Goal: Information Seeking & Learning: Compare options

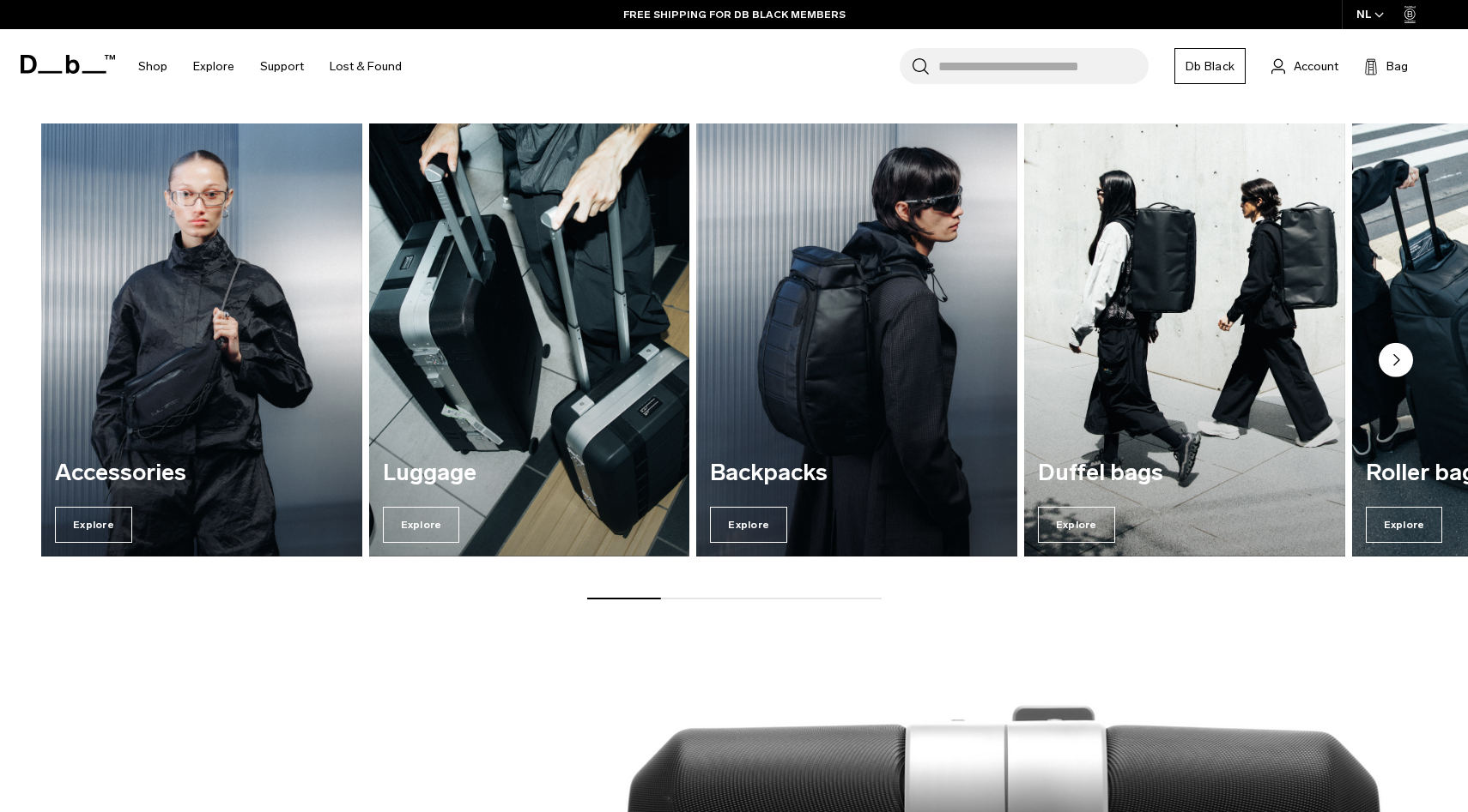
scroll to position [2250, 0]
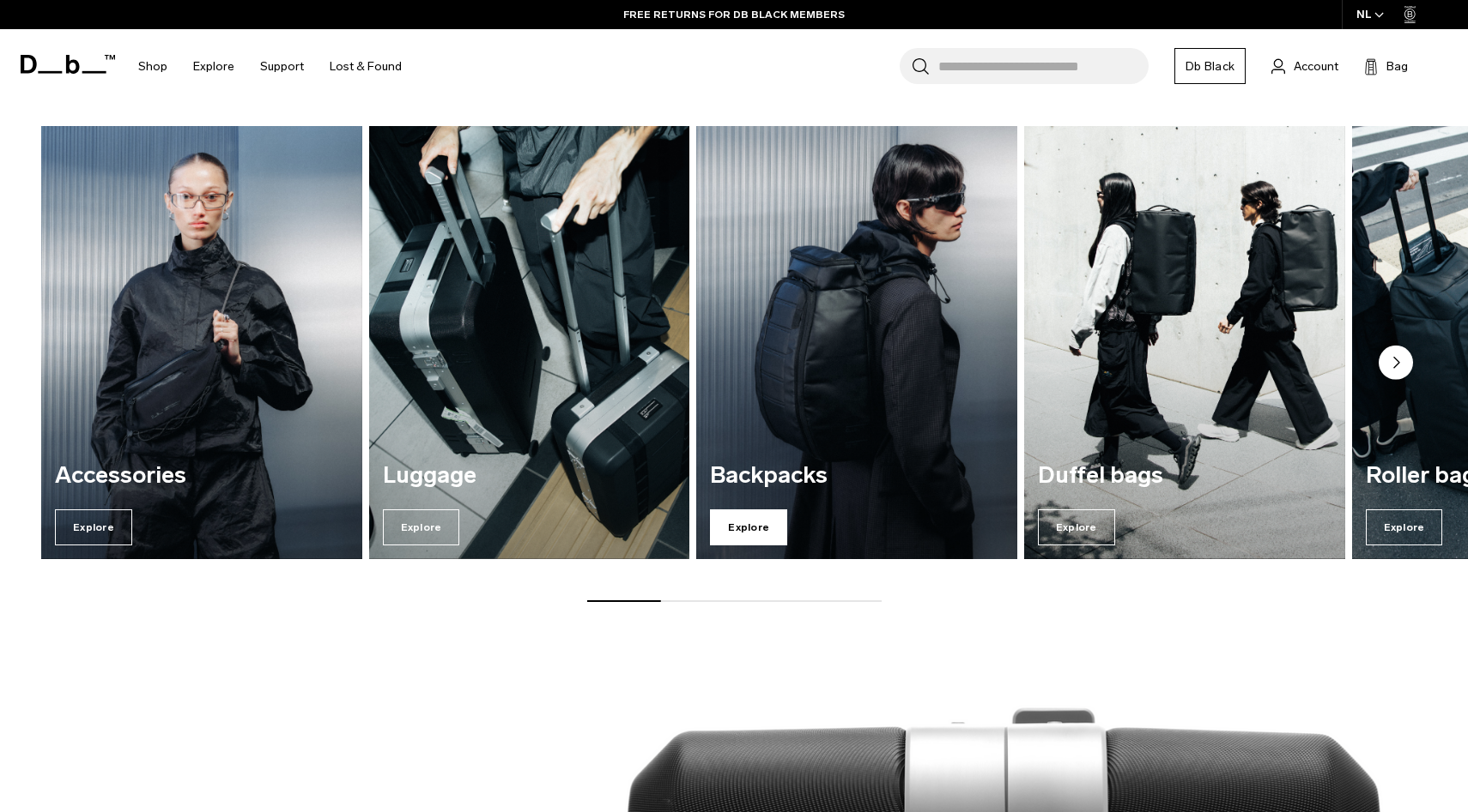
click at [754, 528] on span "Explore" at bounding box center [748, 528] width 77 height 36
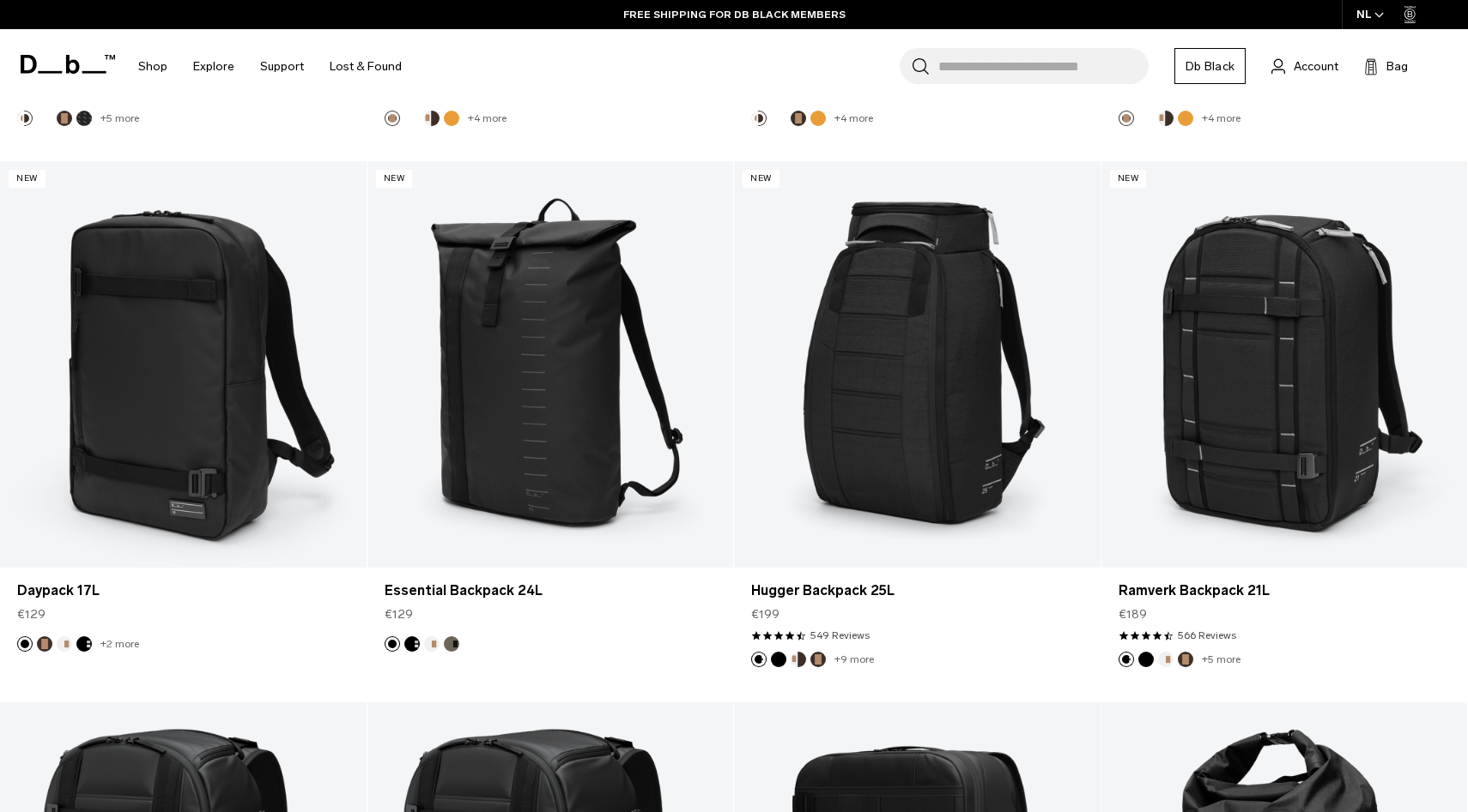
scroll to position [1988, 0]
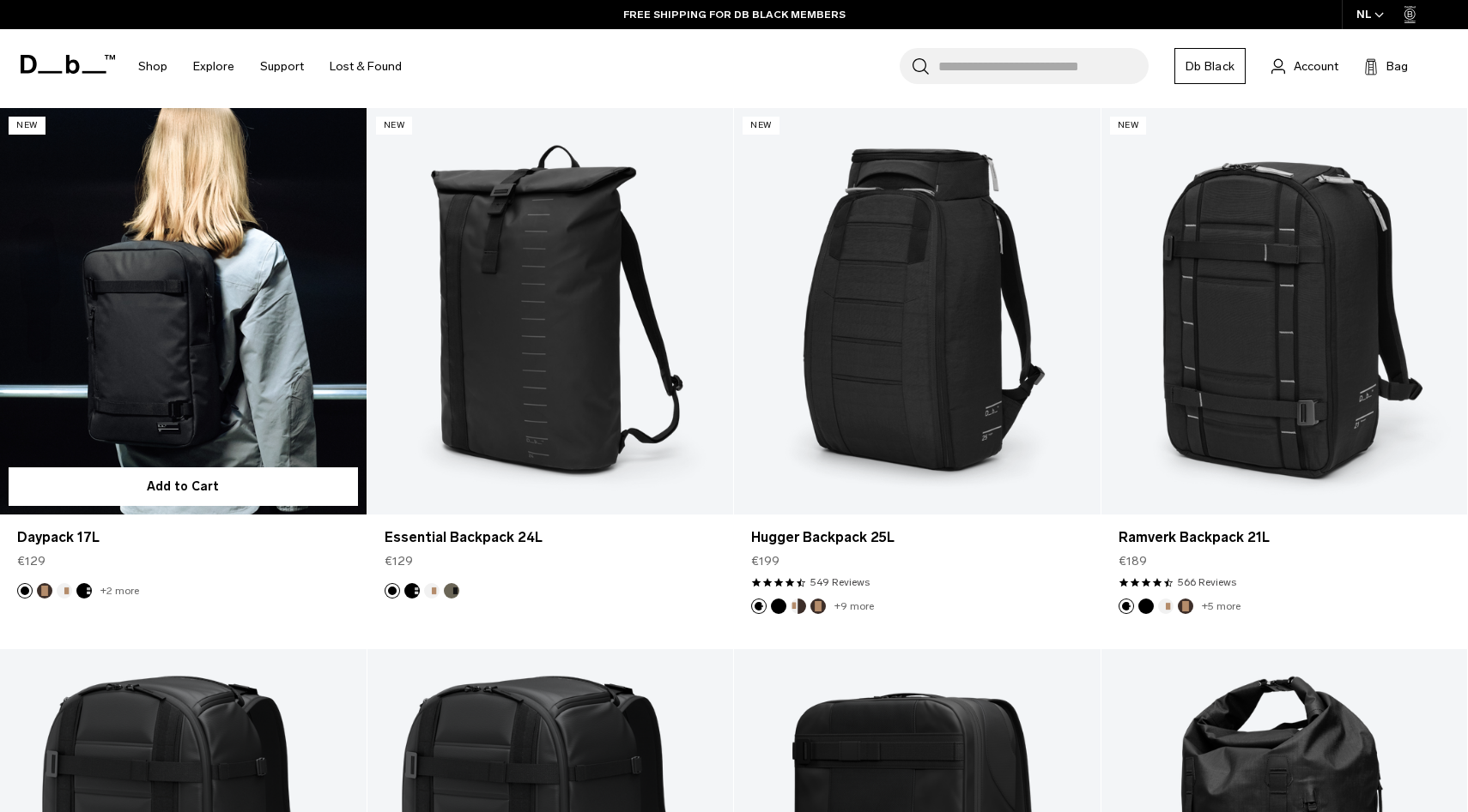
click at [272, 382] on link "Daypack 17L" at bounding box center [183, 312] width 367 height 406
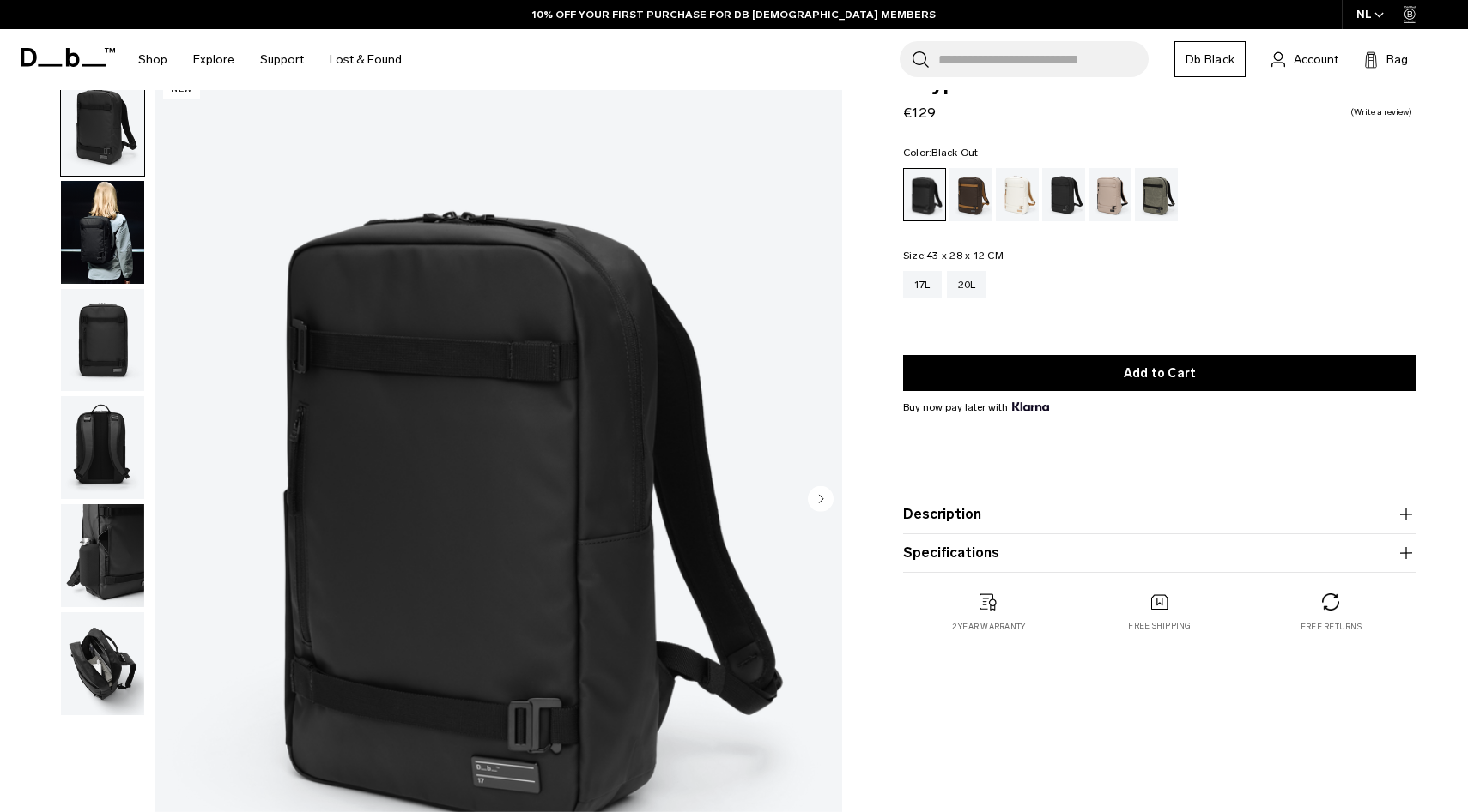
click at [99, 230] on img "button" at bounding box center [103, 233] width 84 height 103
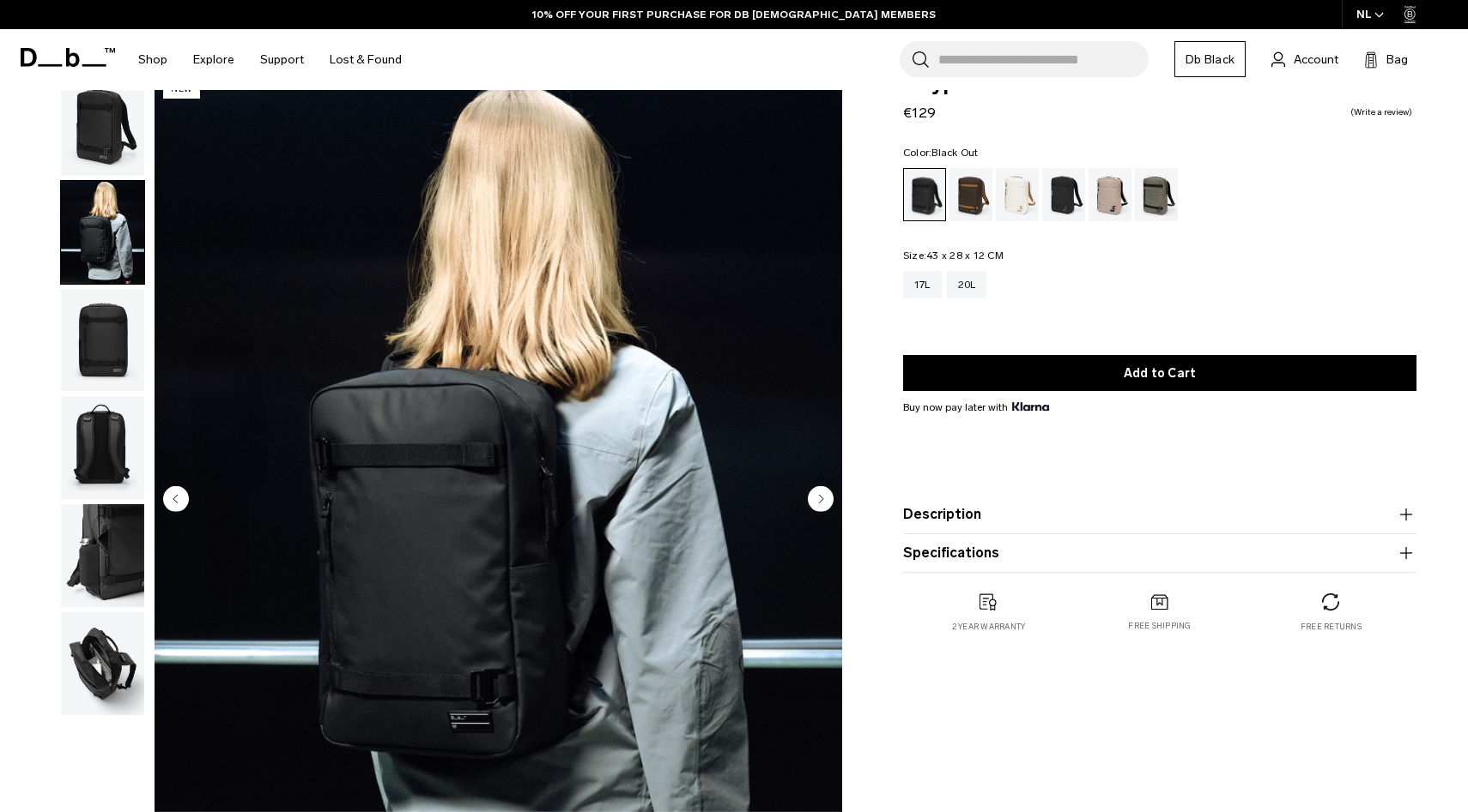
click at [99, 334] on img "button" at bounding box center [103, 340] width 84 height 103
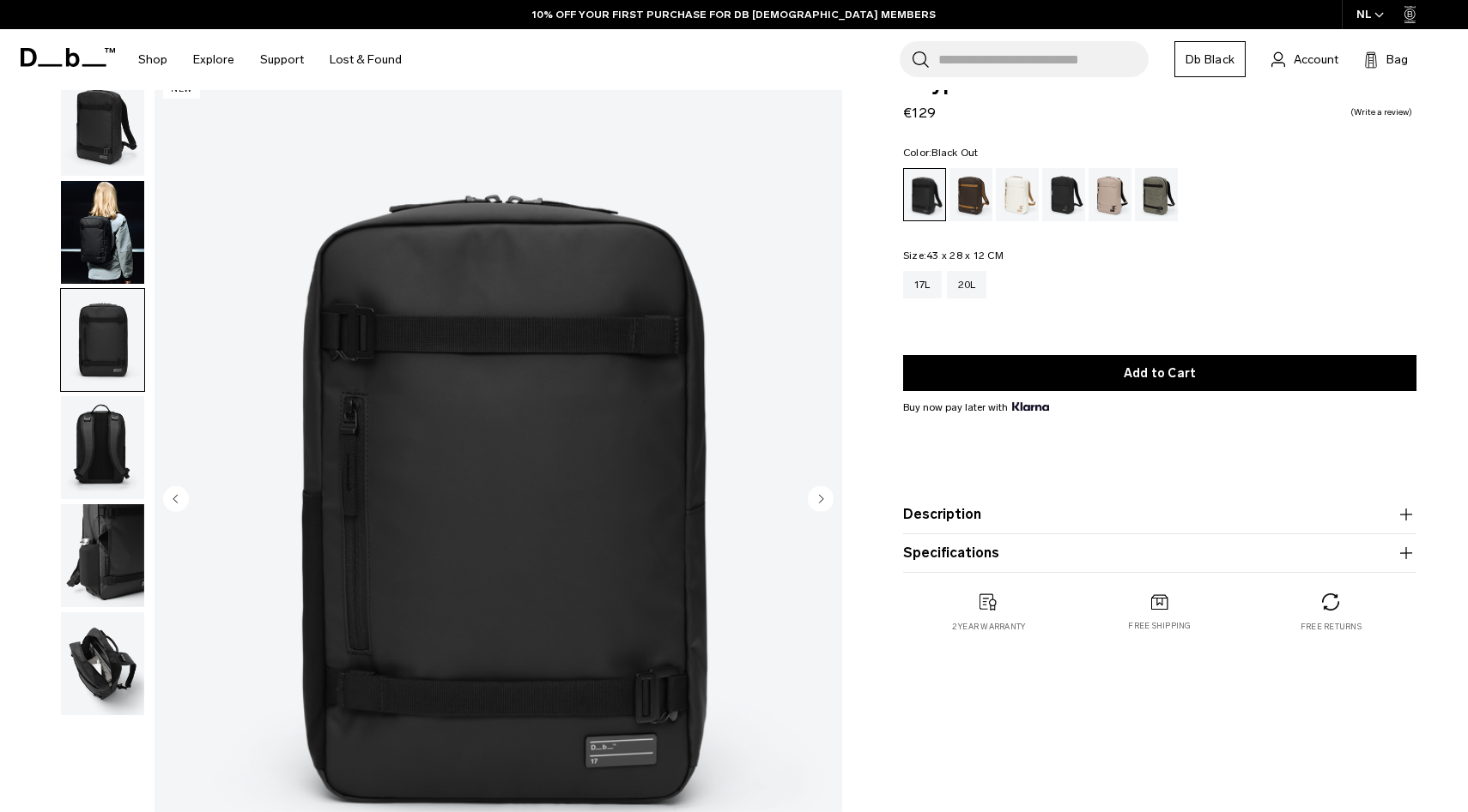
click at [89, 441] on img "button" at bounding box center [103, 447] width 84 height 103
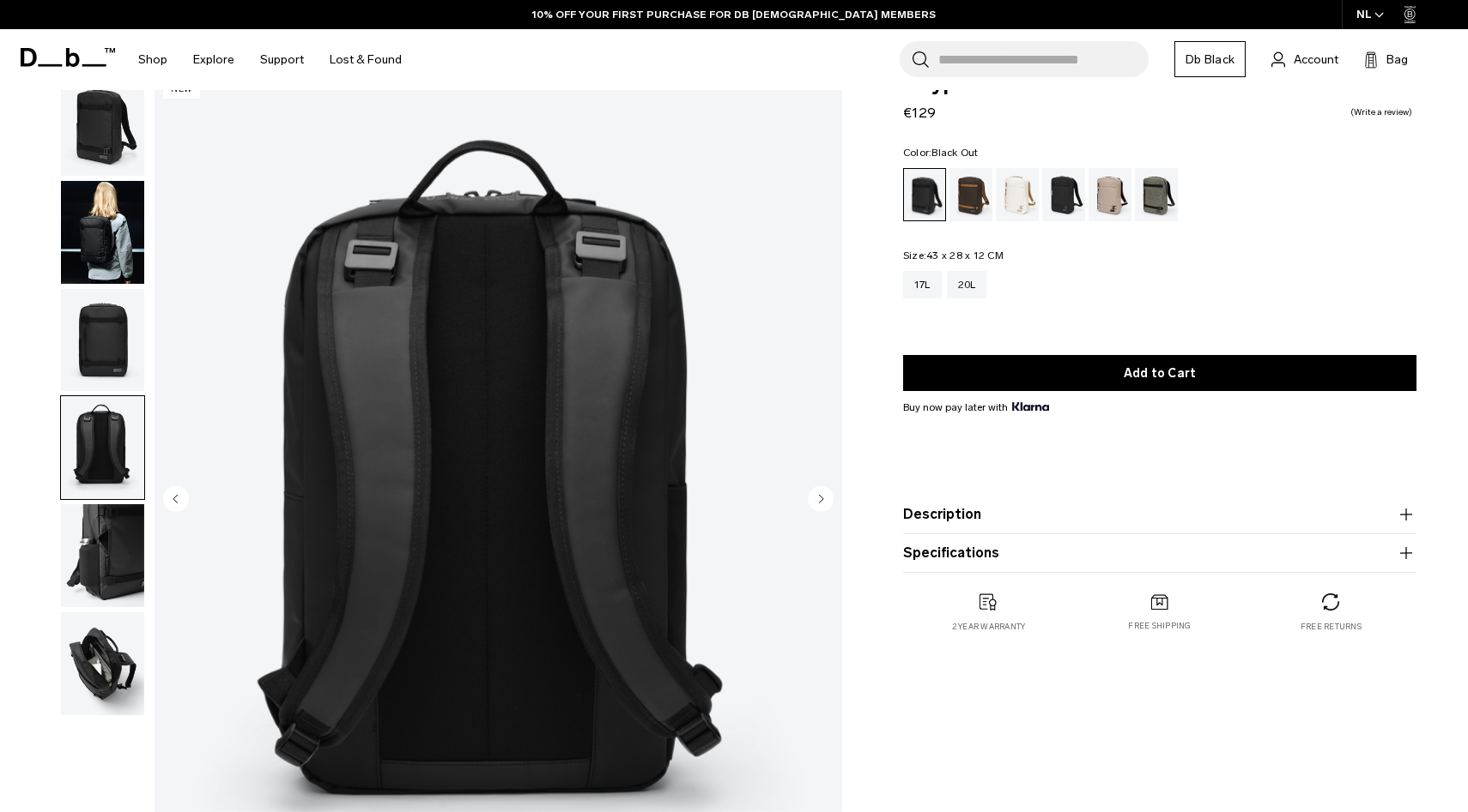
click at [80, 524] on img "button" at bounding box center [103, 556] width 84 height 103
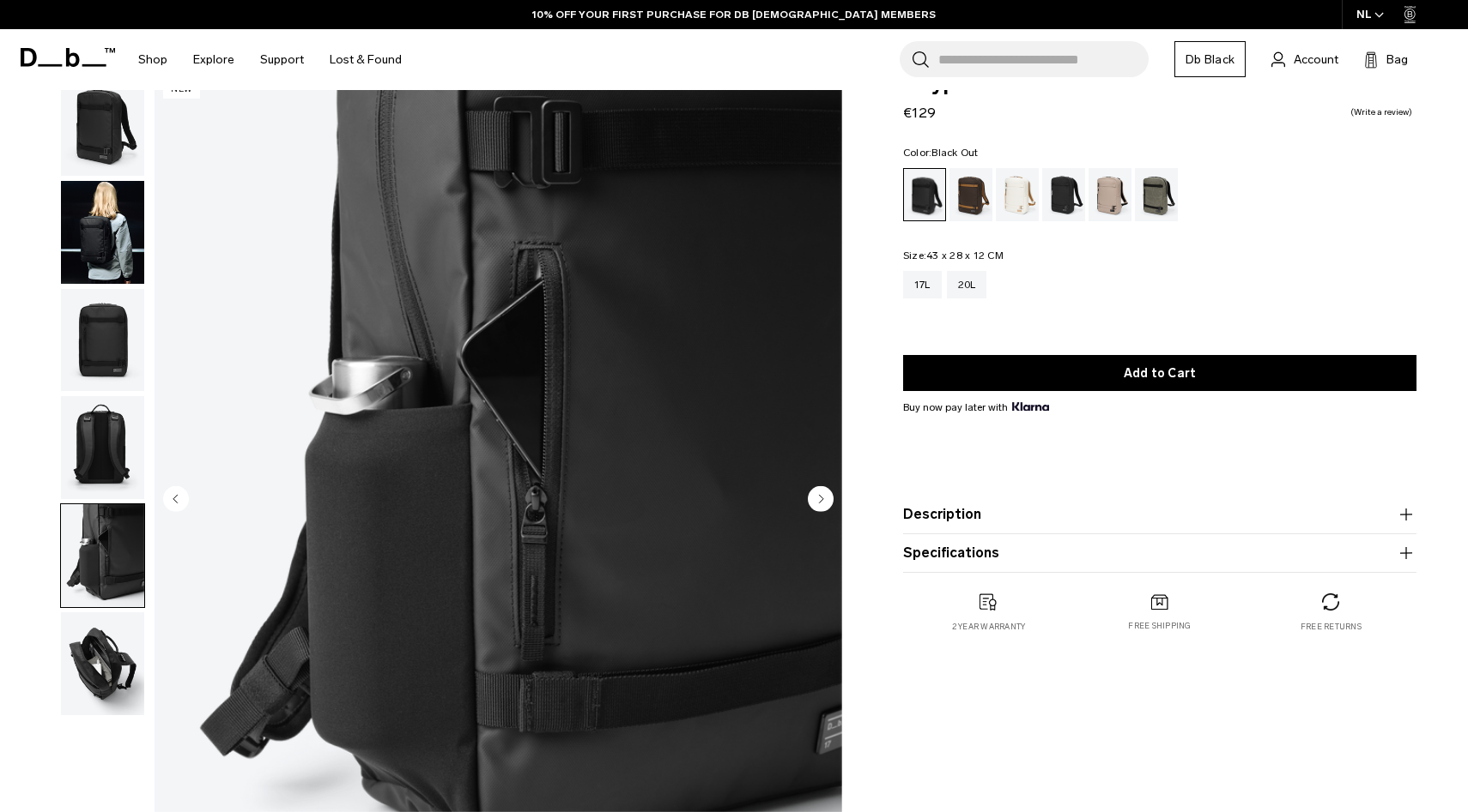
click at [106, 644] on img "button" at bounding box center [103, 664] width 84 height 103
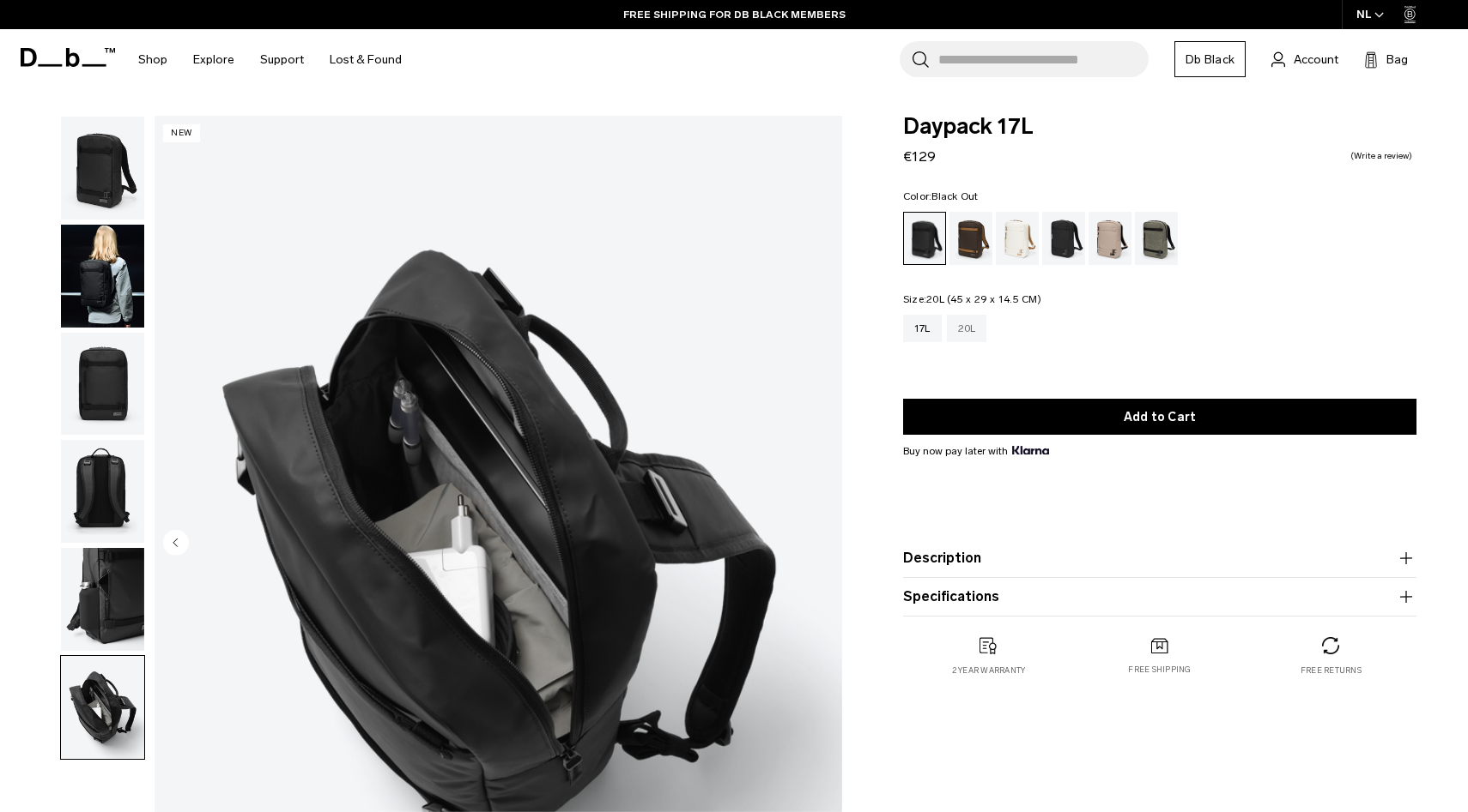
click at [968, 324] on div "20L" at bounding box center [966, 329] width 40 height 28
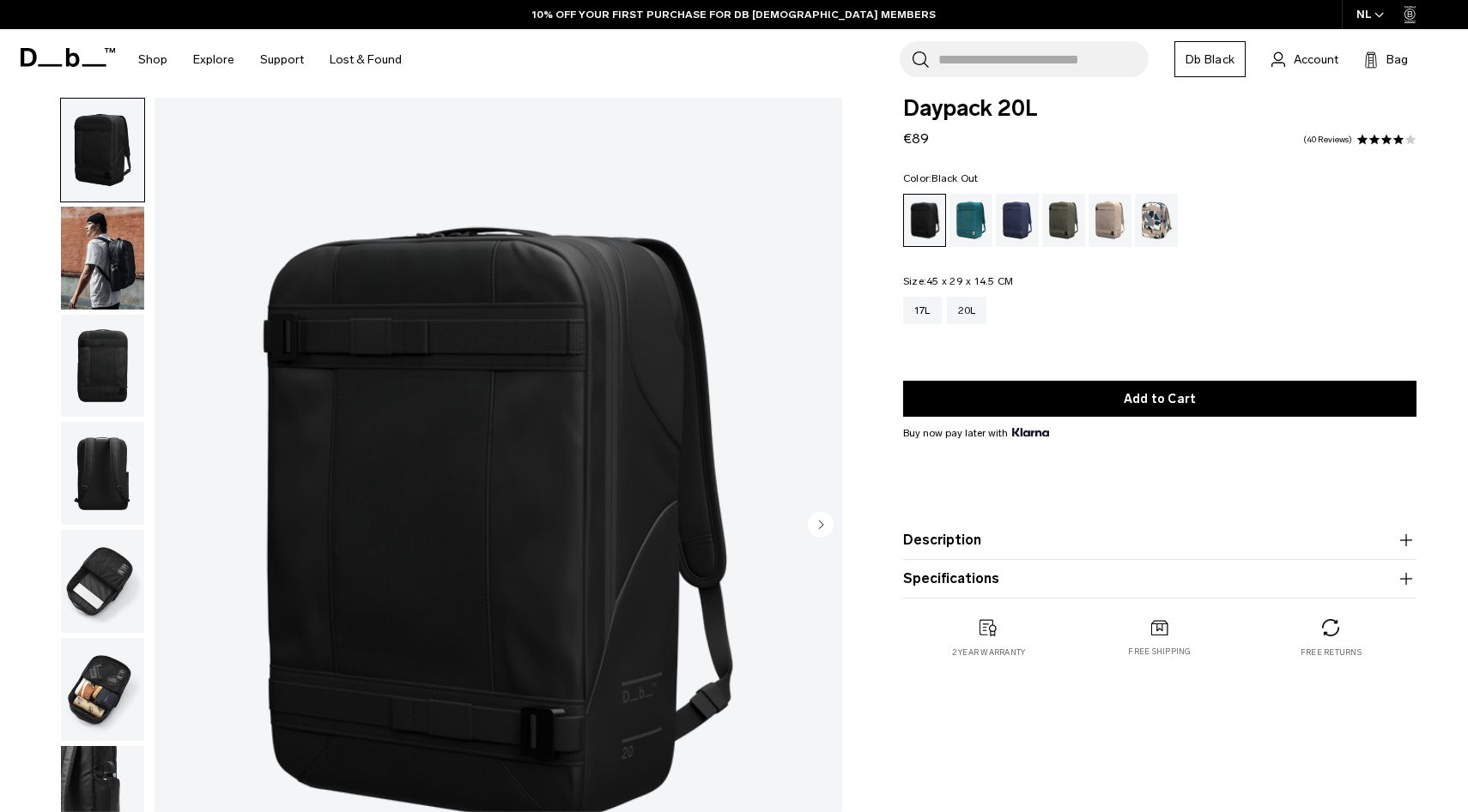
scroll to position [58, 0]
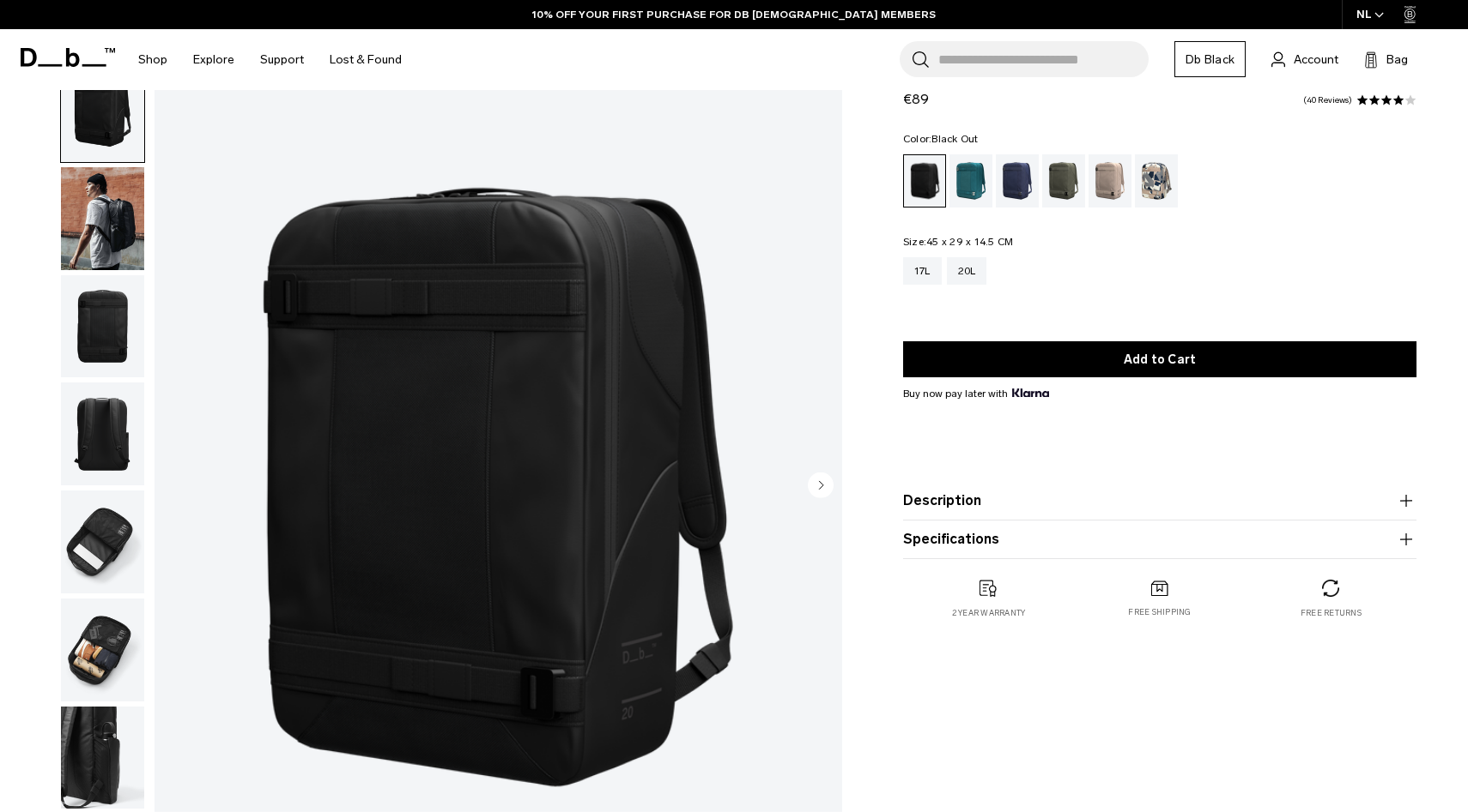
click at [937, 533] on button "Specifications" at bounding box center [1159, 539] width 513 height 21
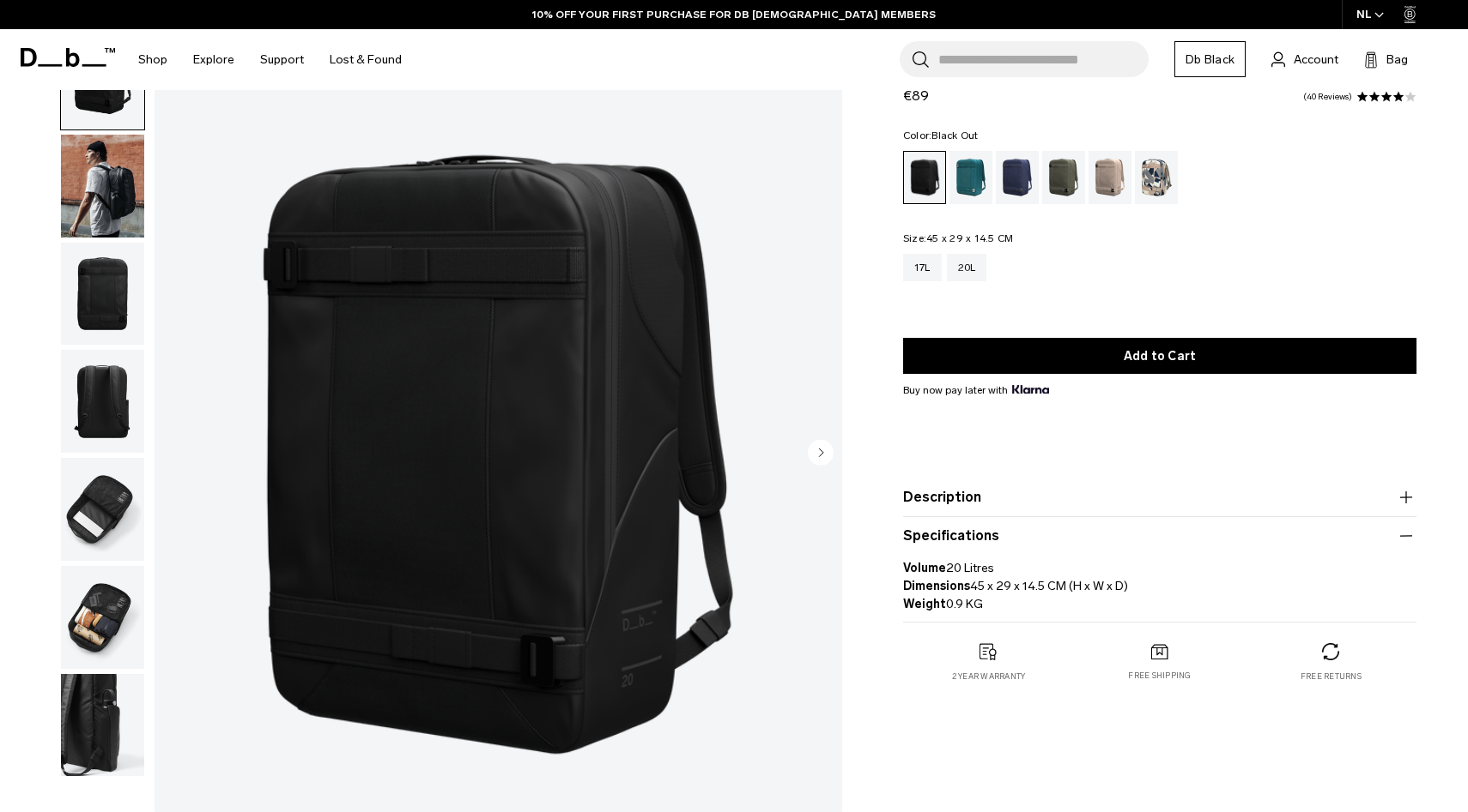
scroll to position [98, 0]
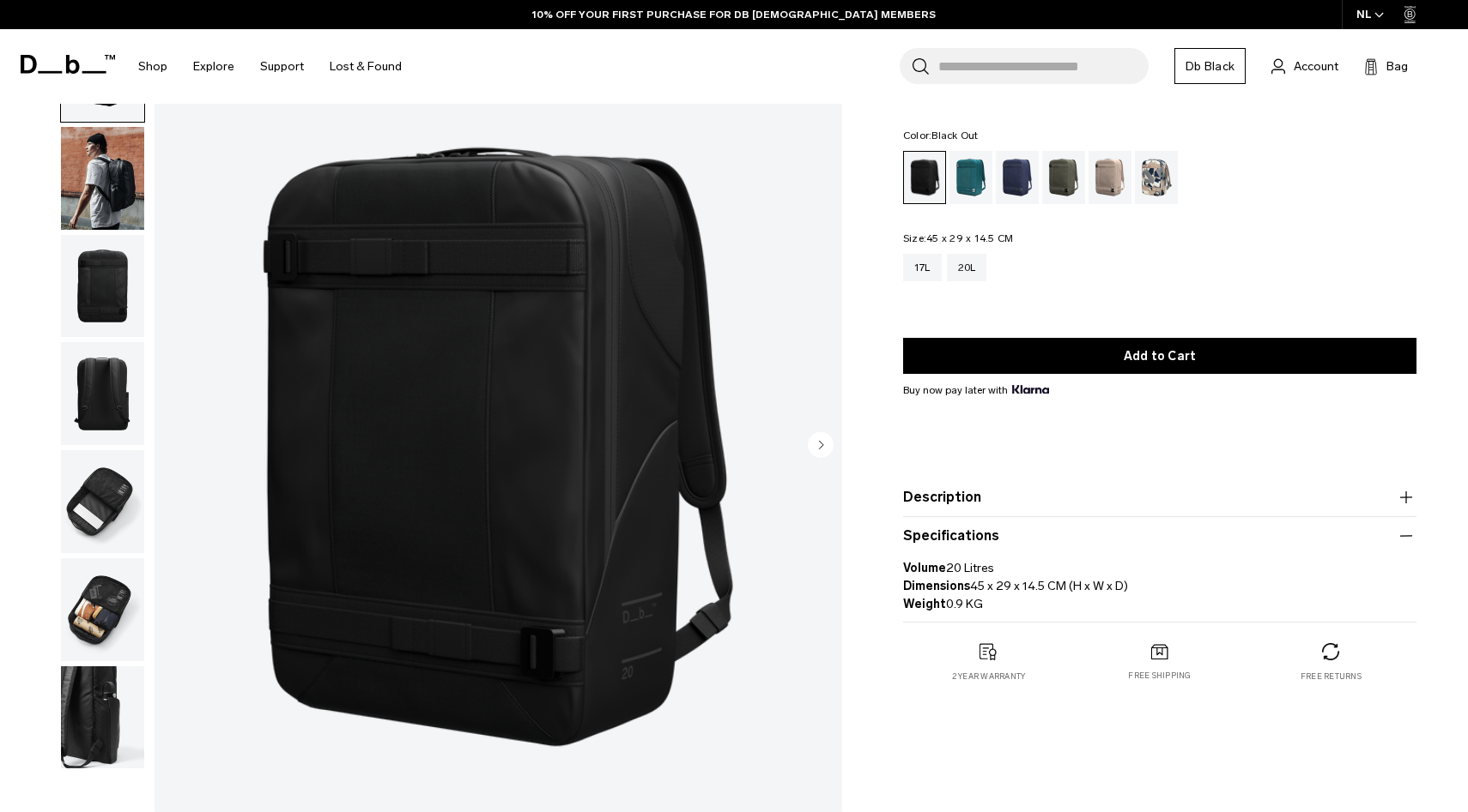
click at [936, 489] on button "Description" at bounding box center [1159, 498] width 513 height 21
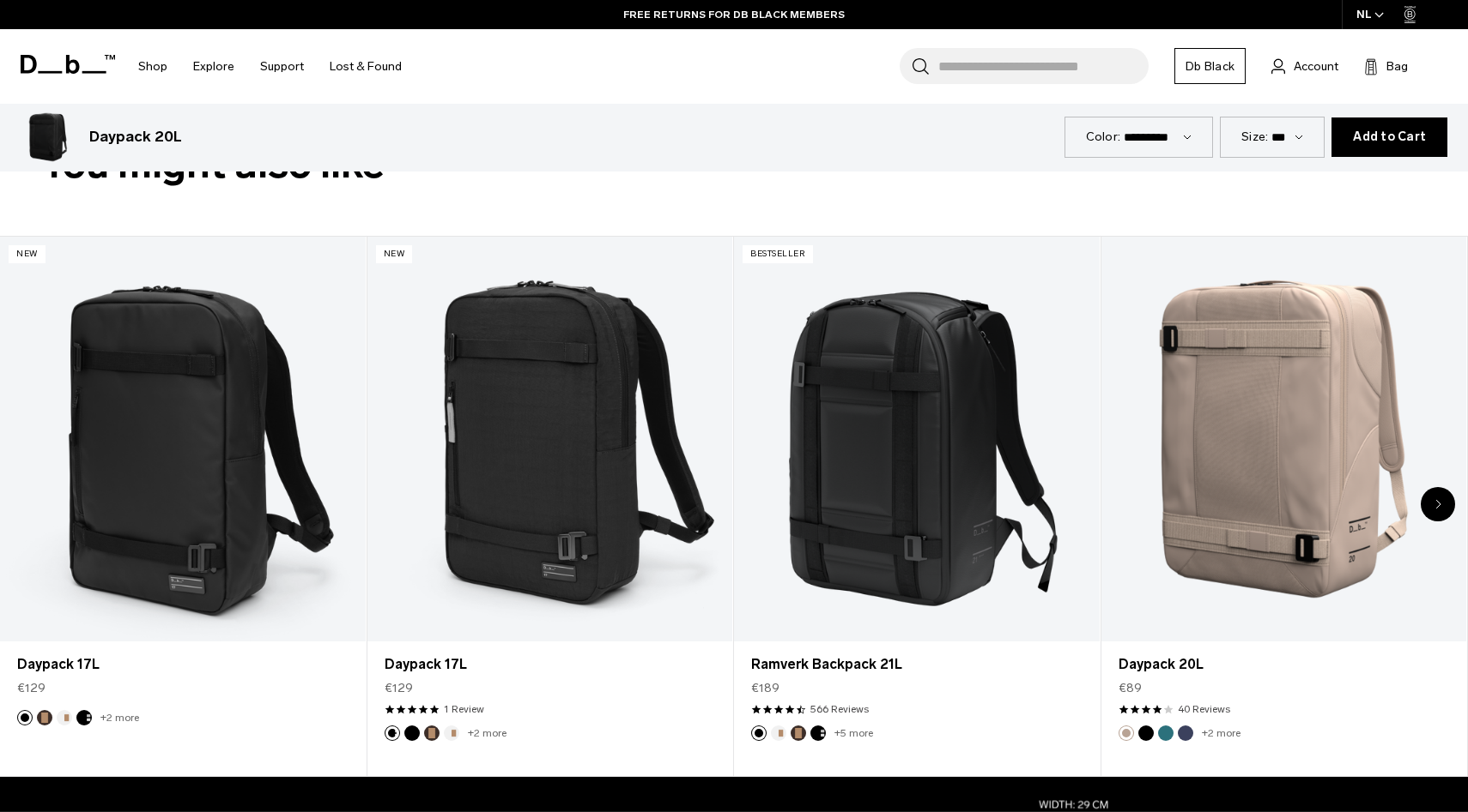
scroll to position [973, 0]
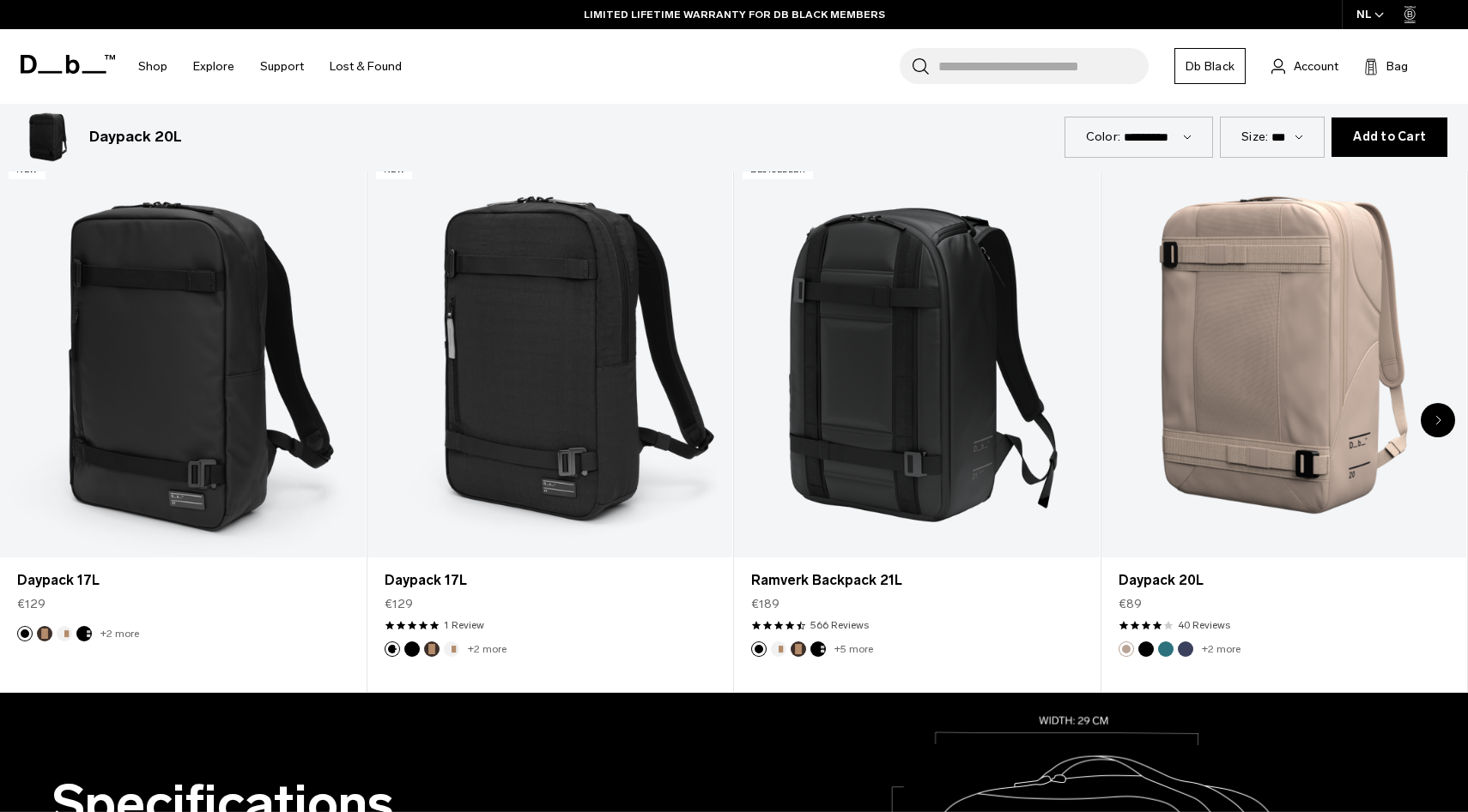
click at [1443, 419] on div "Next slide" at bounding box center [1438, 421] width 34 height 34
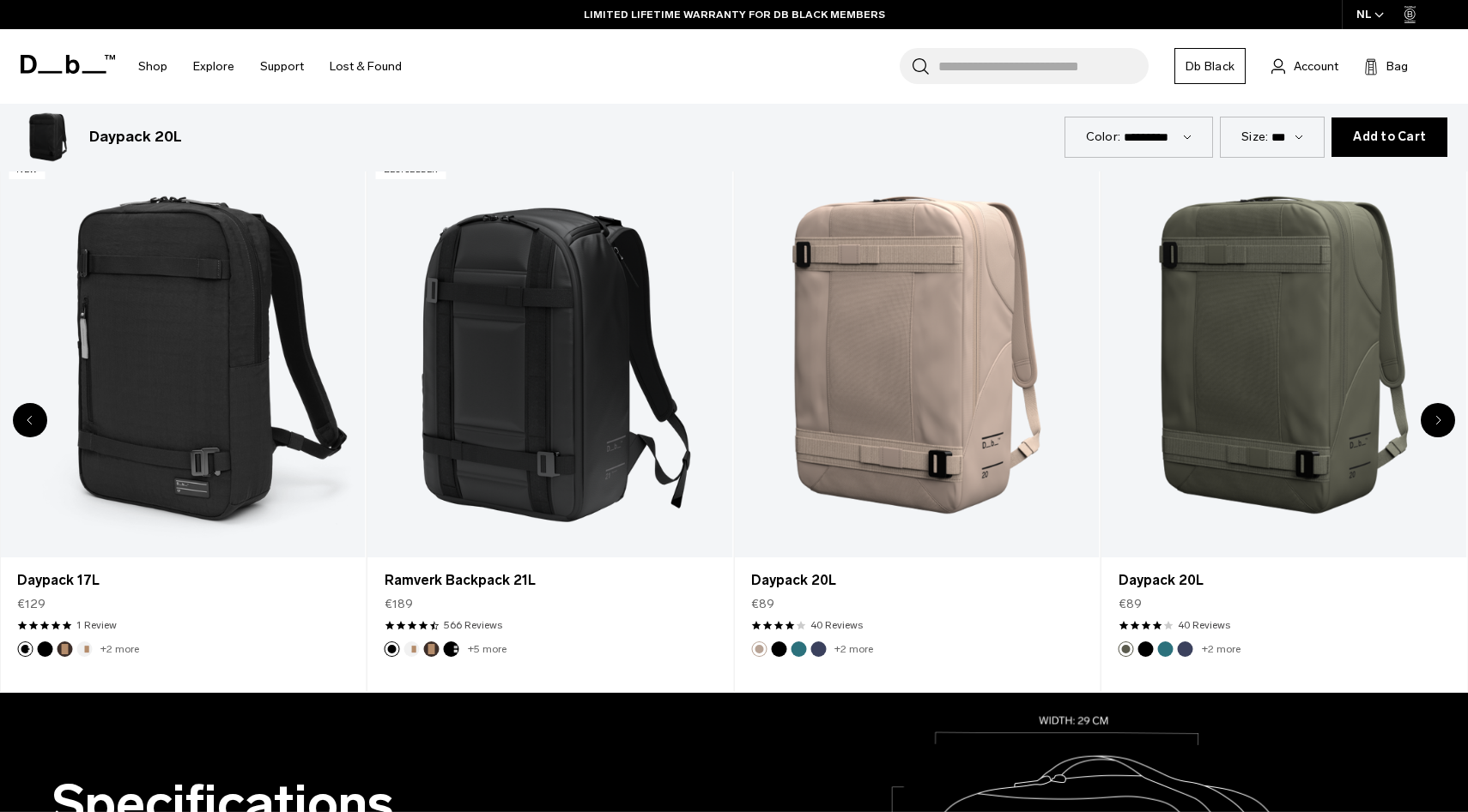
click at [1443, 419] on div "Next slide" at bounding box center [1438, 421] width 34 height 34
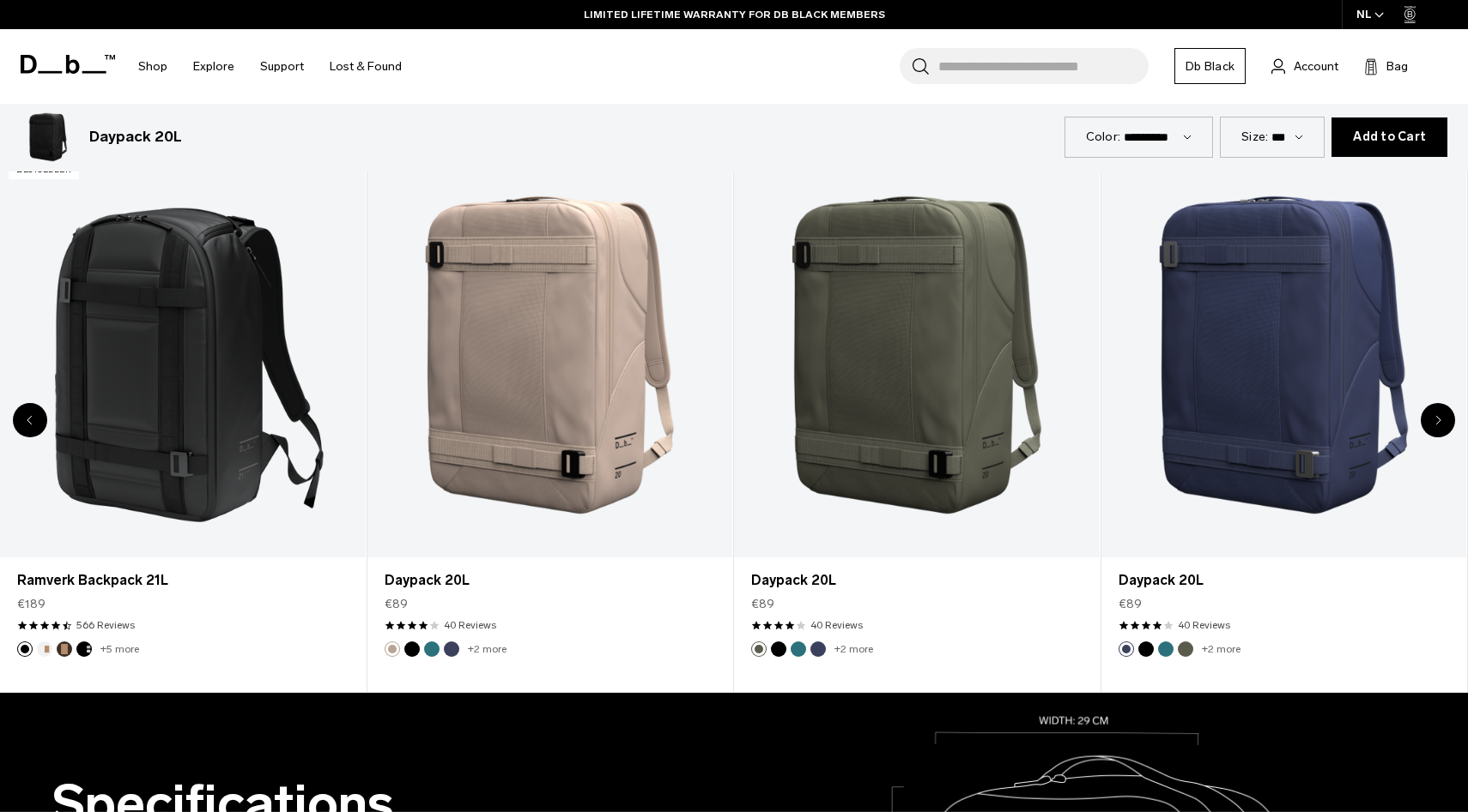
click at [1443, 419] on div "Next slide" at bounding box center [1438, 421] width 34 height 34
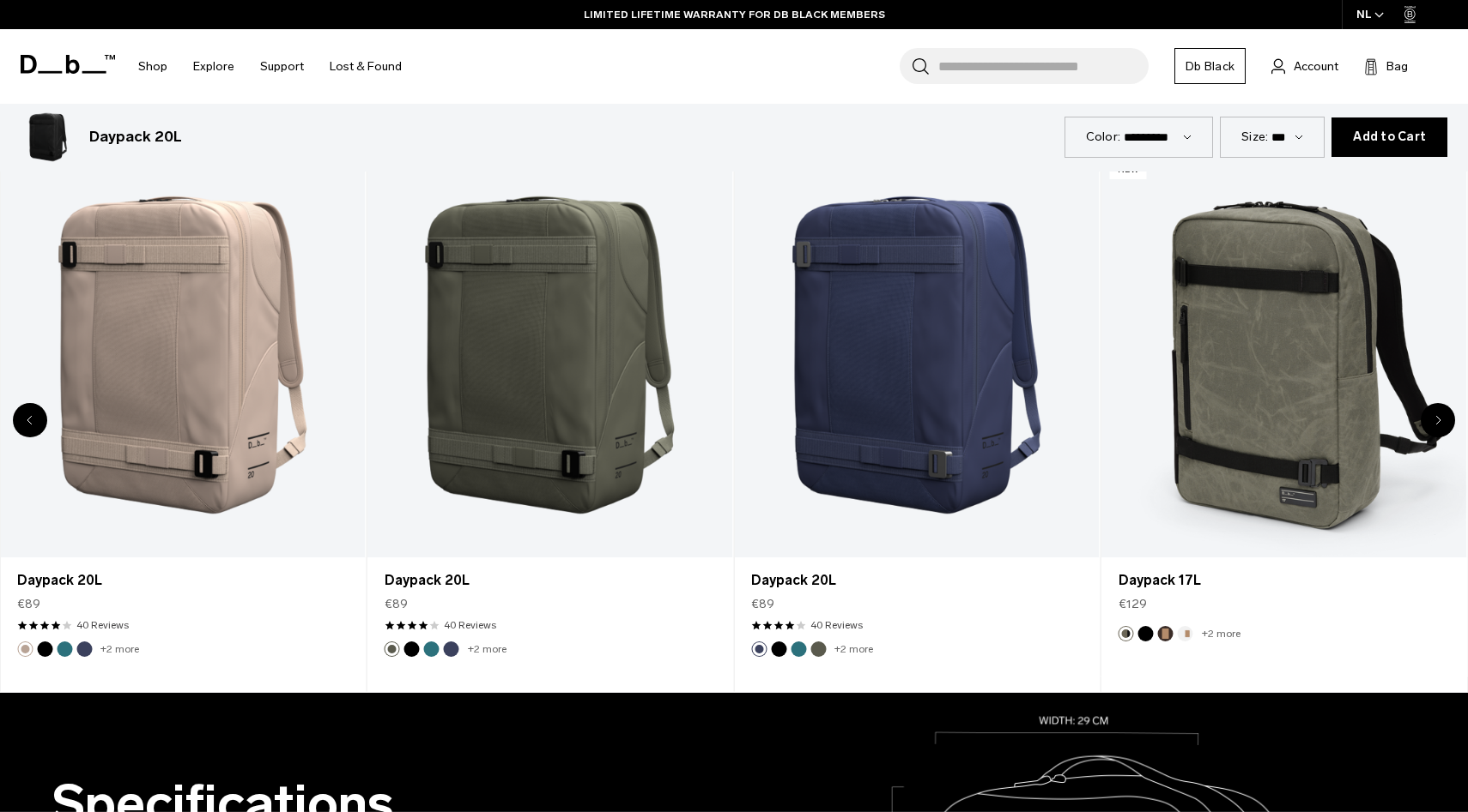
click at [1443, 419] on div "Next slide" at bounding box center [1438, 421] width 34 height 34
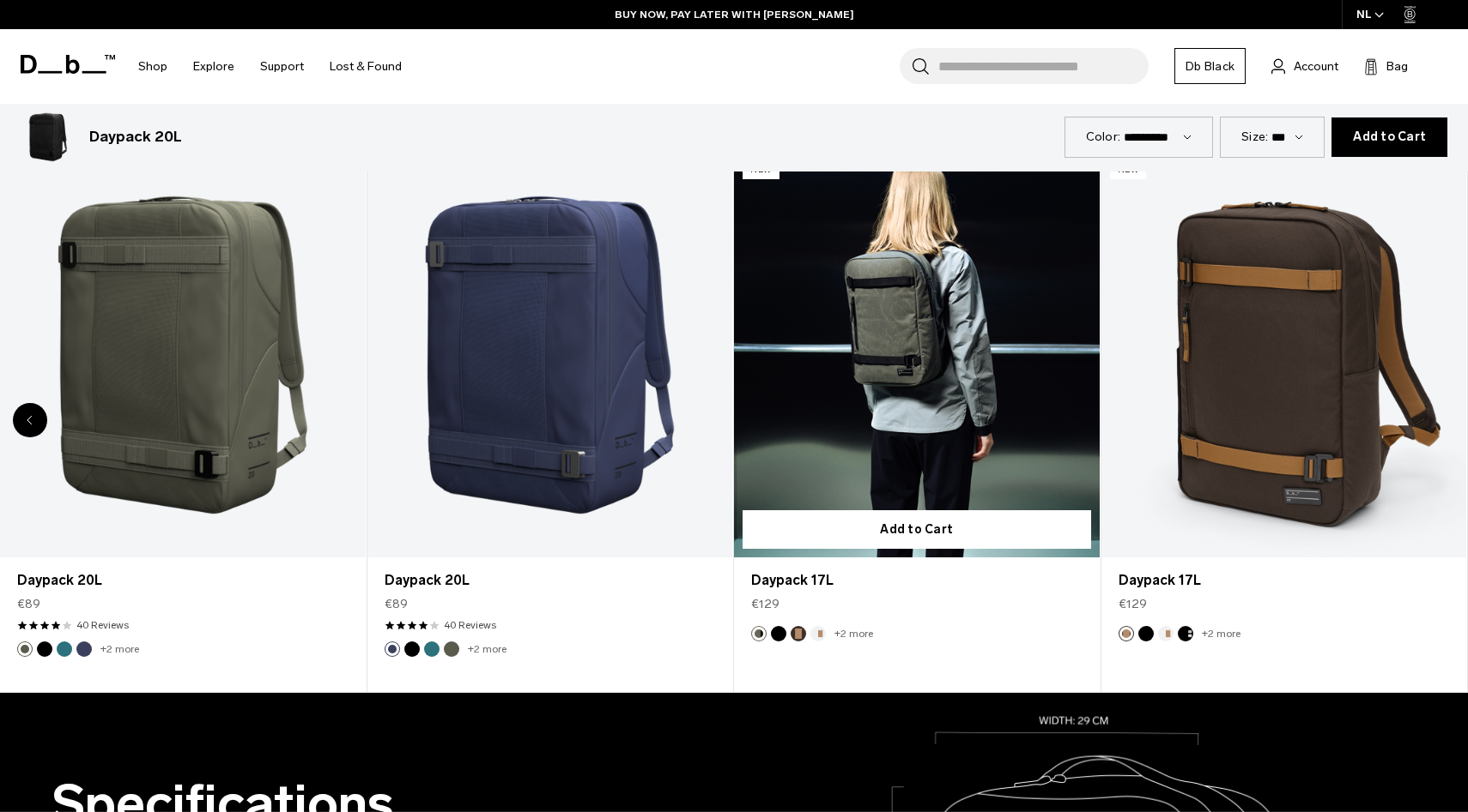
click at [959, 424] on link "Daypack 17L" at bounding box center [916, 355] width 366 height 406
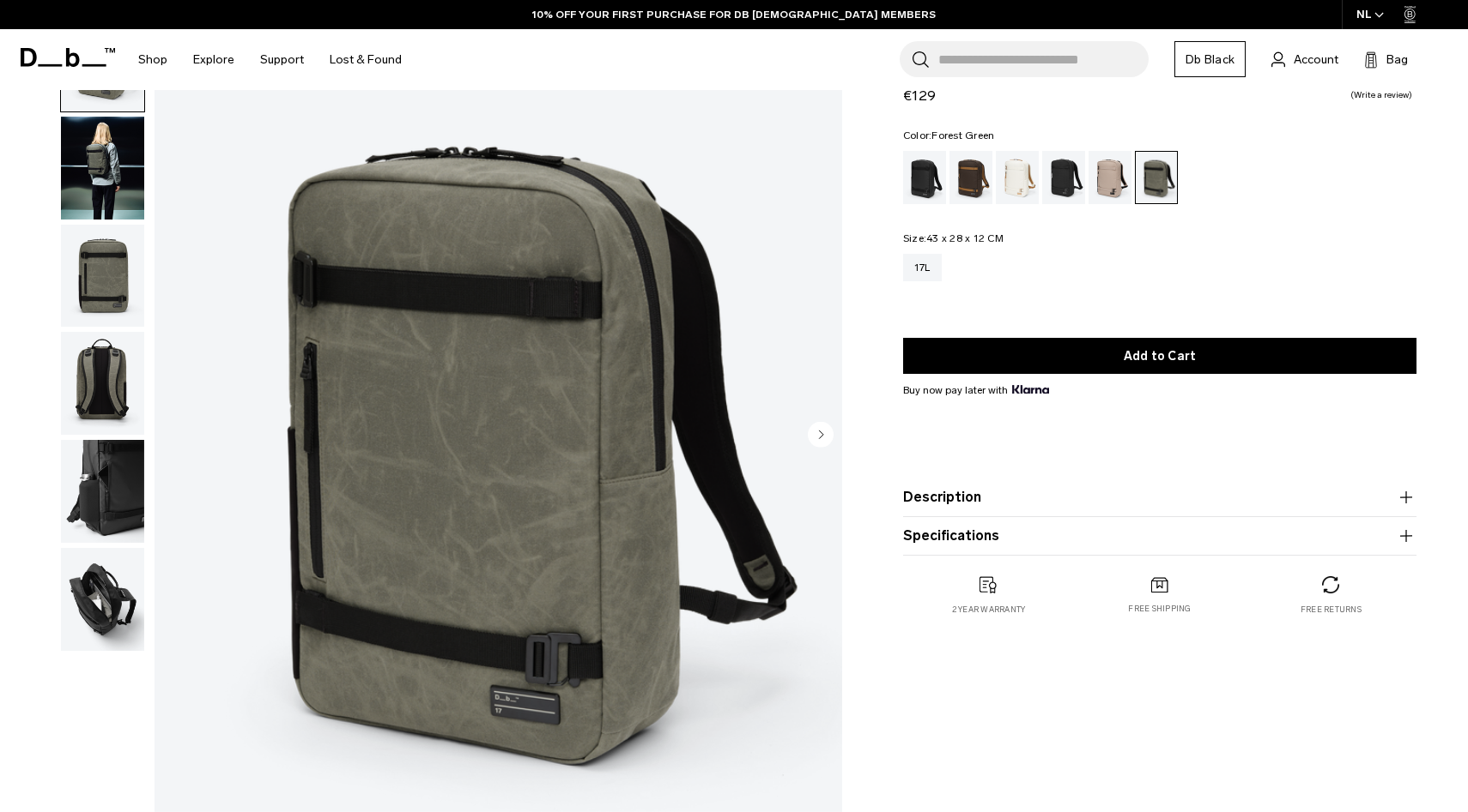
scroll to position [110, 0]
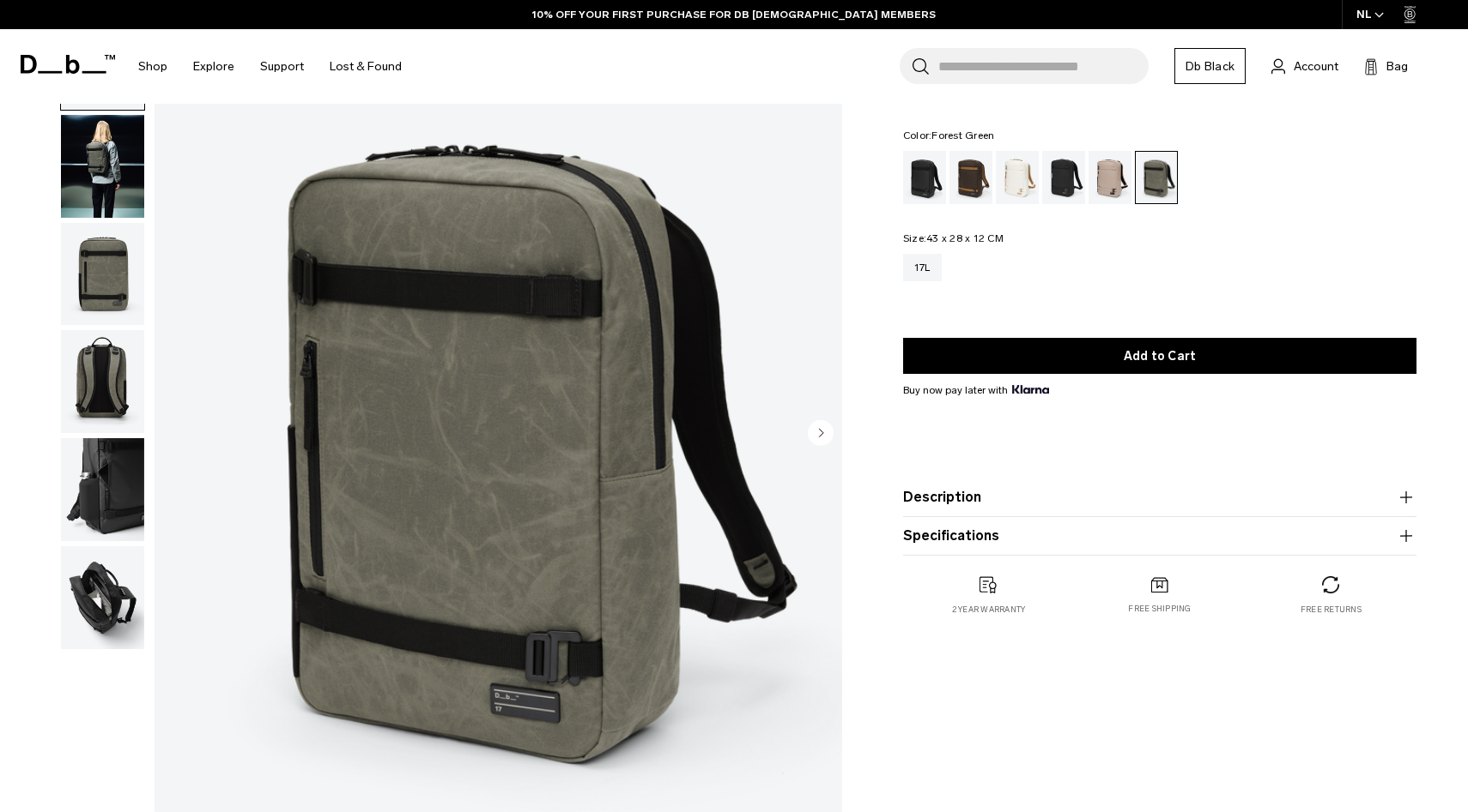
click at [89, 265] on img "button" at bounding box center [103, 274] width 84 height 103
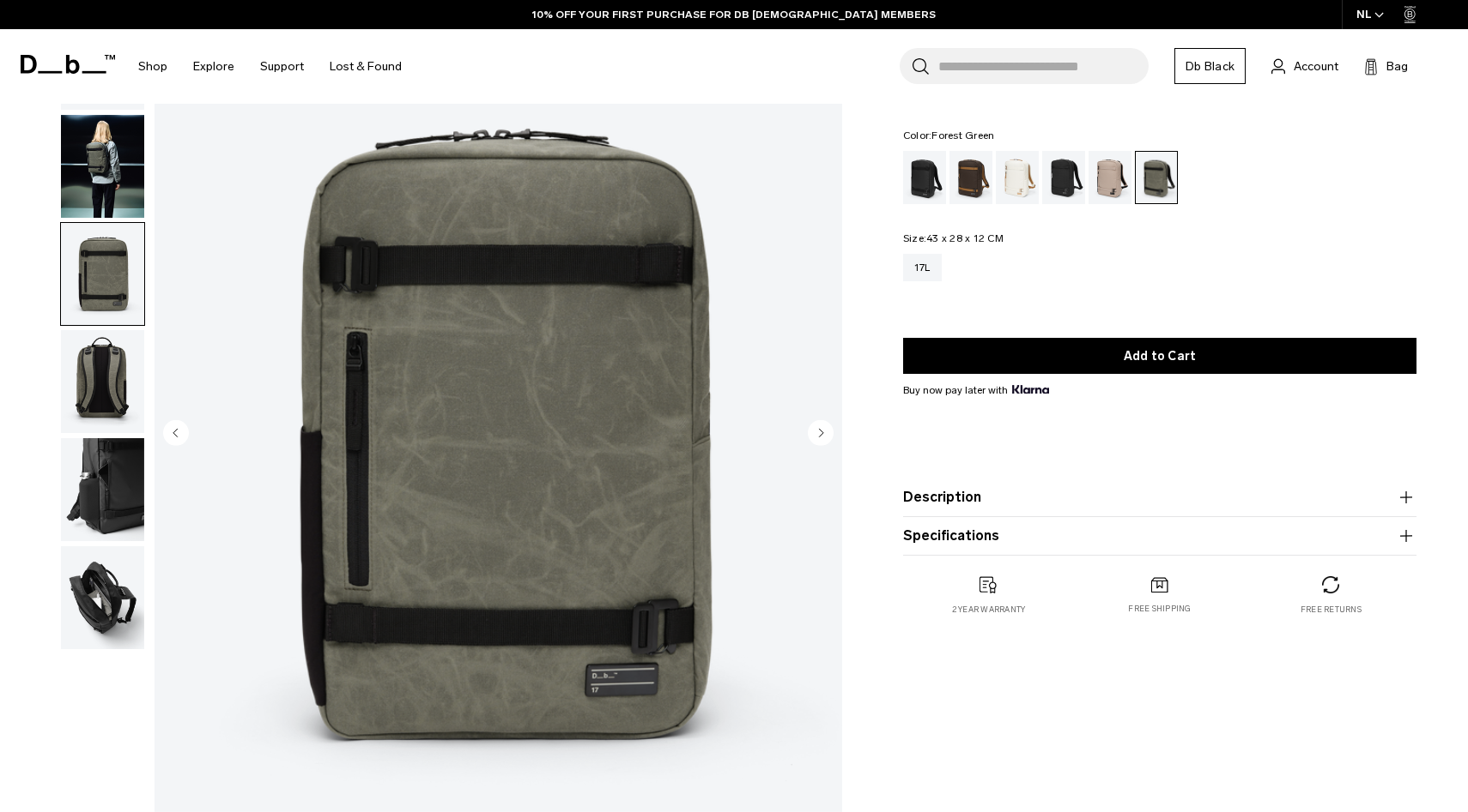
click at [105, 364] on img "button" at bounding box center [103, 382] width 84 height 103
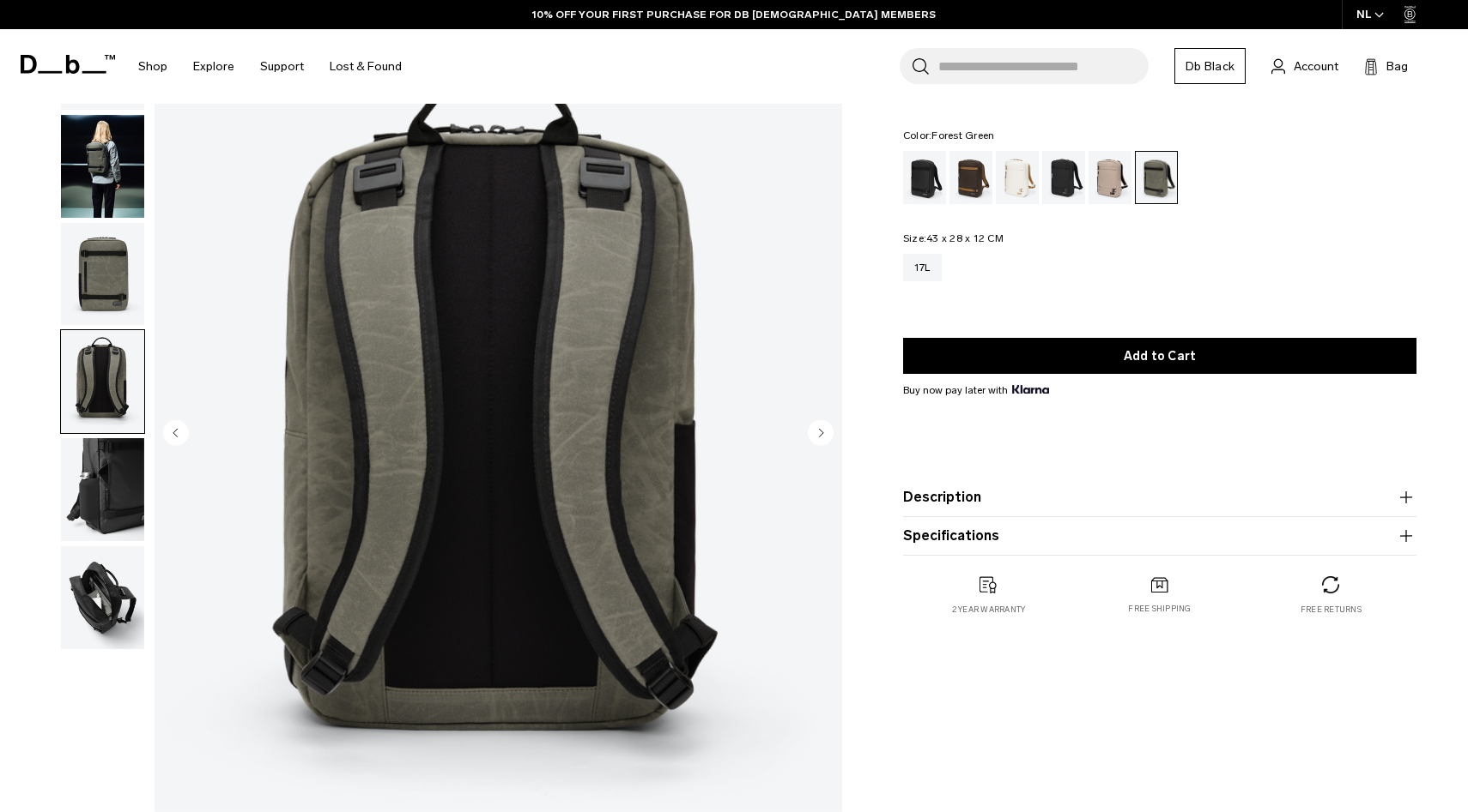
click at [119, 472] on img "button" at bounding box center [103, 490] width 84 height 103
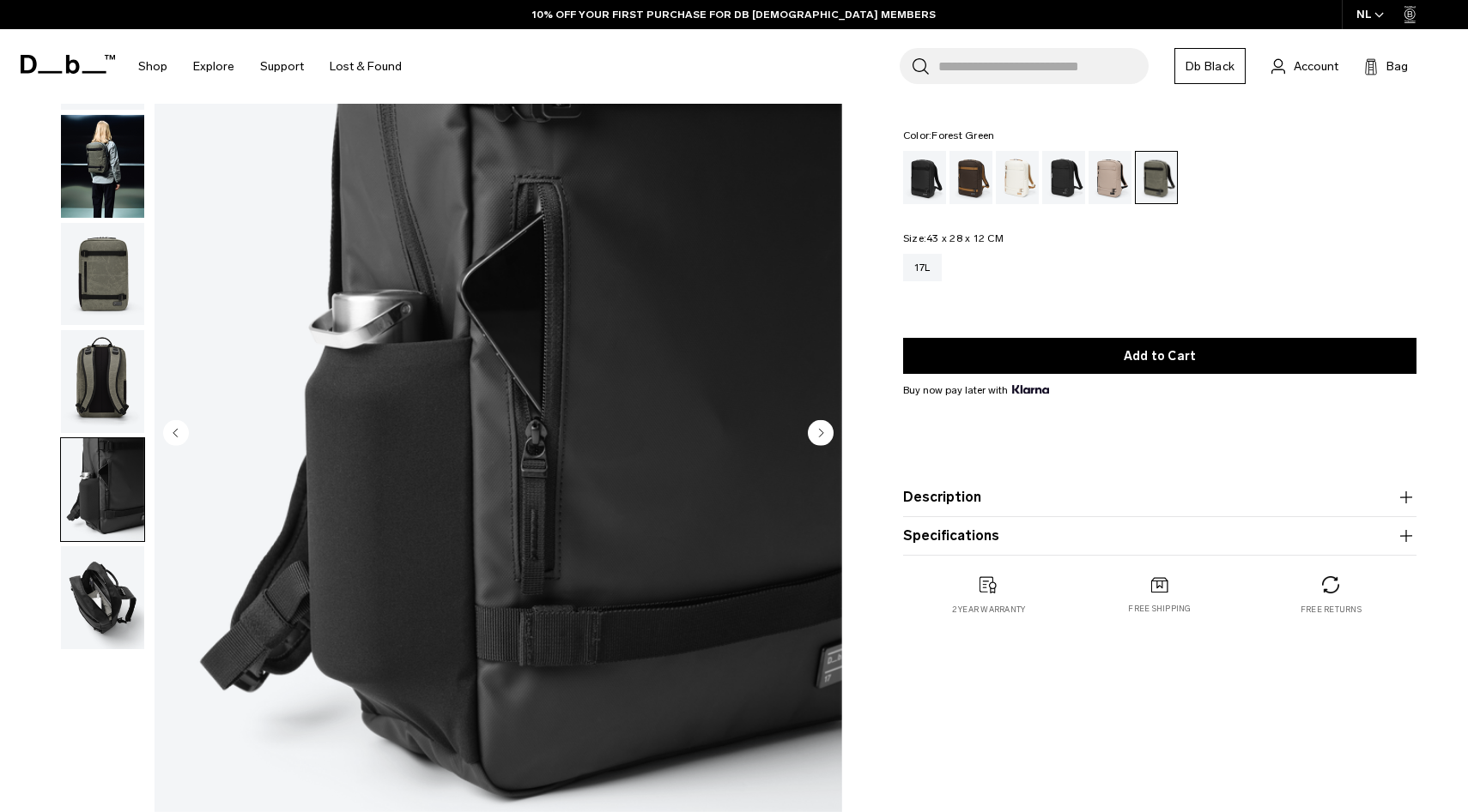
click at [106, 550] on img "button" at bounding box center [103, 597] width 84 height 103
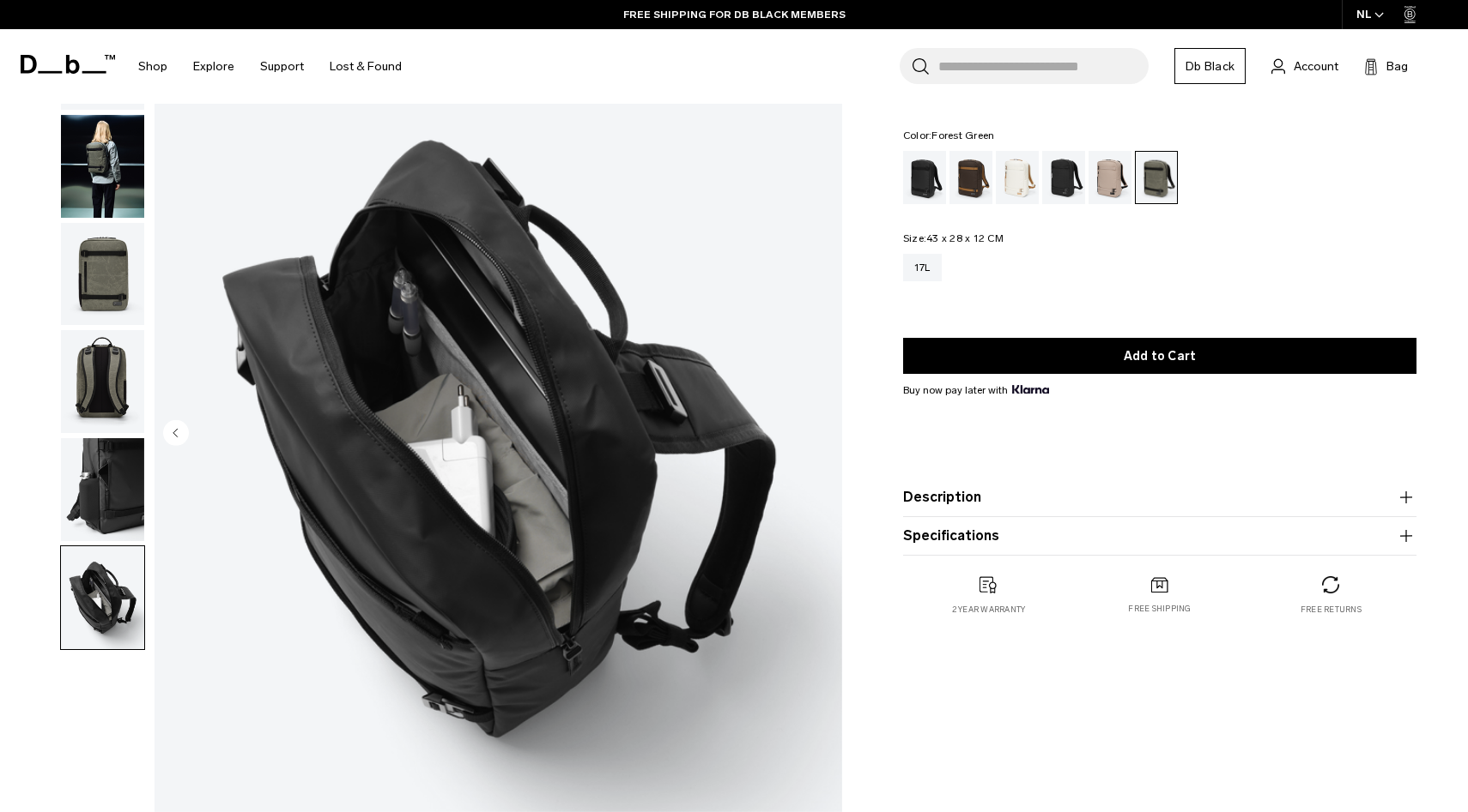
click at [102, 472] on img "button" at bounding box center [103, 490] width 84 height 103
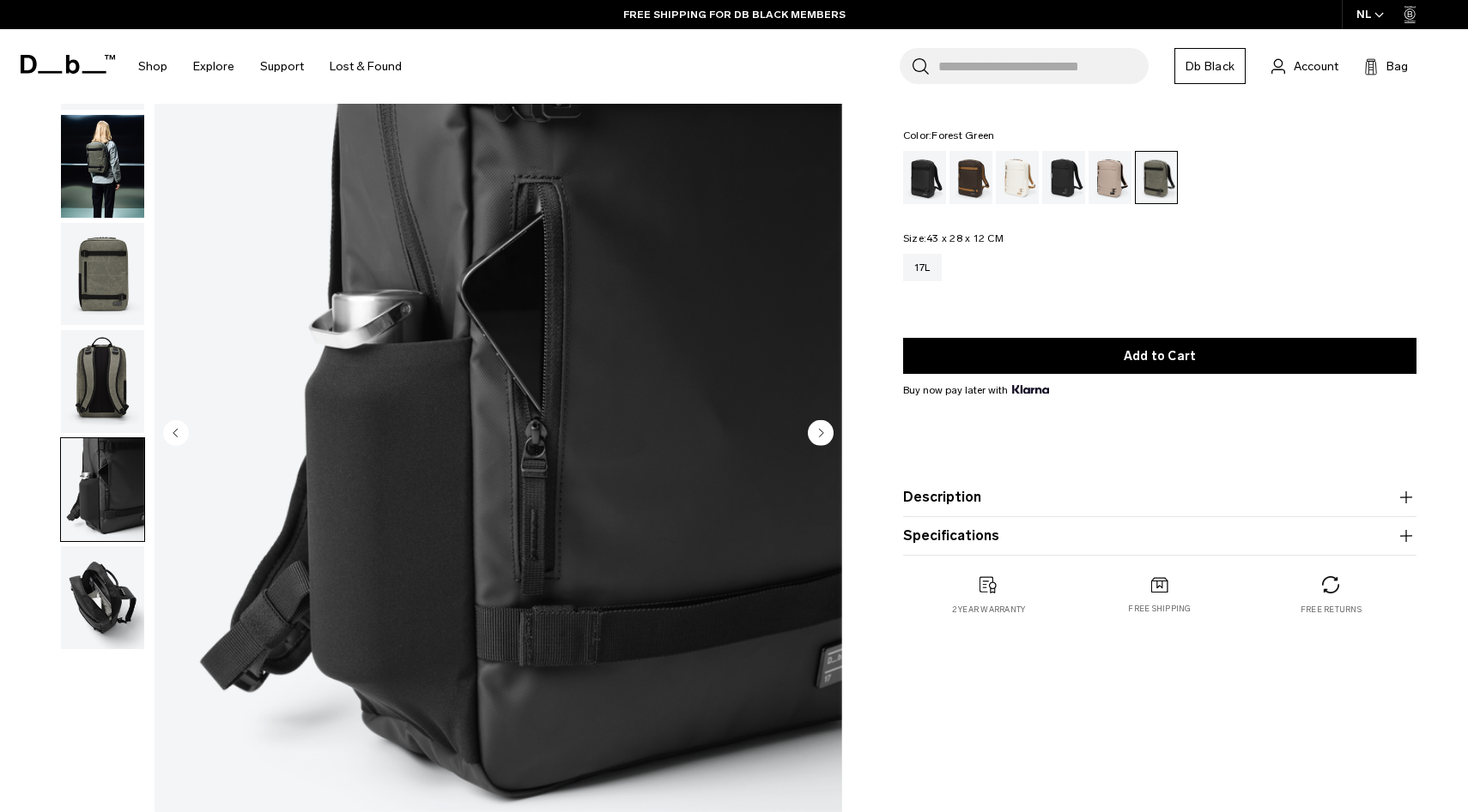
scroll to position [0, 0]
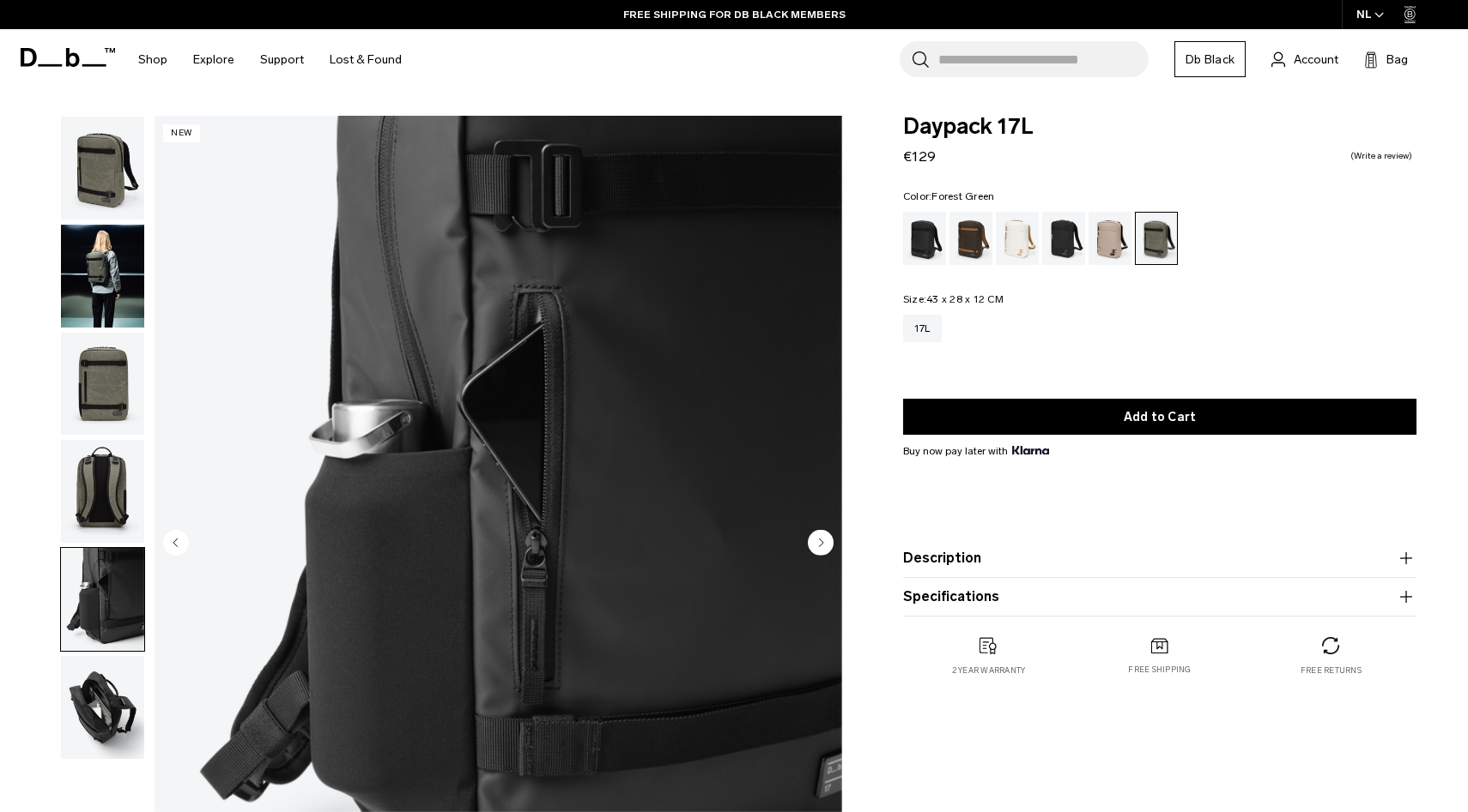
click at [92, 155] on img "button" at bounding box center [103, 168] width 84 height 103
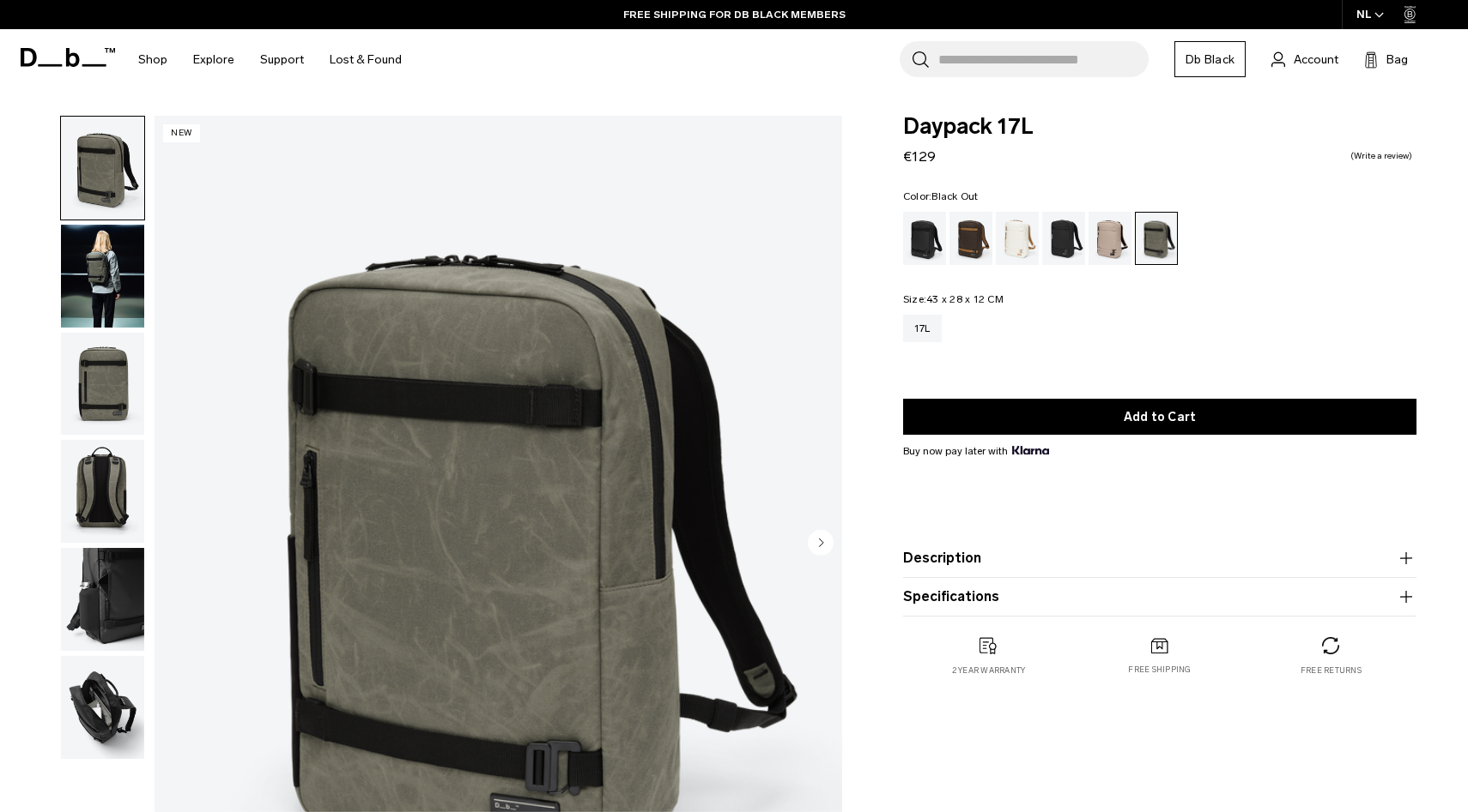
click at [945, 241] on div "Black Out" at bounding box center [925, 238] width 44 height 53
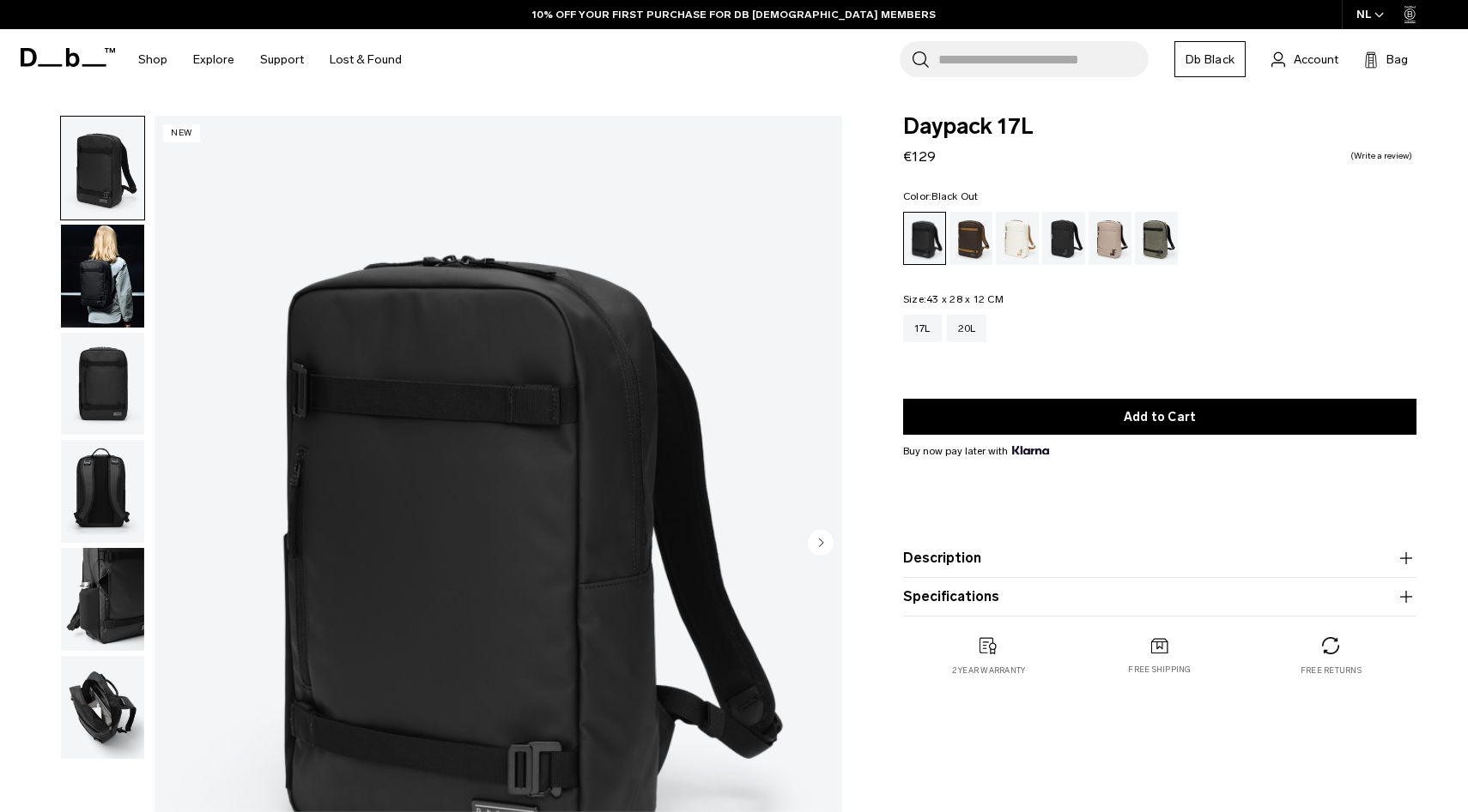
click at [78, 256] on img "button" at bounding box center [103, 276] width 84 height 103
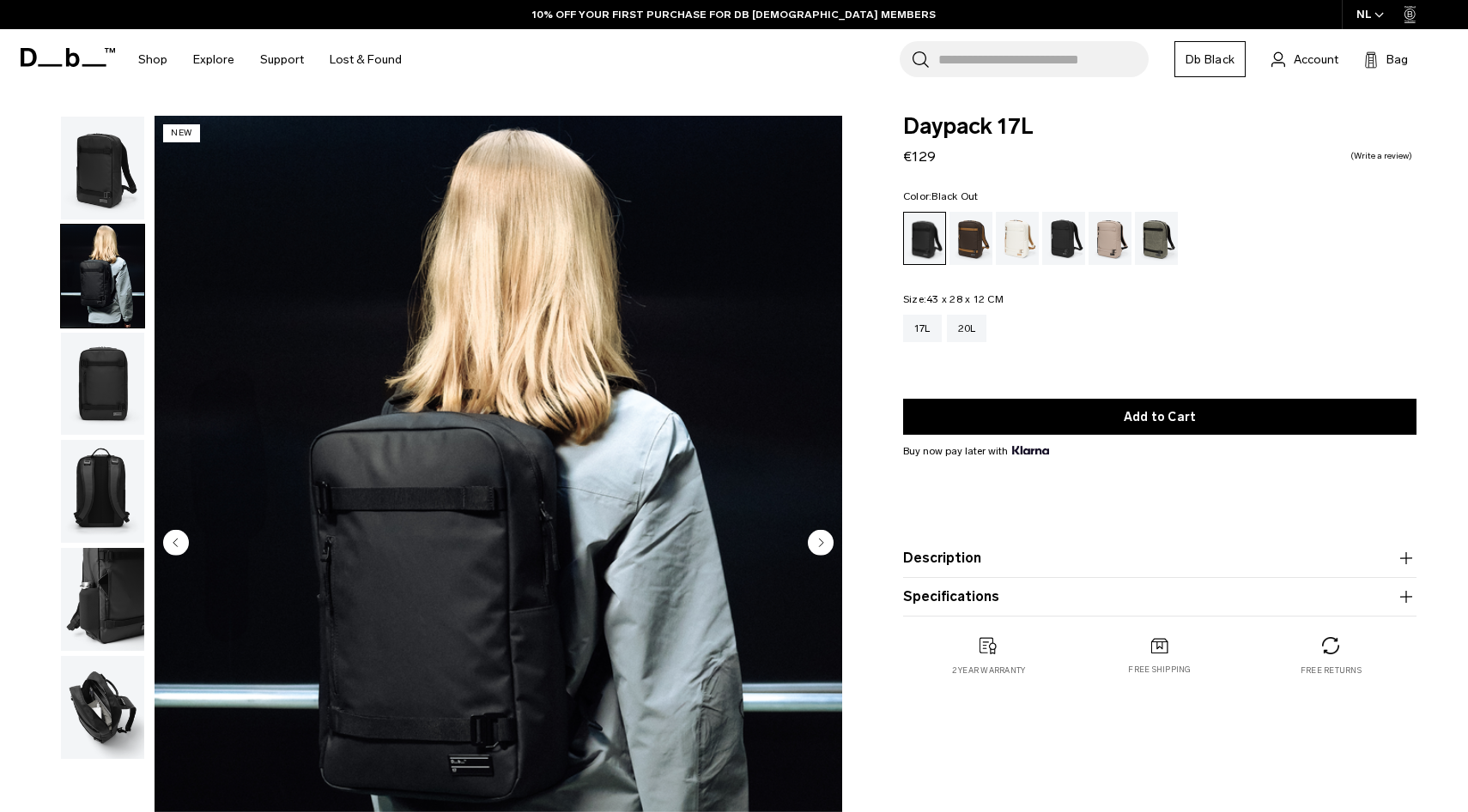
click at [88, 315] on img "button" at bounding box center [103, 276] width 84 height 103
click at [115, 360] on img "button" at bounding box center [103, 385] width 84 height 103
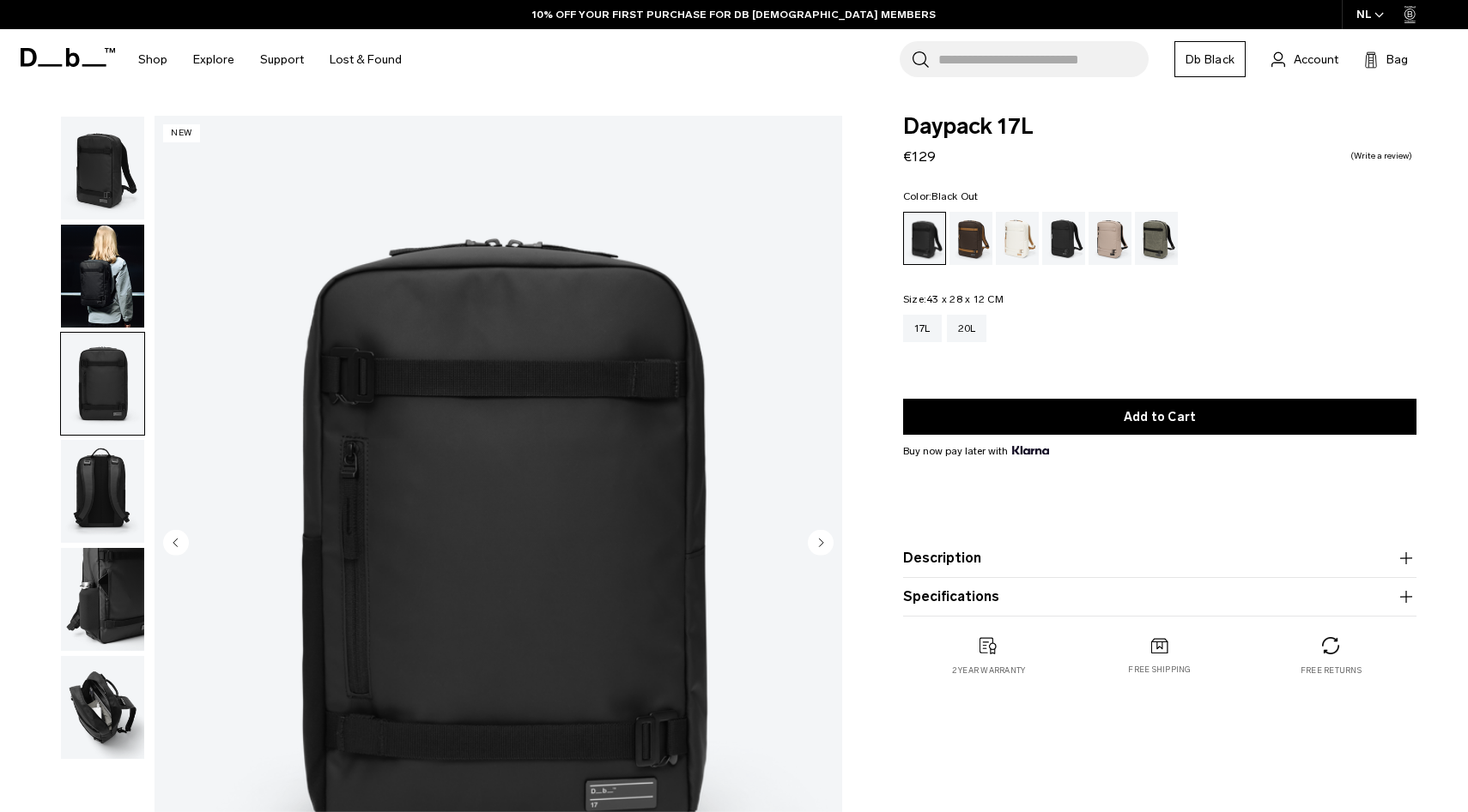
click at [106, 507] on img "button" at bounding box center [103, 491] width 84 height 103
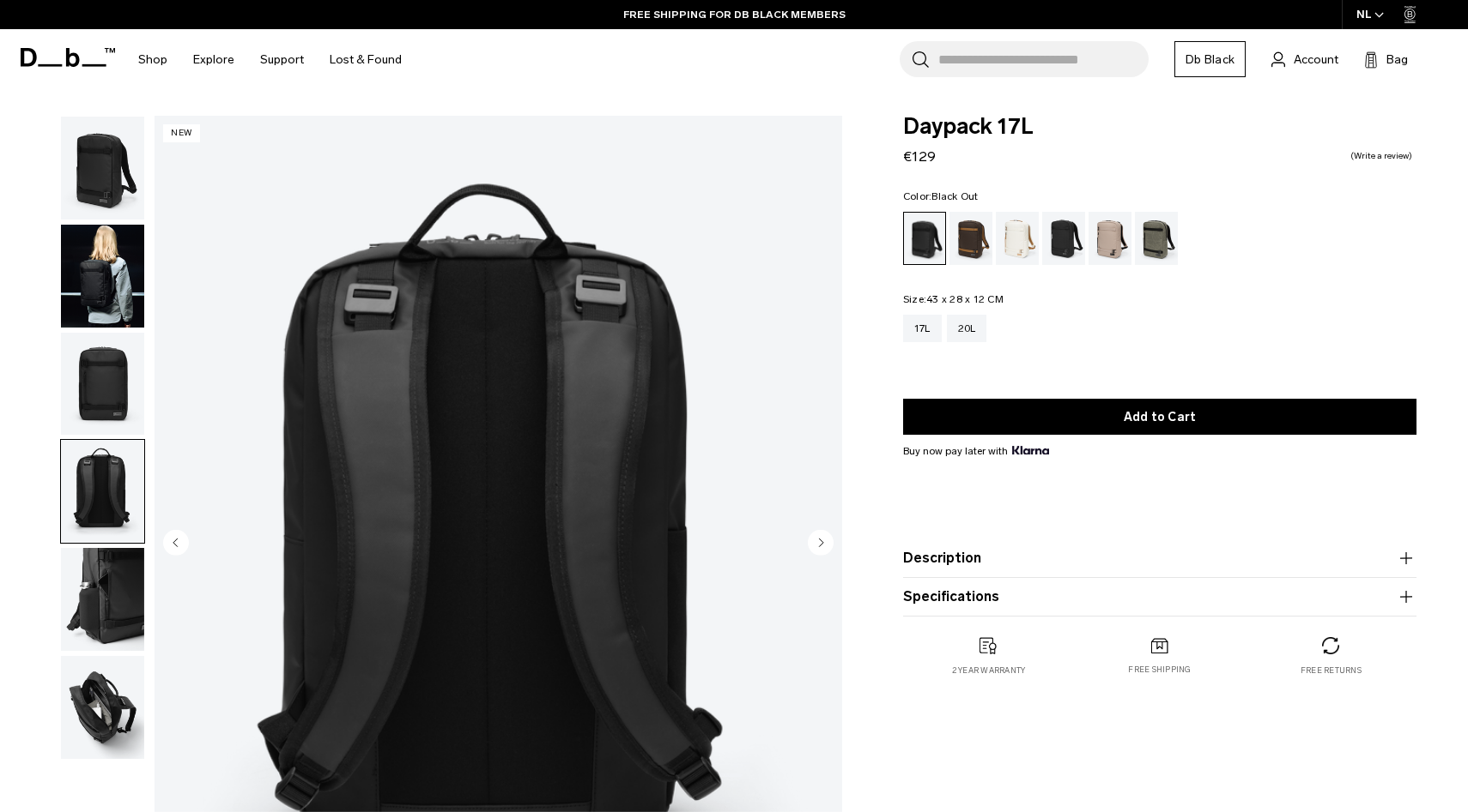
click at [105, 564] on img "button" at bounding box center [103, 599] width 84 height 103
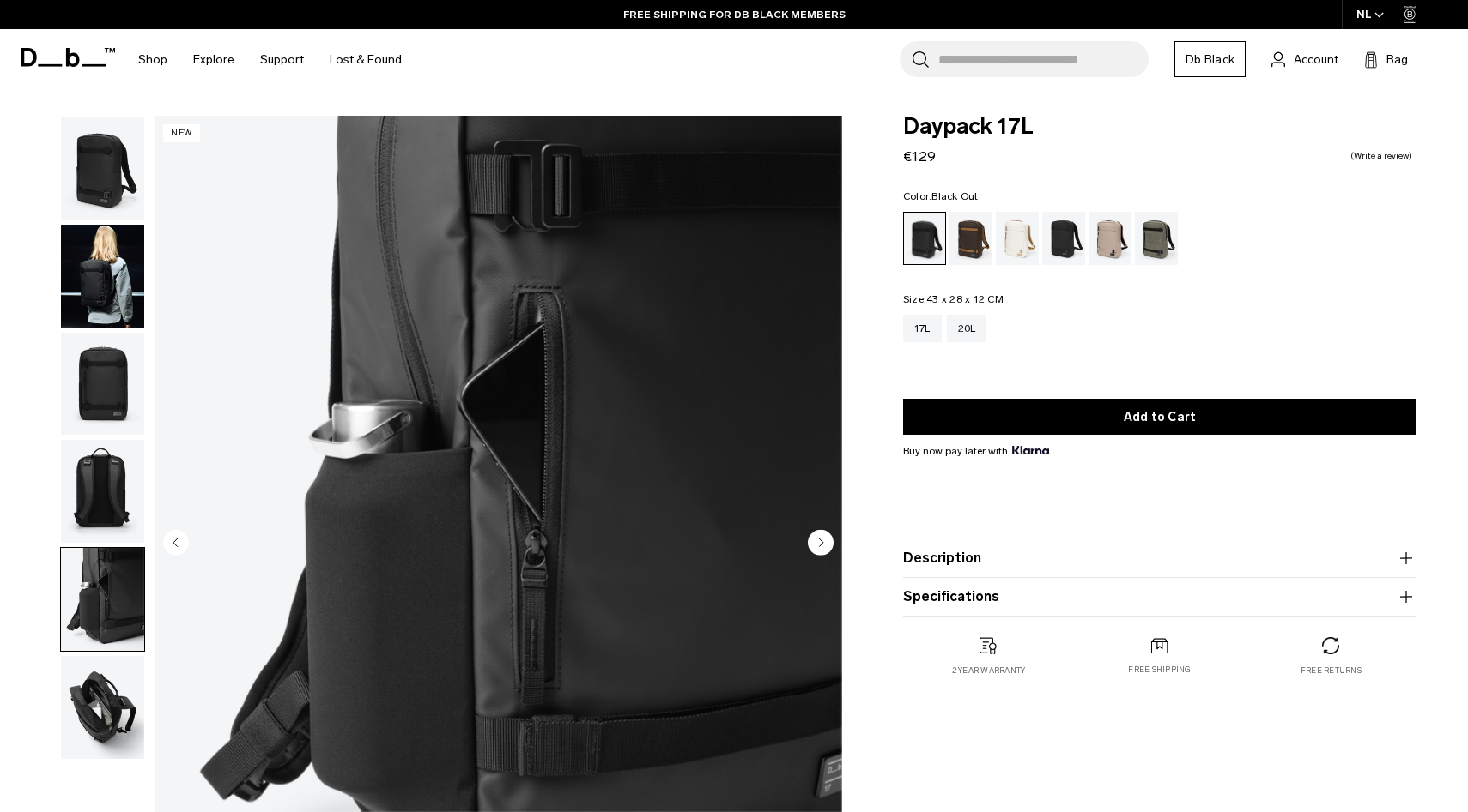
click at [103, 680] on img "button" at bounding box center [103, 708] width 84 height 103
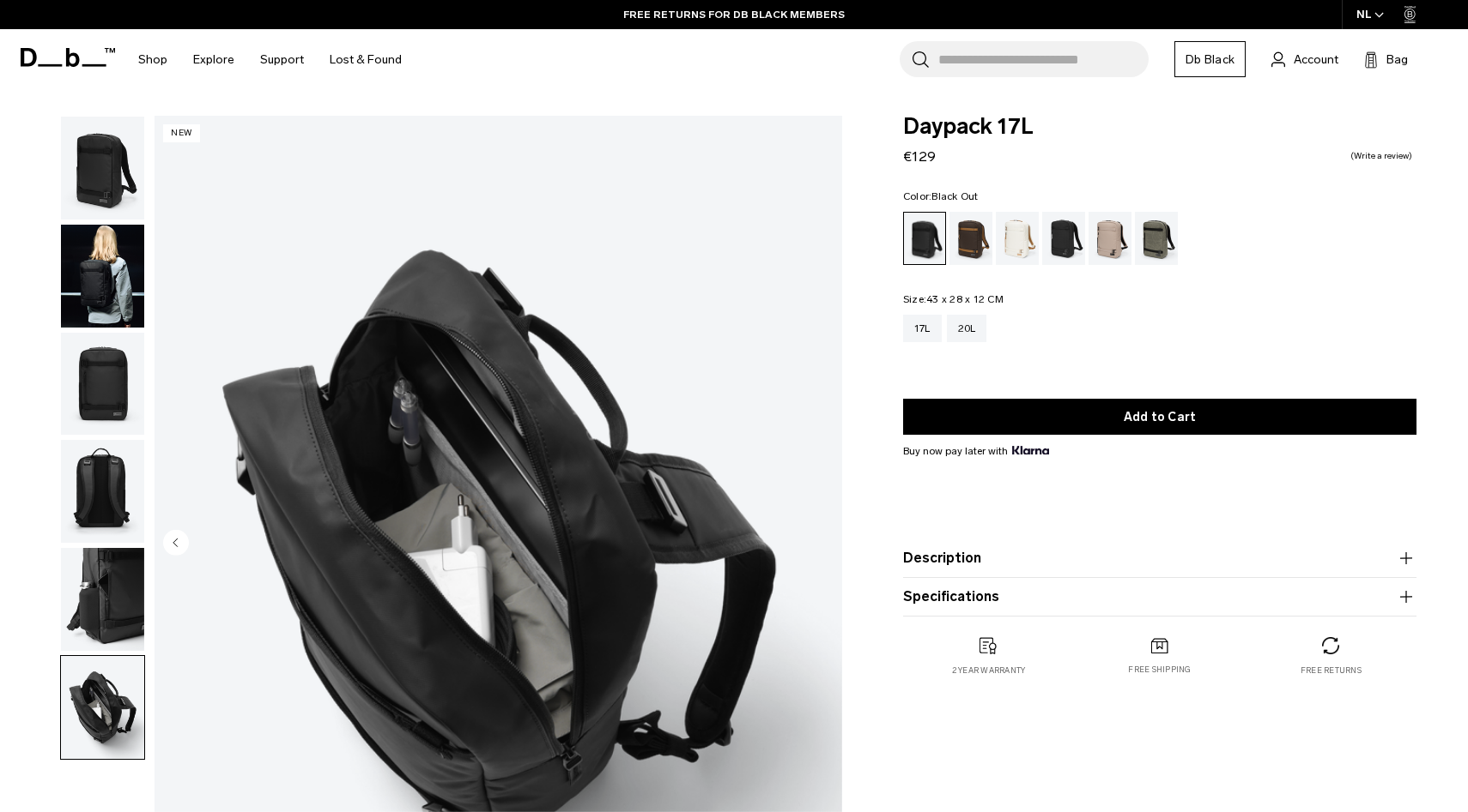
click at [86, 564] on img "button" at bounding box center [103, 599] width 84 height 103
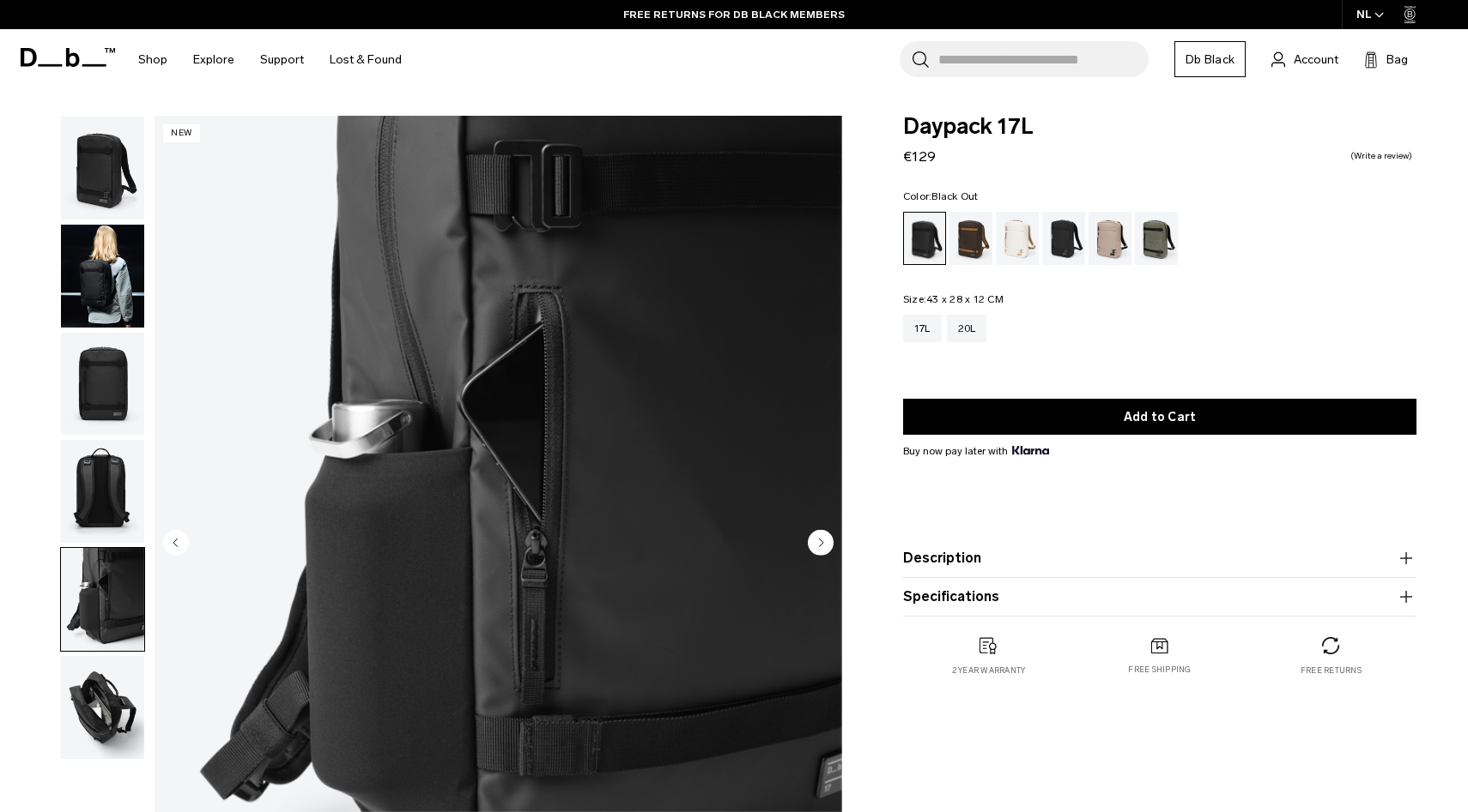
click at [89, 637] on img "button" at bounding box center [103, 599] width 84 height 103
click at [90, 689] on img "button" at bounding box center [103, 708] width 84 height 103
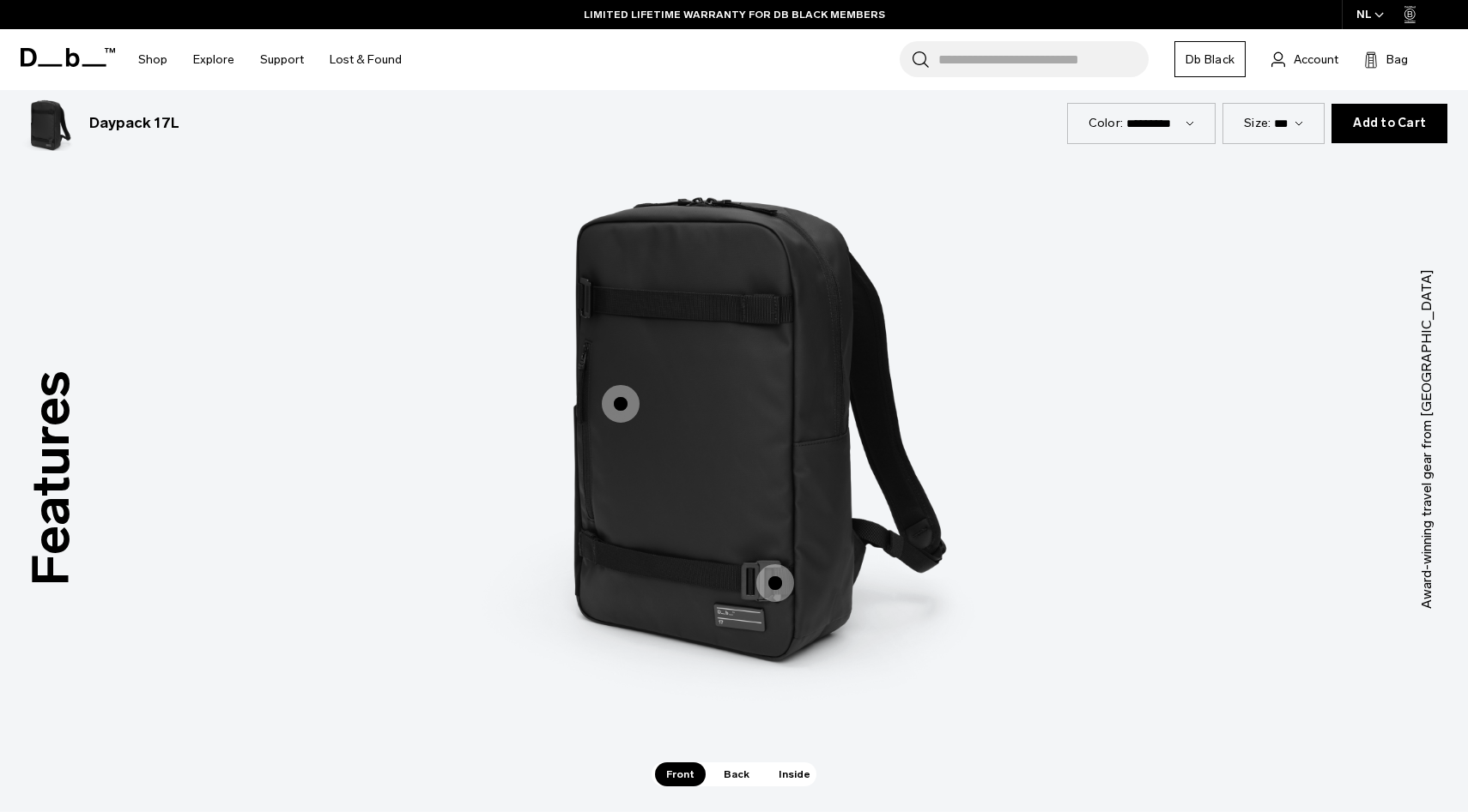
scroll to position [2251, 0]
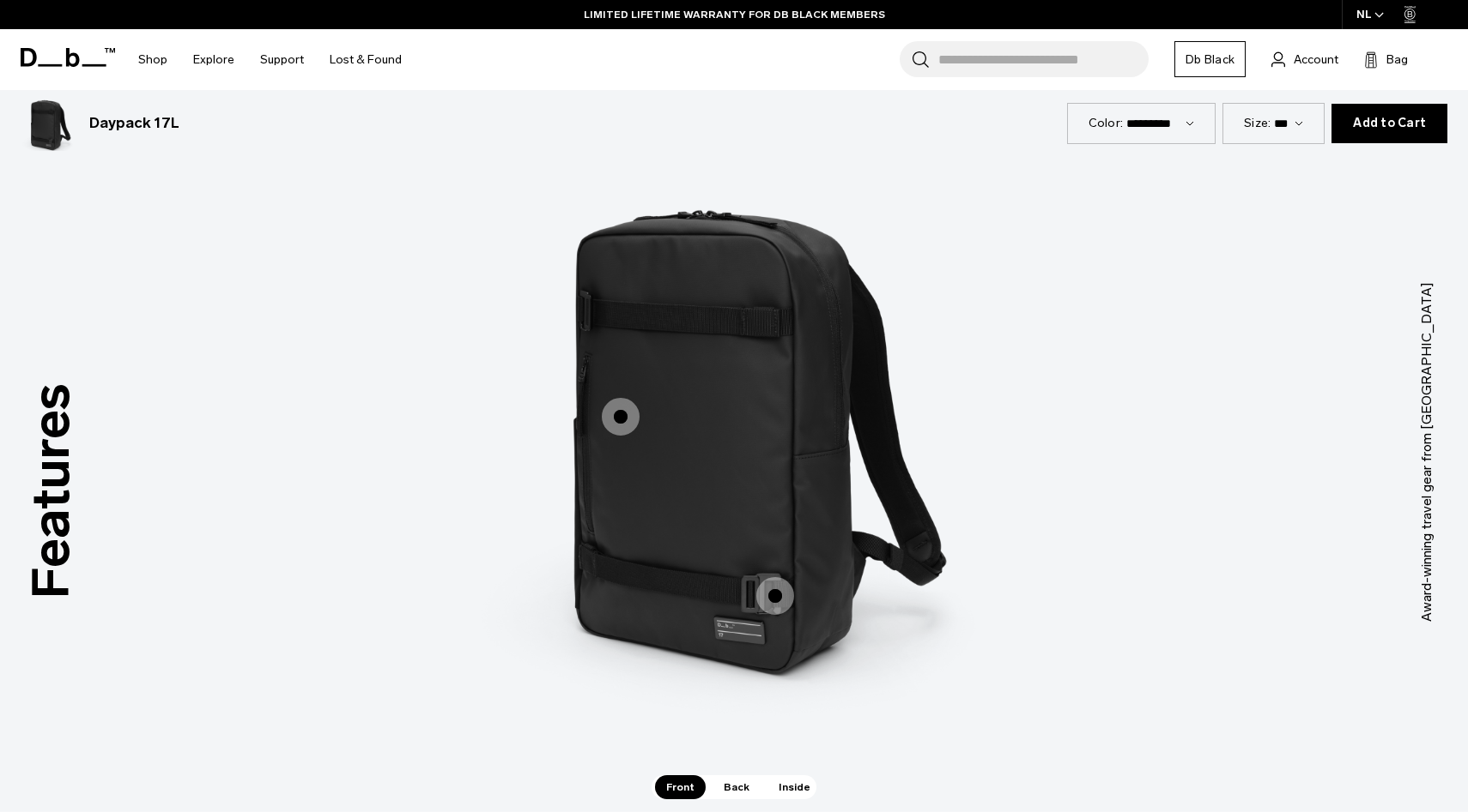
click at [784, 778] on span "Inside" at bounding box center [794, 787] width 54 height 24
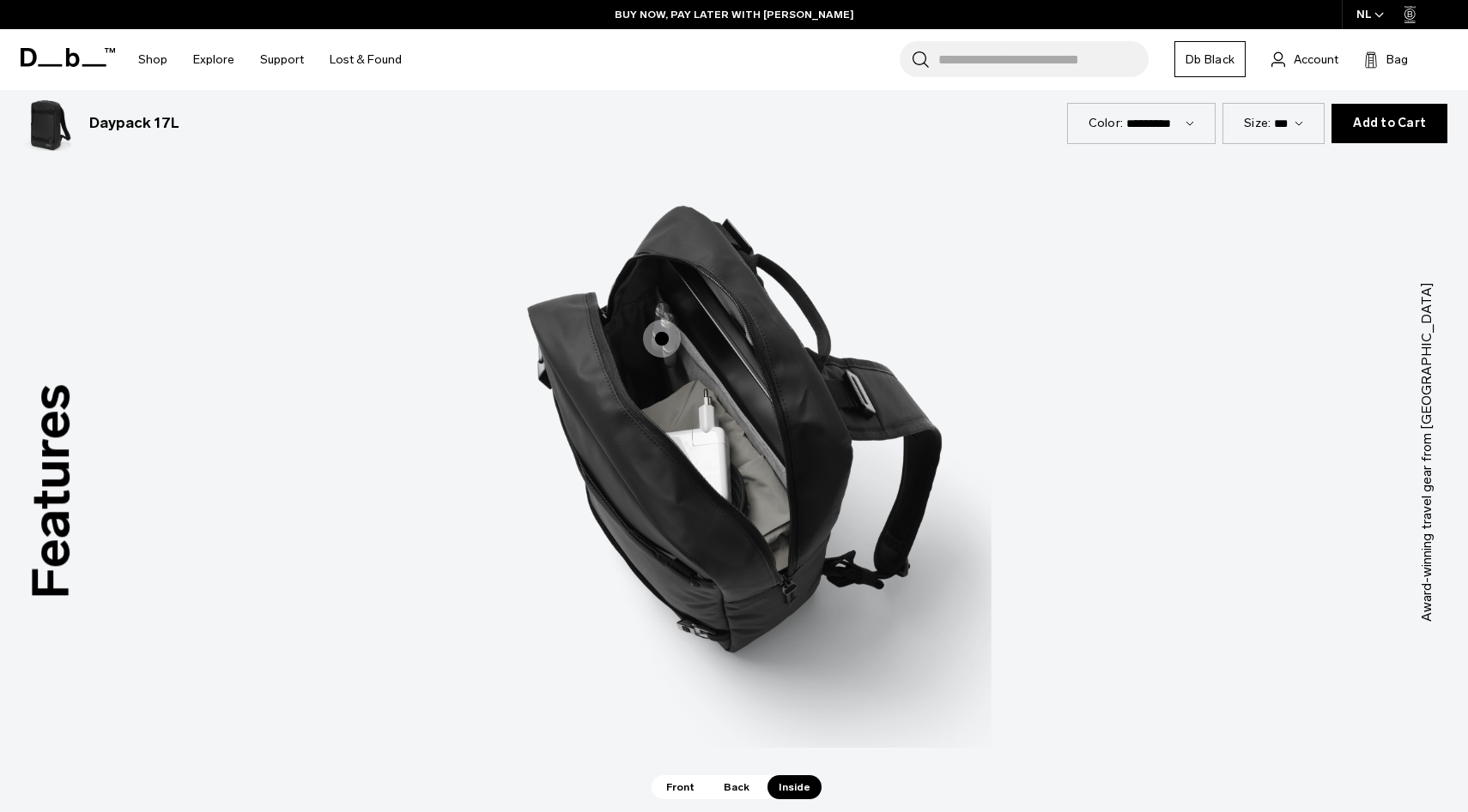
click at [669, 327] on span "3 / 3" at bounding box center [662, 339] width 38 height 38
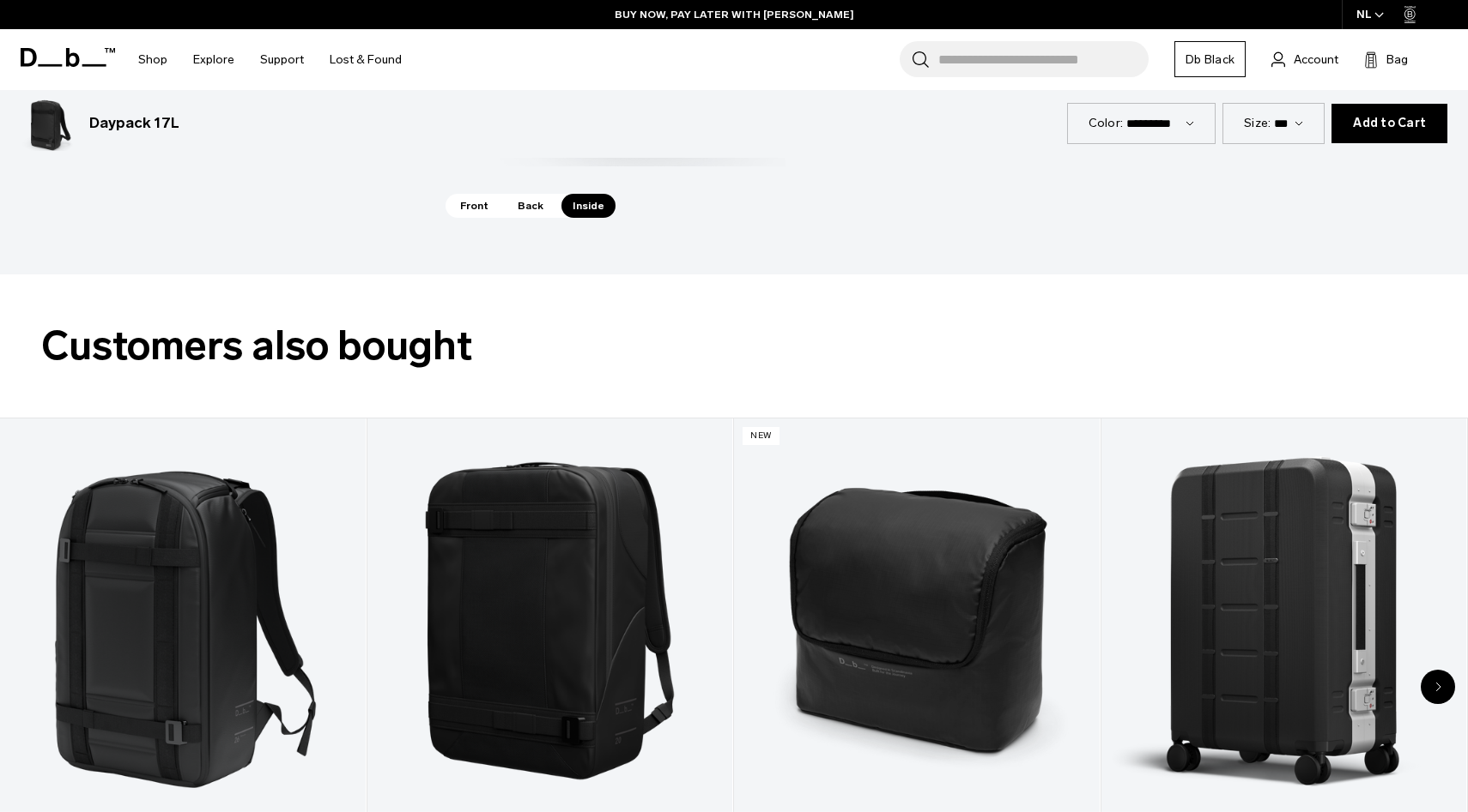
scroll to position [3034, 0]
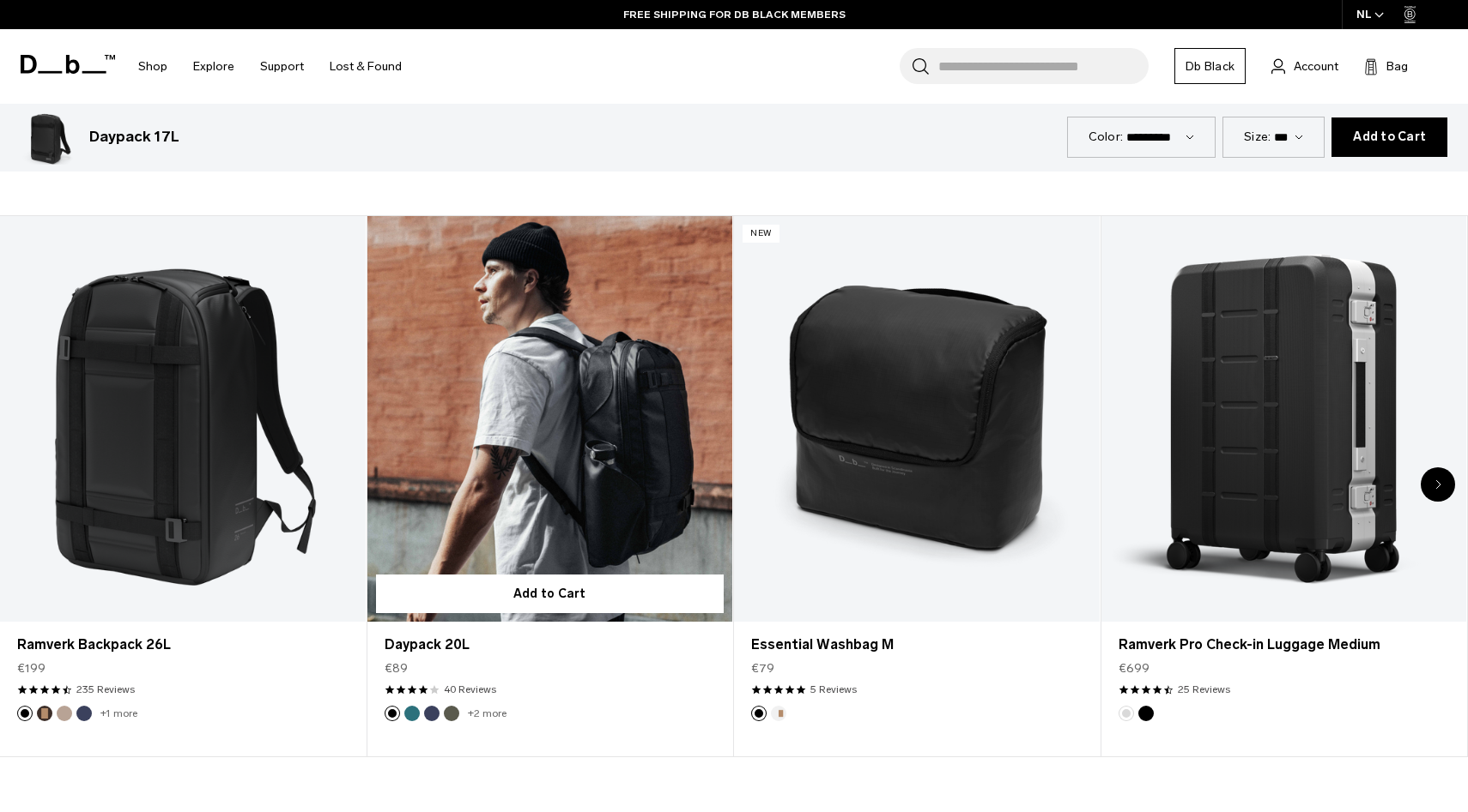
click at [564, 360] on link "Daypack 20L" at bounding box center [550, 419] width 366 height 406
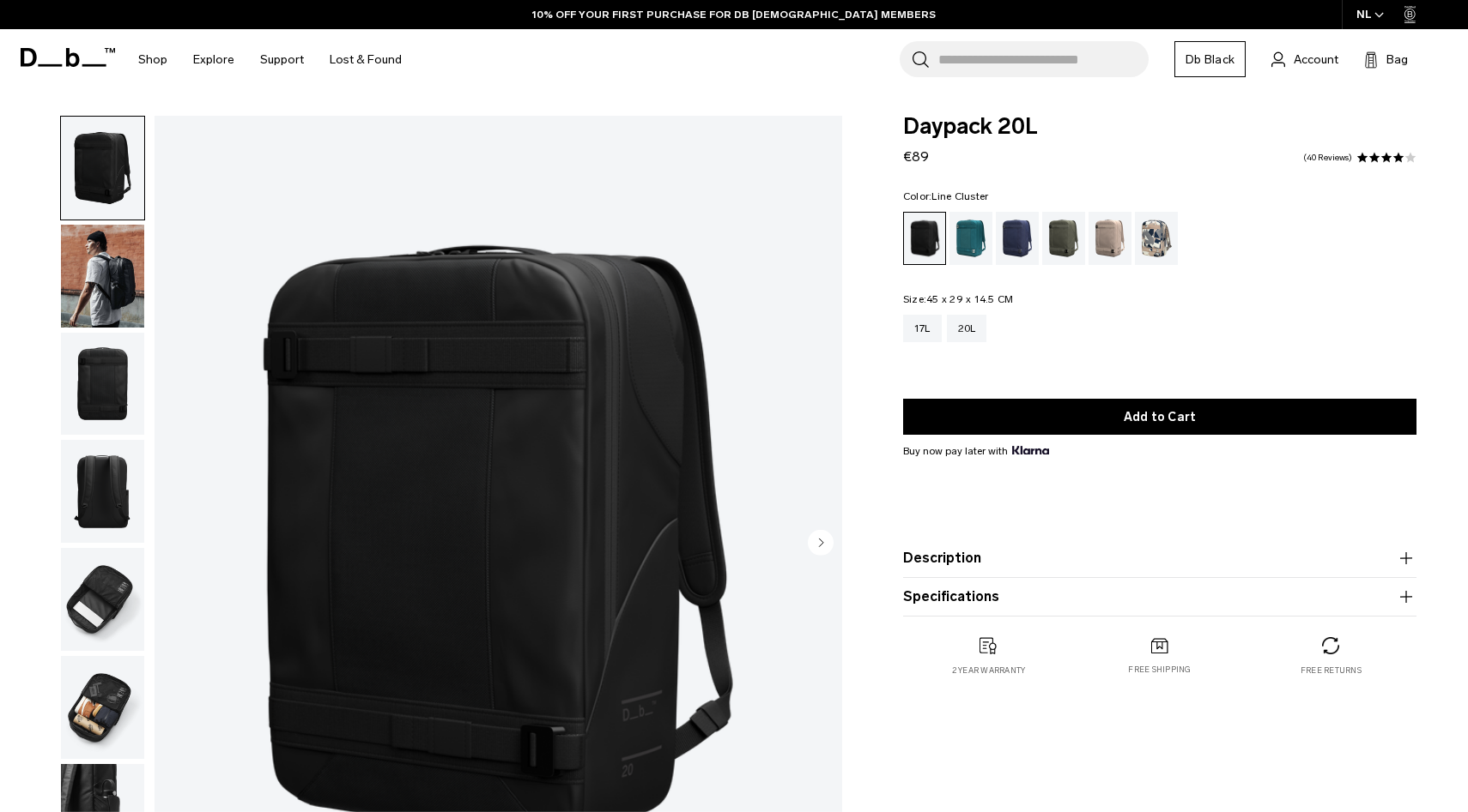
click at [1146, 235] on div "Line Cluster" at bounding box center [1156, 238] width 44 height 53
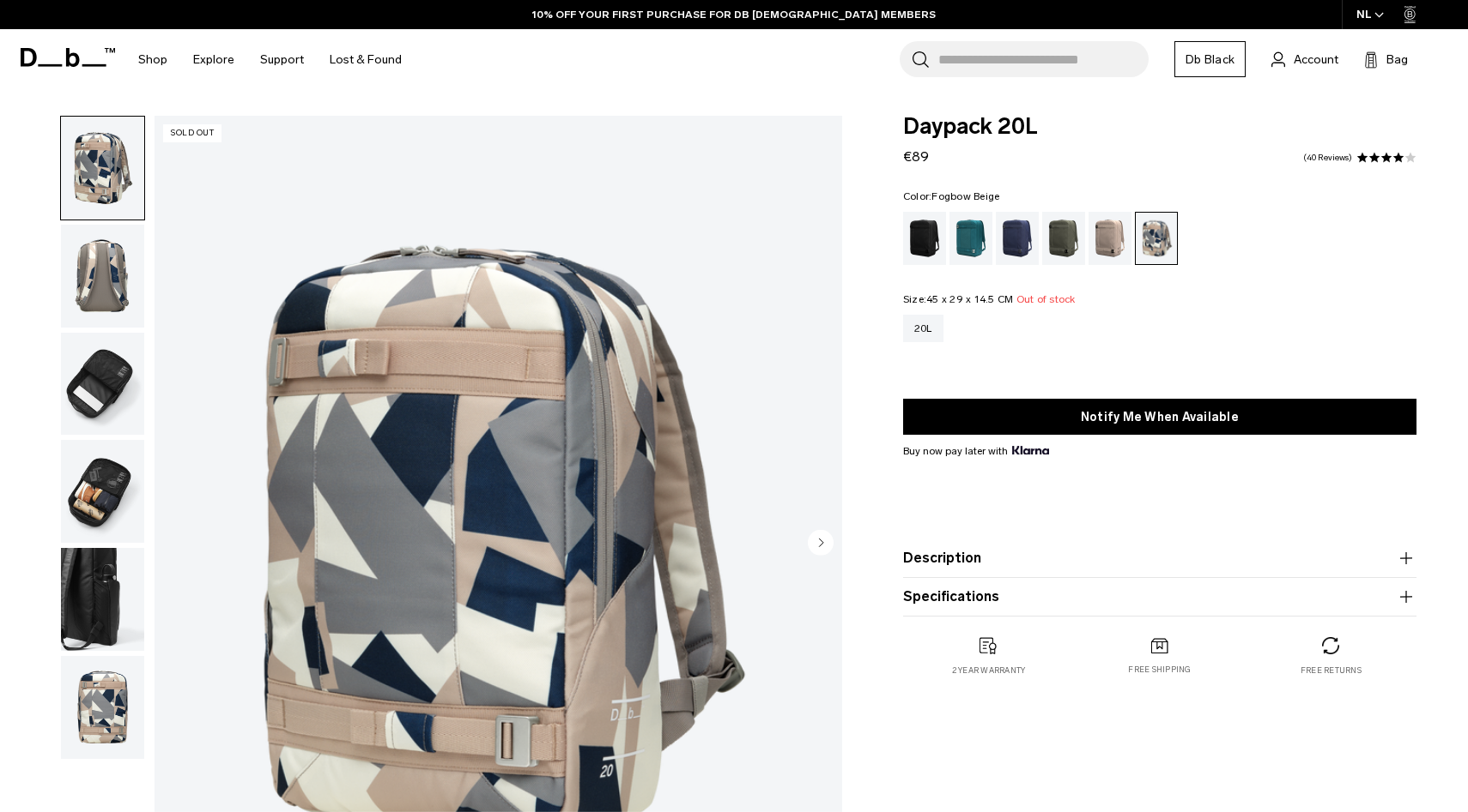
click at [1113, 238] on div "Fogbow Beige" at bounding box center [1110, 238] width 44 height 53
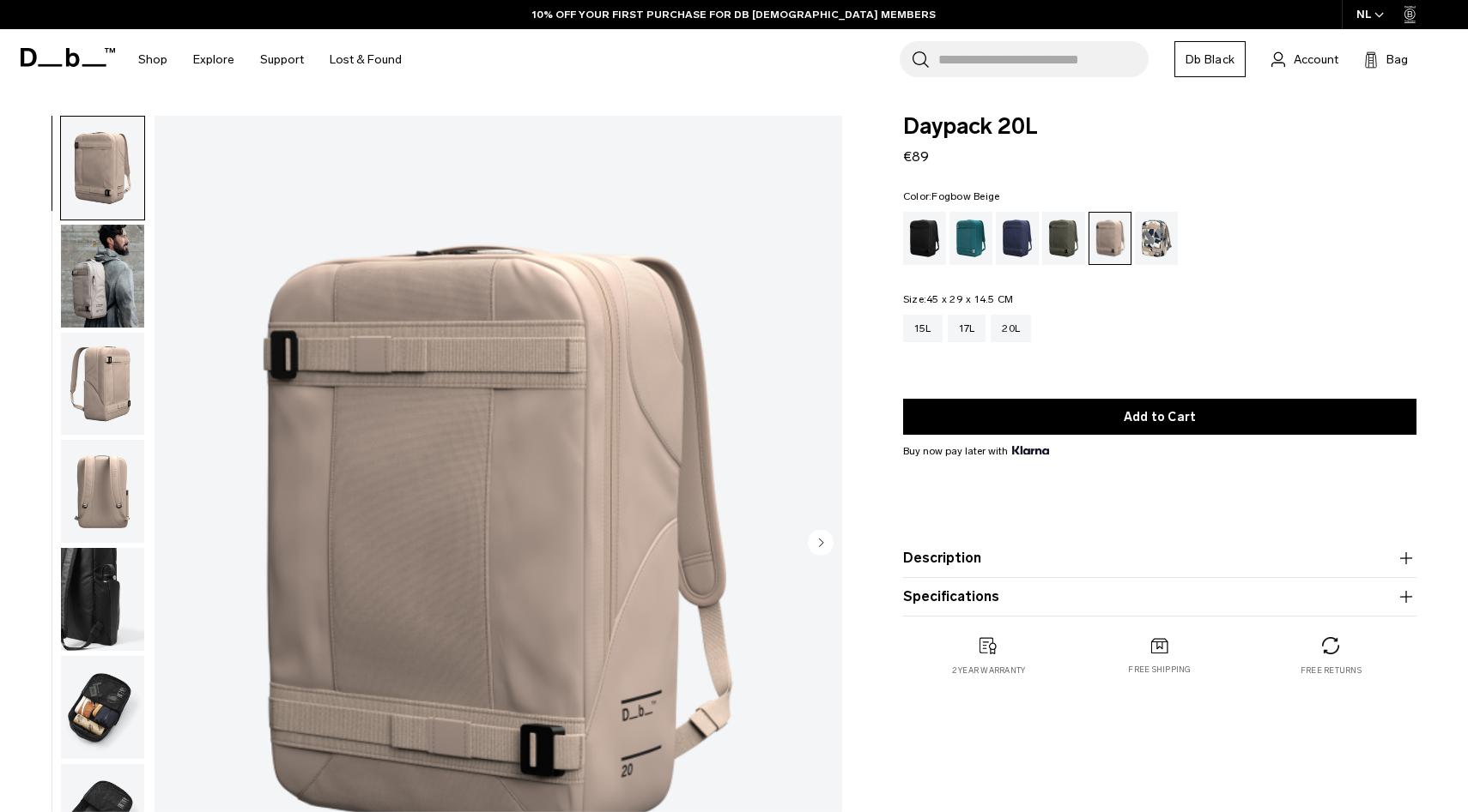
click at [1015, 248] on div "Blue Hour" at bounding box center [1018, 238] width 44 height 53
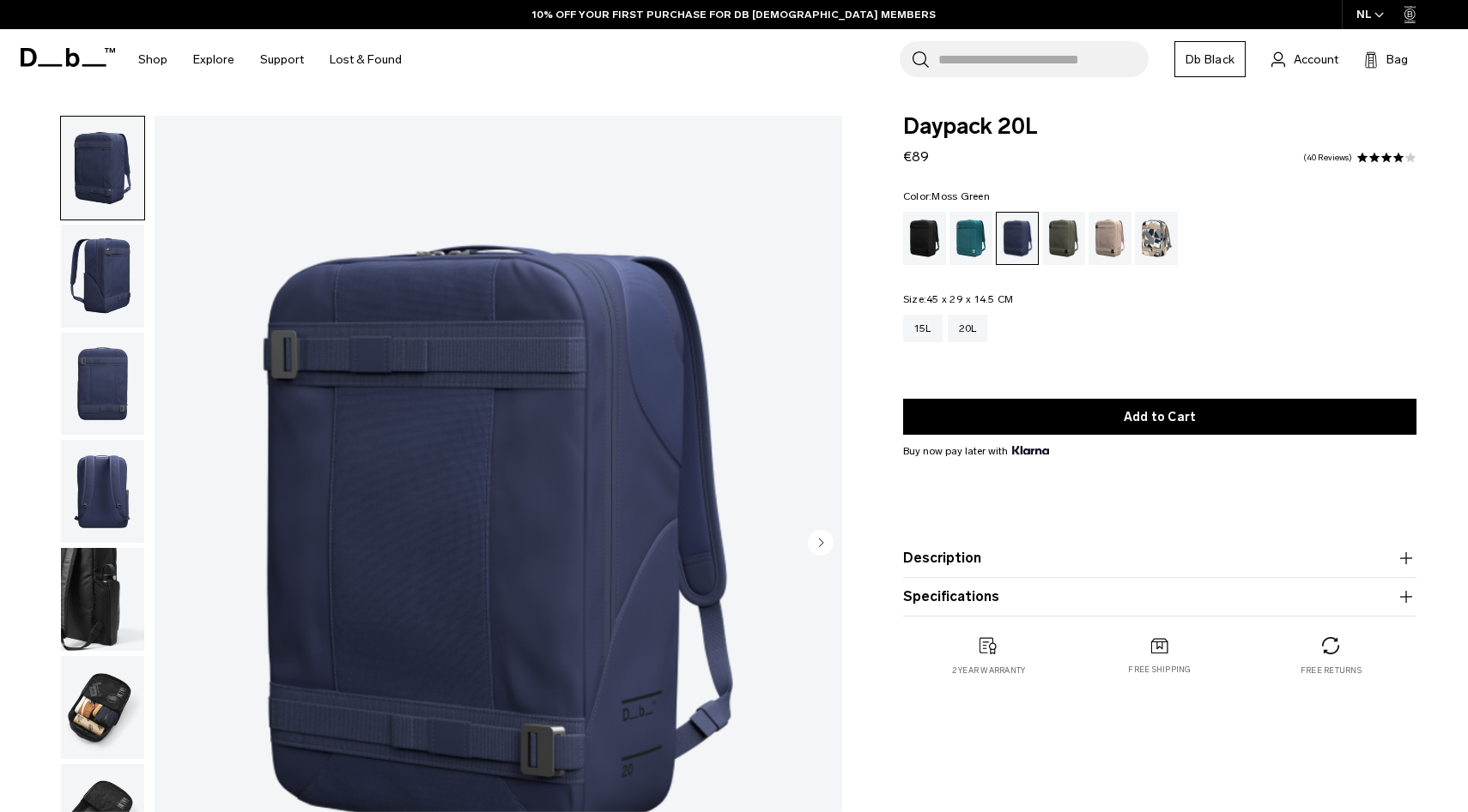
click at [1064, 243] on div "Moss Green" at bounding box center [1064, 238] width 44 height 53
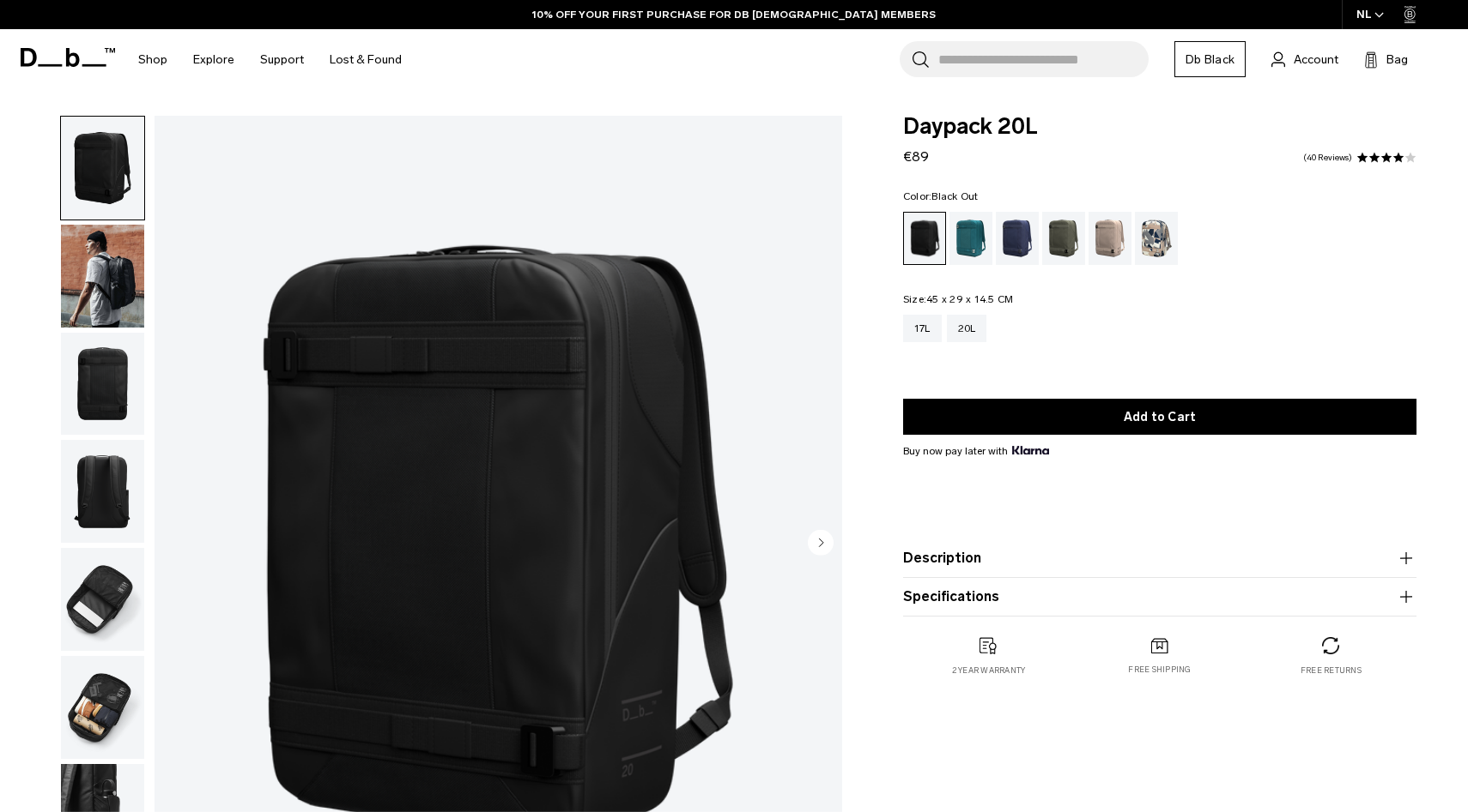
click at [89, 680] on img "button" at bounding box center [103, 708] width 84 height 103
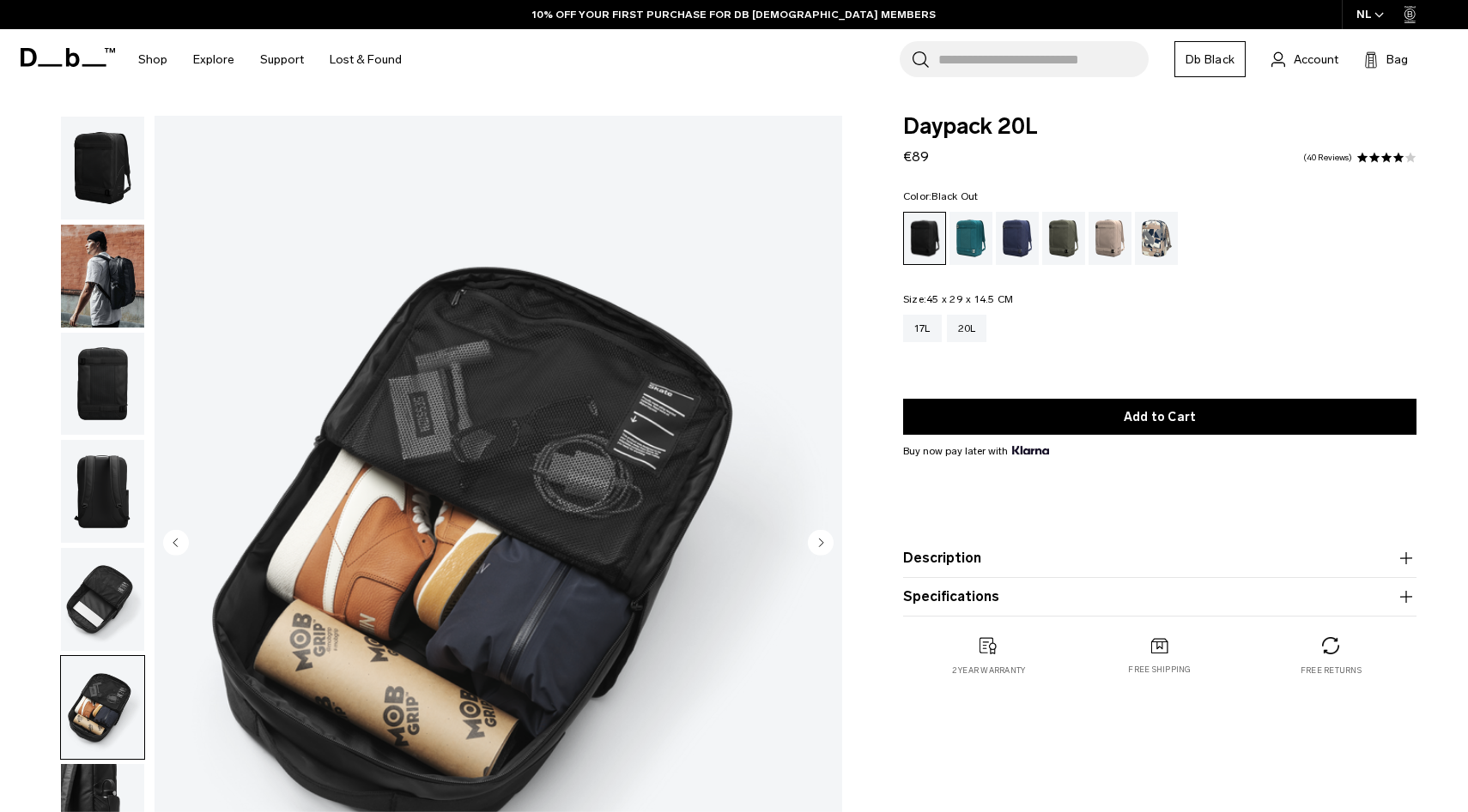
click at [75, 593] on img "button" at bounding box center [103, 599] width 84 height 103
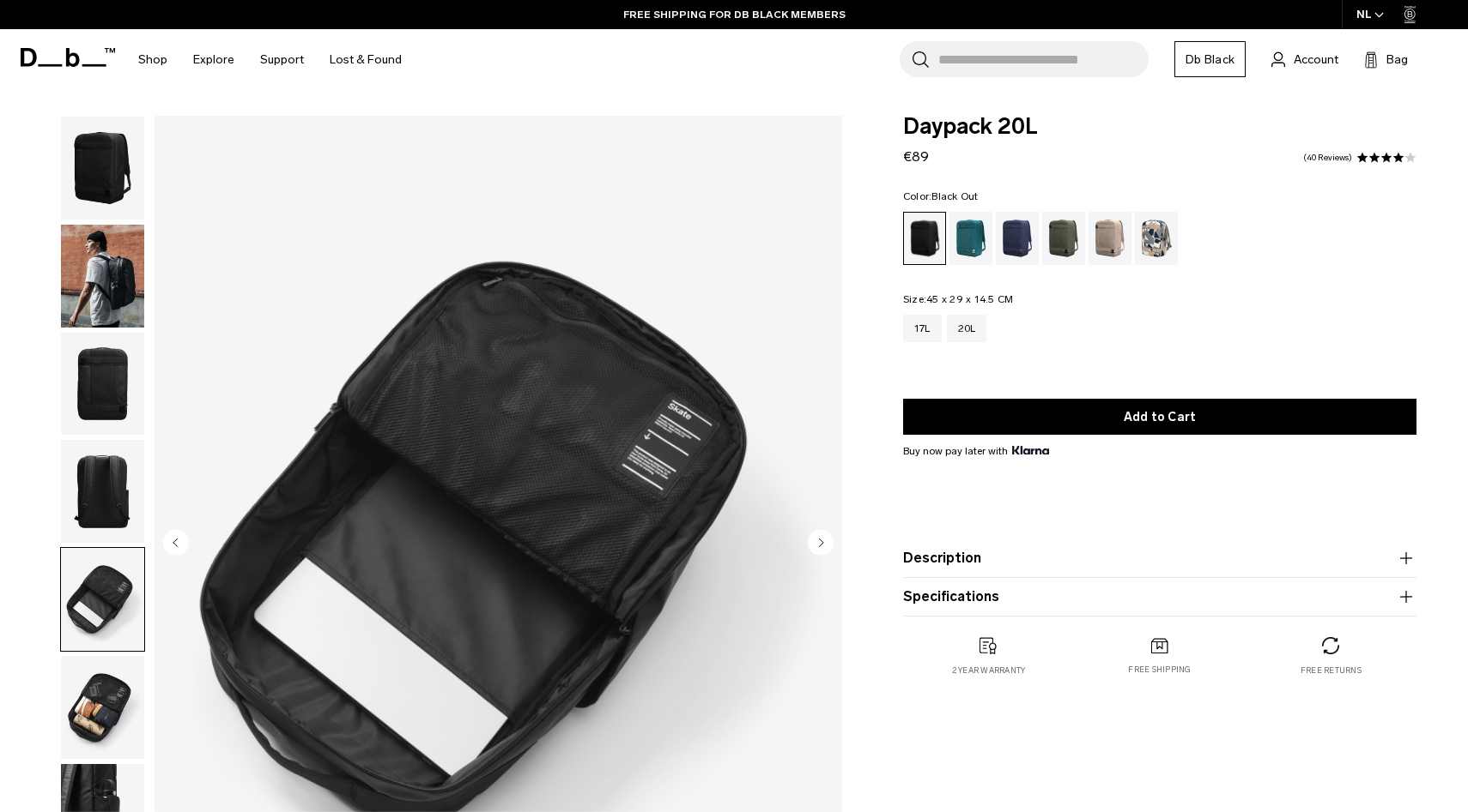
click at [86, 488] on img "button" at bounding box center [103, 491] width 84 height 103
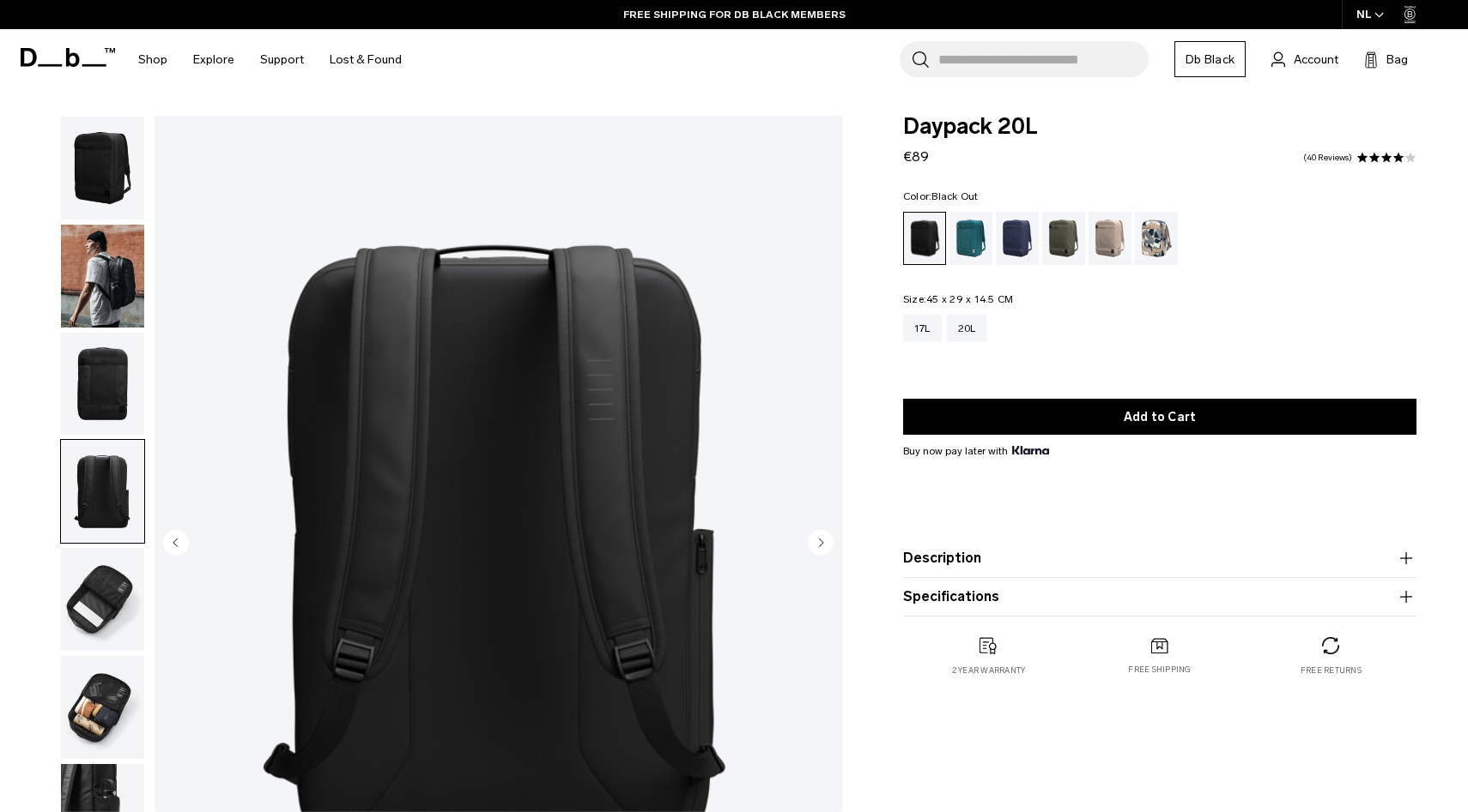
click at [100, 375] on img "button" at bounding box center [103, 385] width 84 height 103
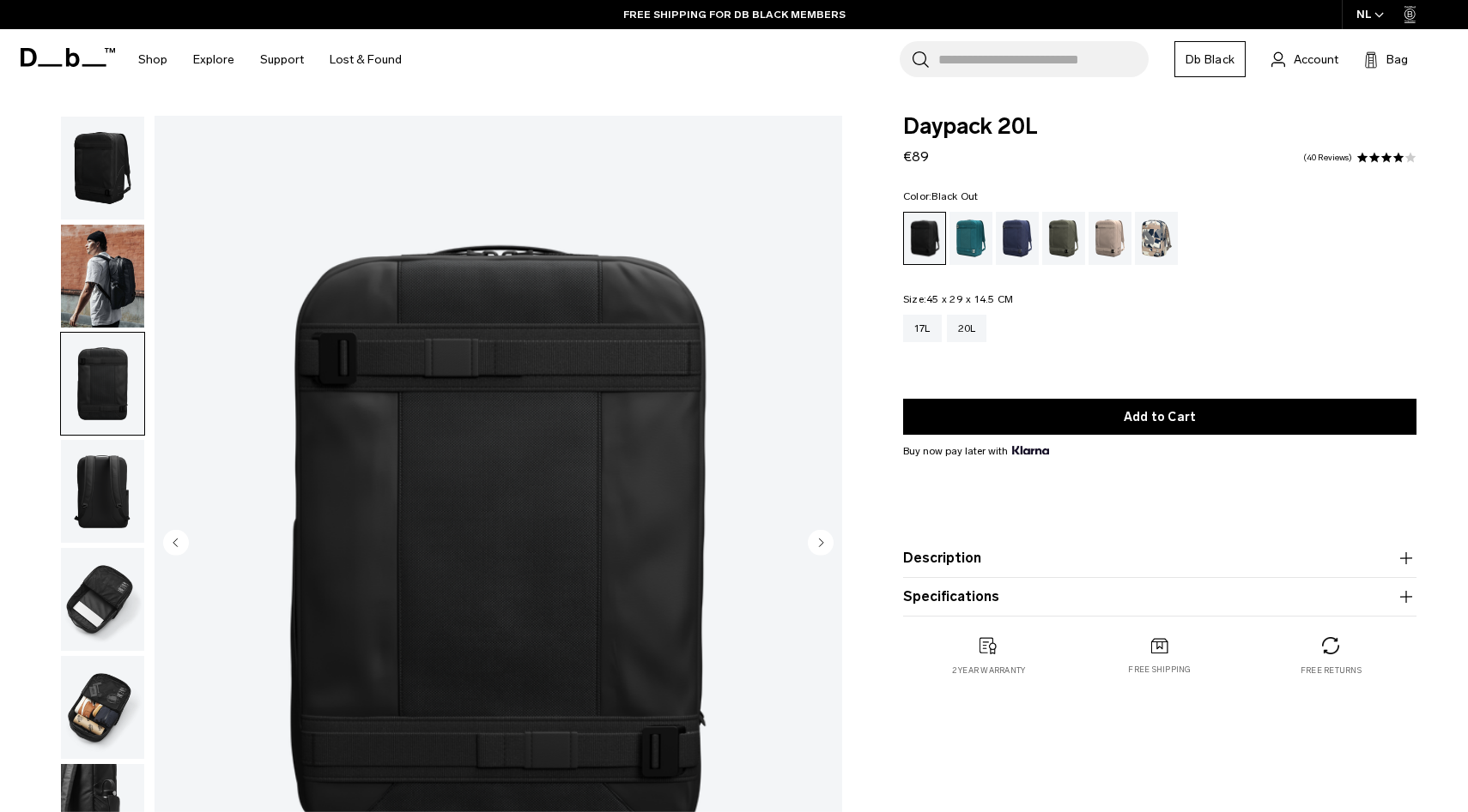
click at [95, 606] on img "button" at bounding box center [103, 599] width 84 height 103
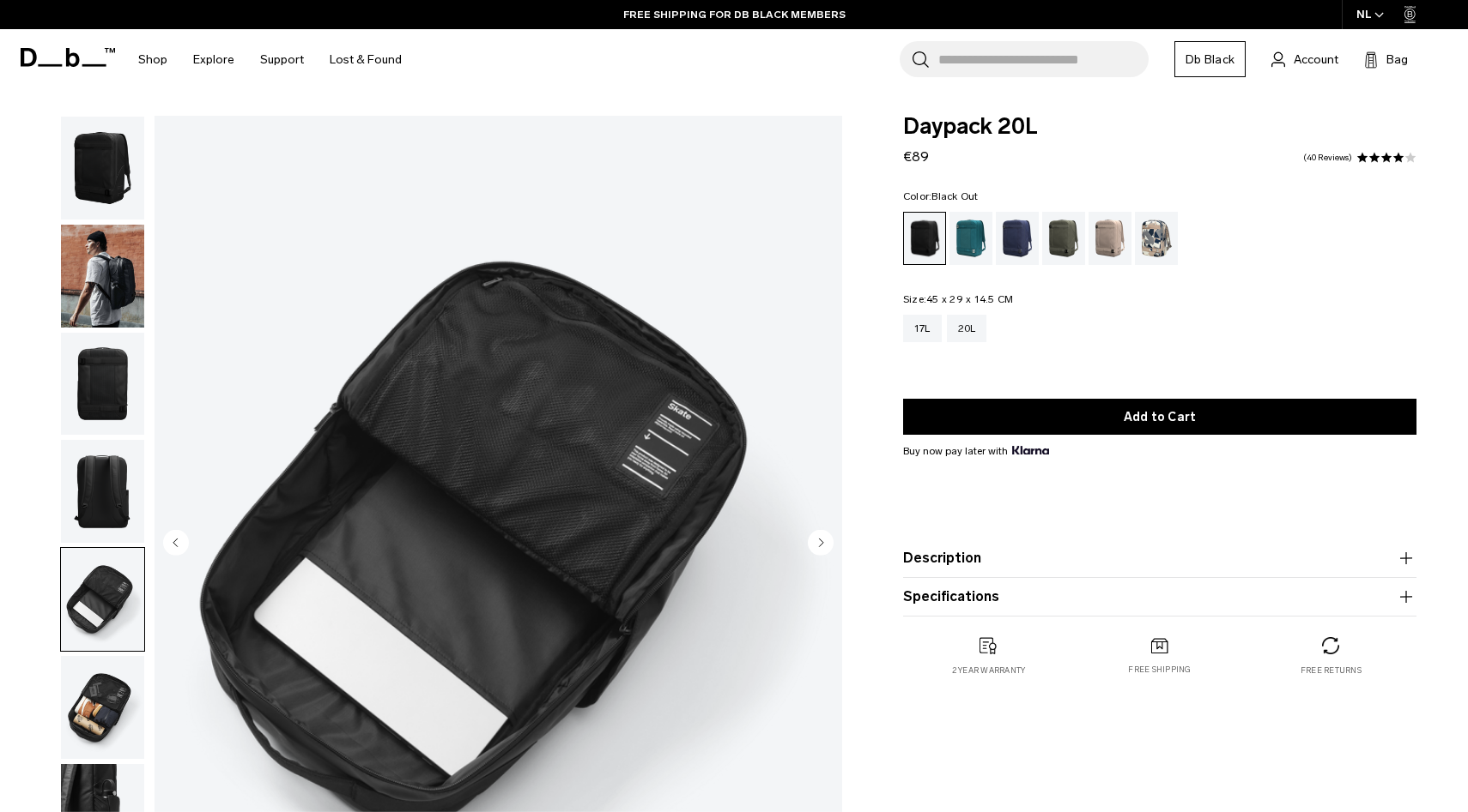
click at [100, 695] on img "button" at bounding box center [103, 708] width 84 height 103
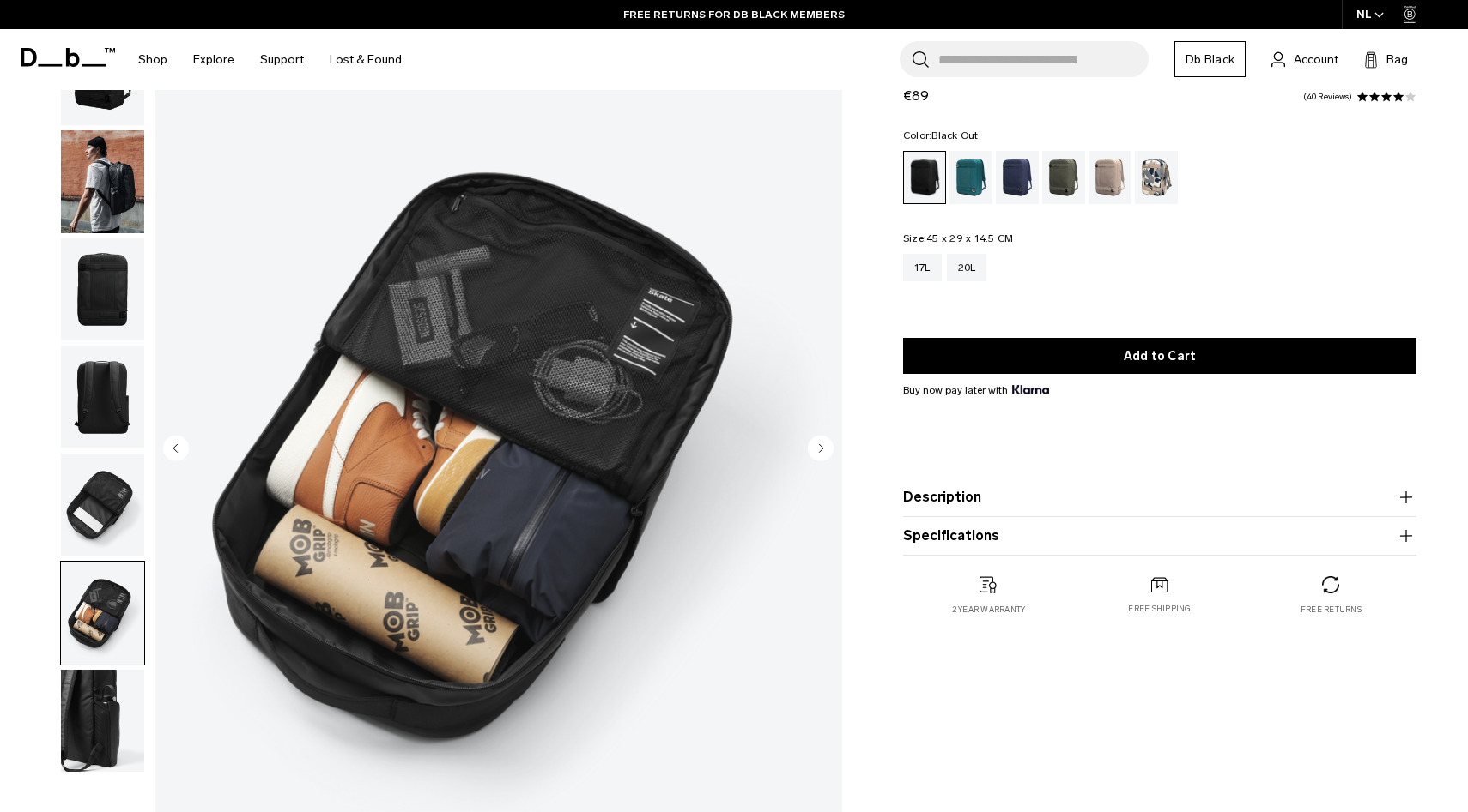
scroll to position [95, 0]
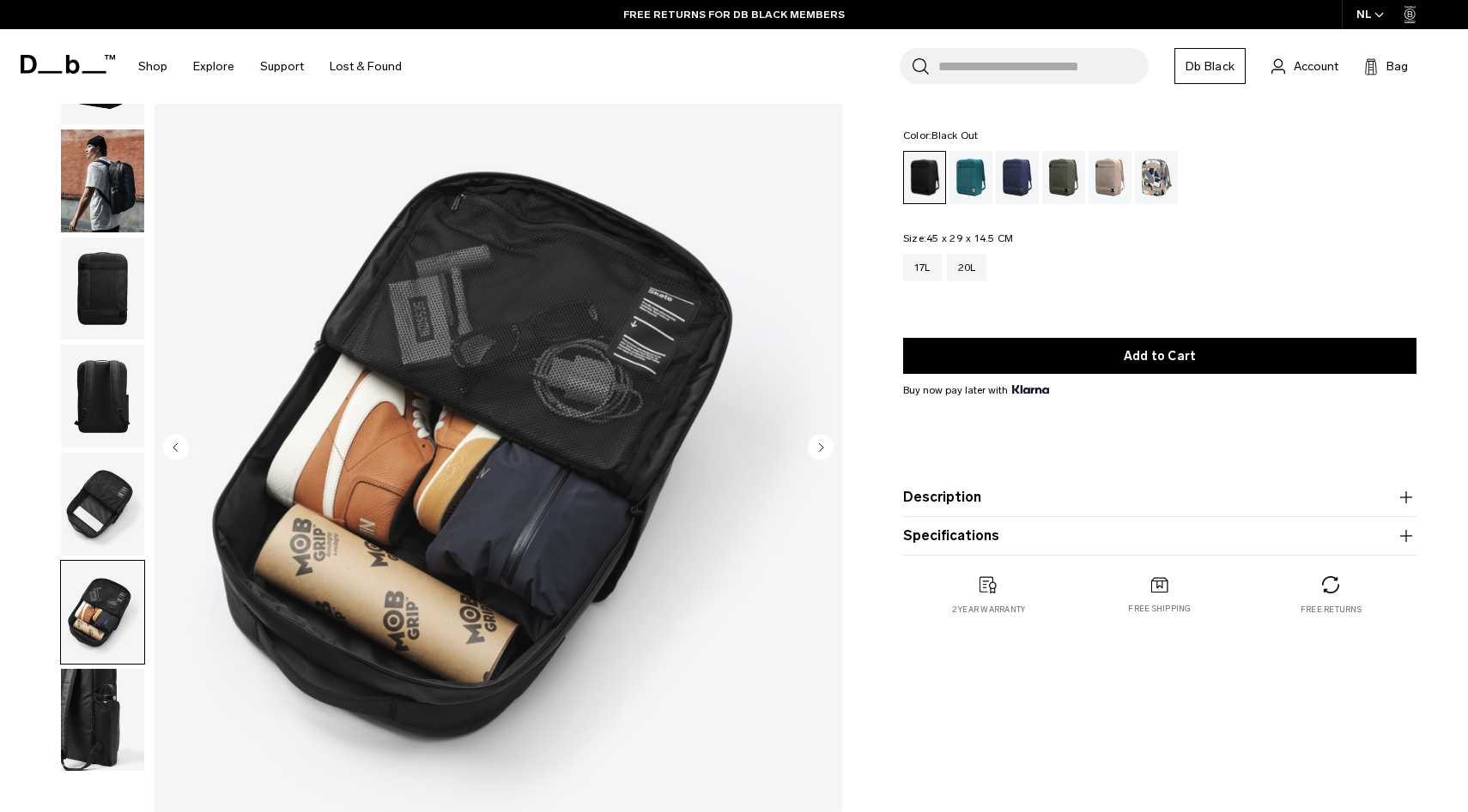
click at [100, 698] on img "button" at bounding box center [103, 721] width 84 height 103
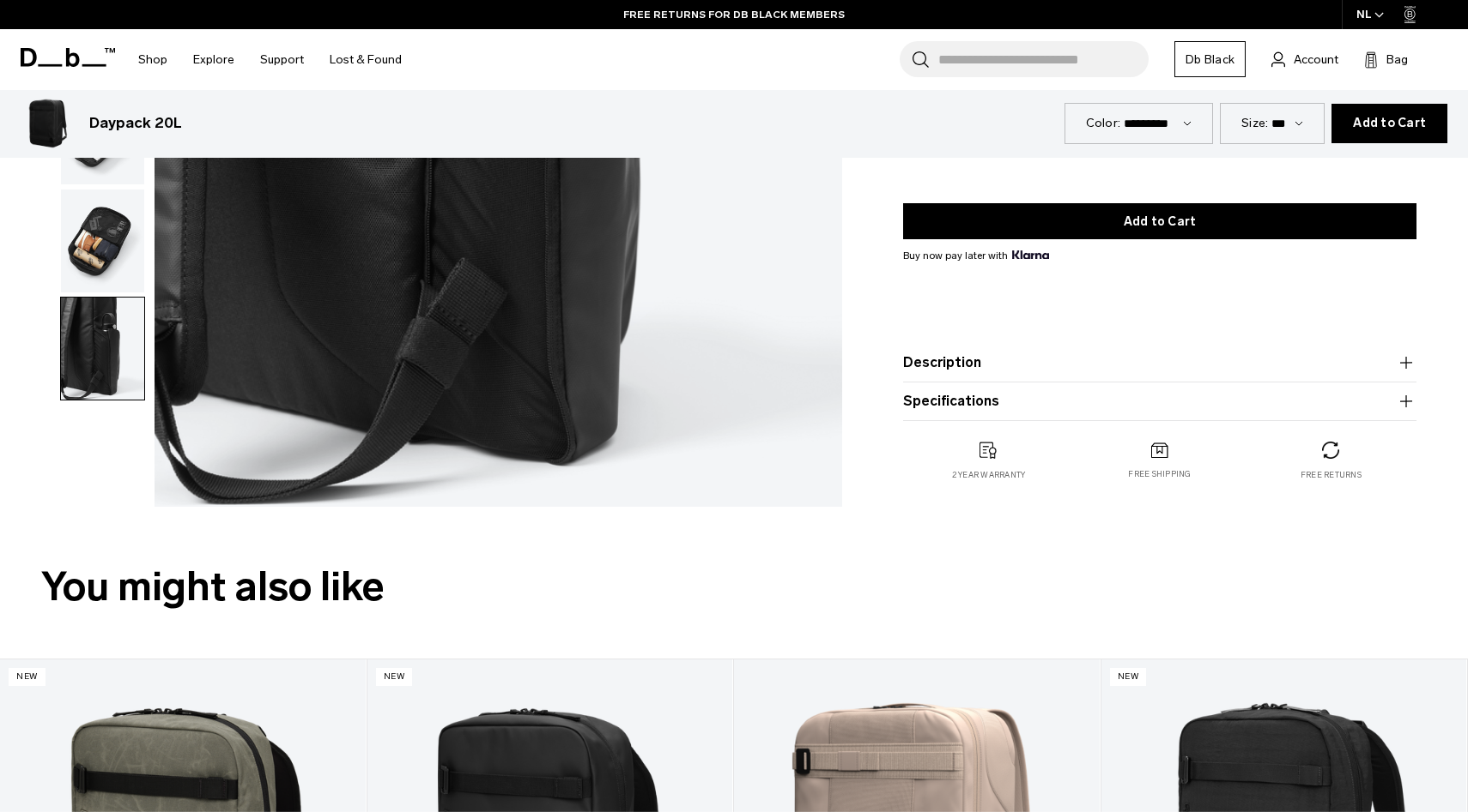
scroll to position [0, 0]
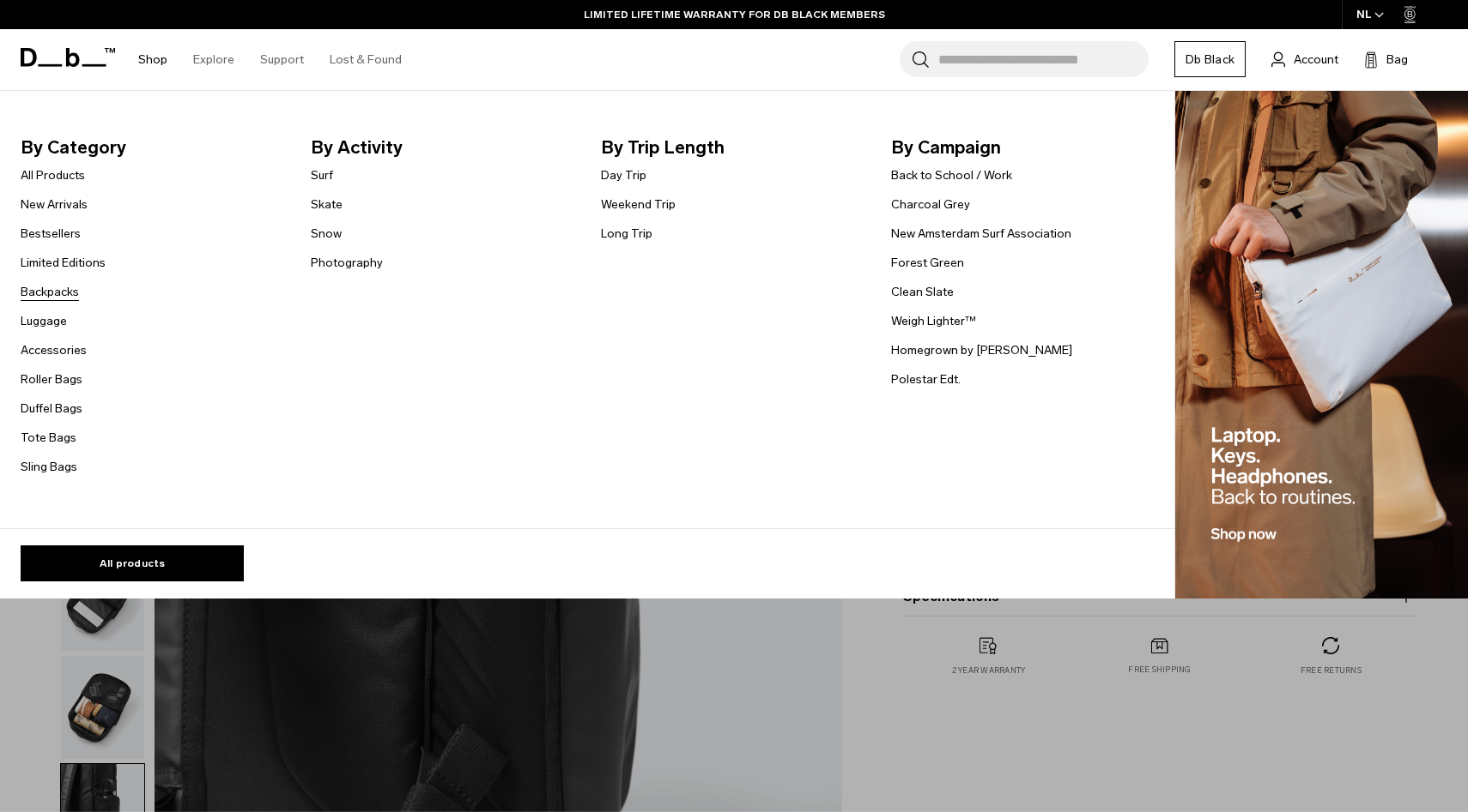
click at [46, 297] on link "Backpacks" at bounding box center [49, 292] width 58 height 18
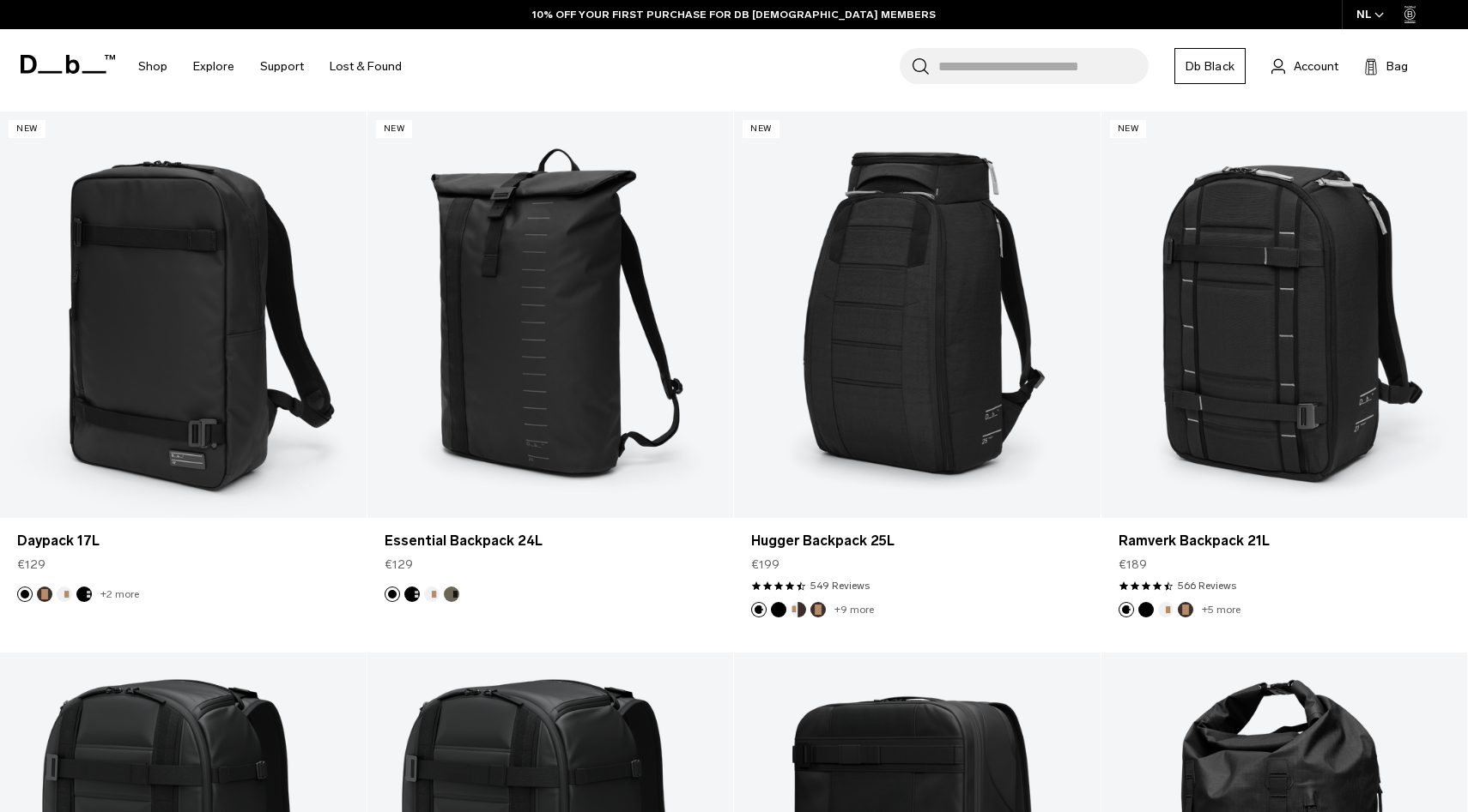
scroll to position [1929, 0]
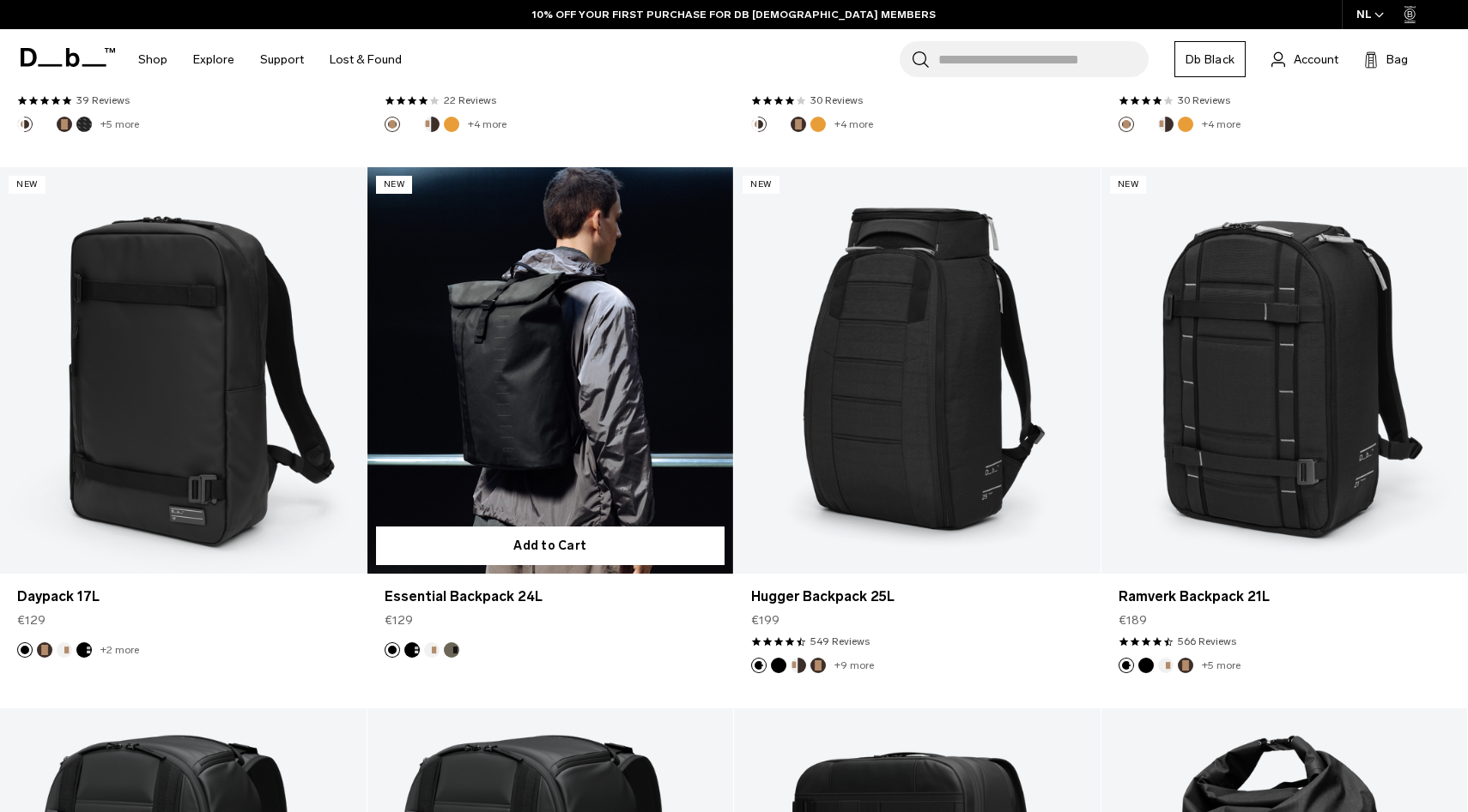
click at [404, 479] on link "Essential Backpack 24L" at bounding box center [551, 370] width 367 height 406
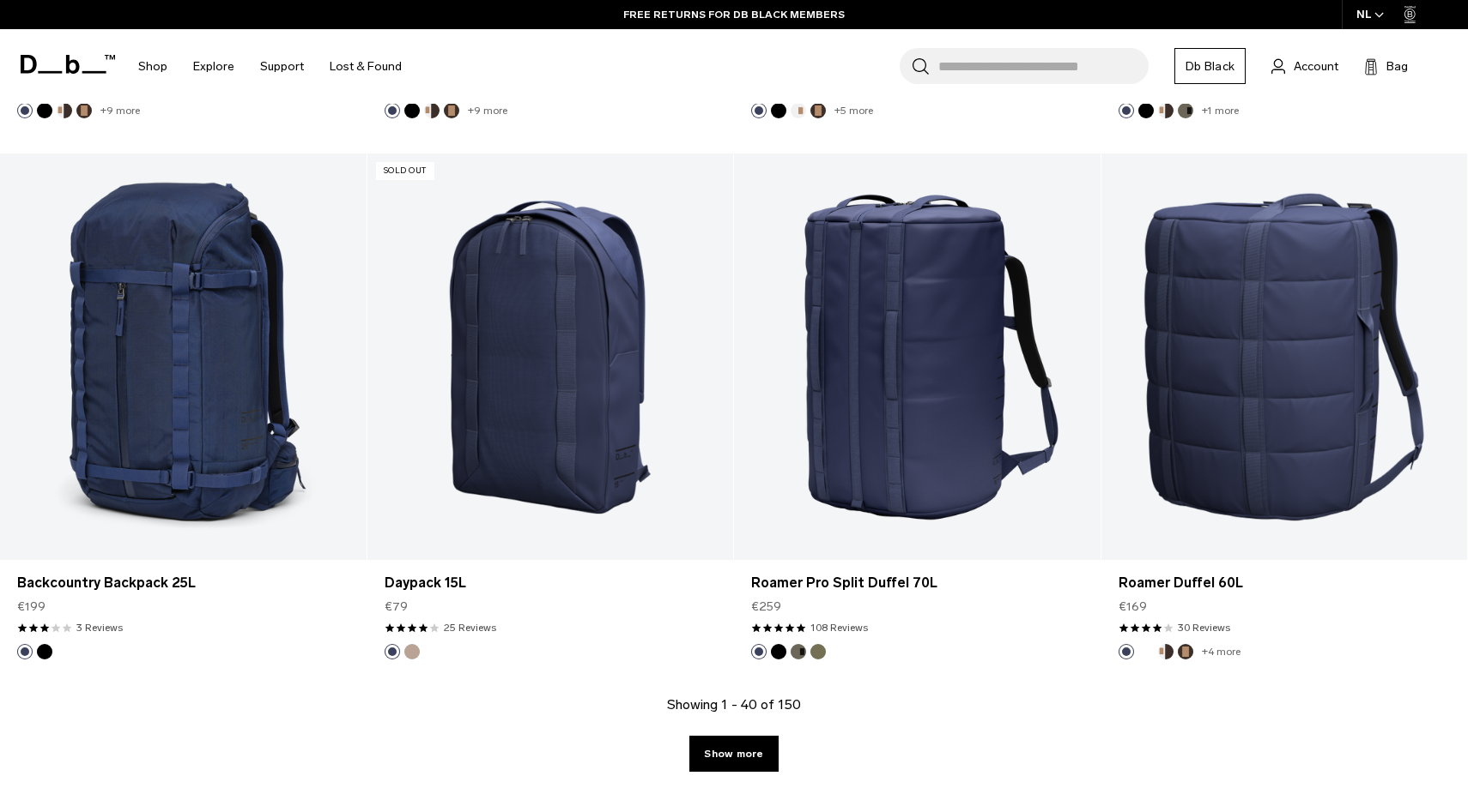
scroll to position [5197, 0]
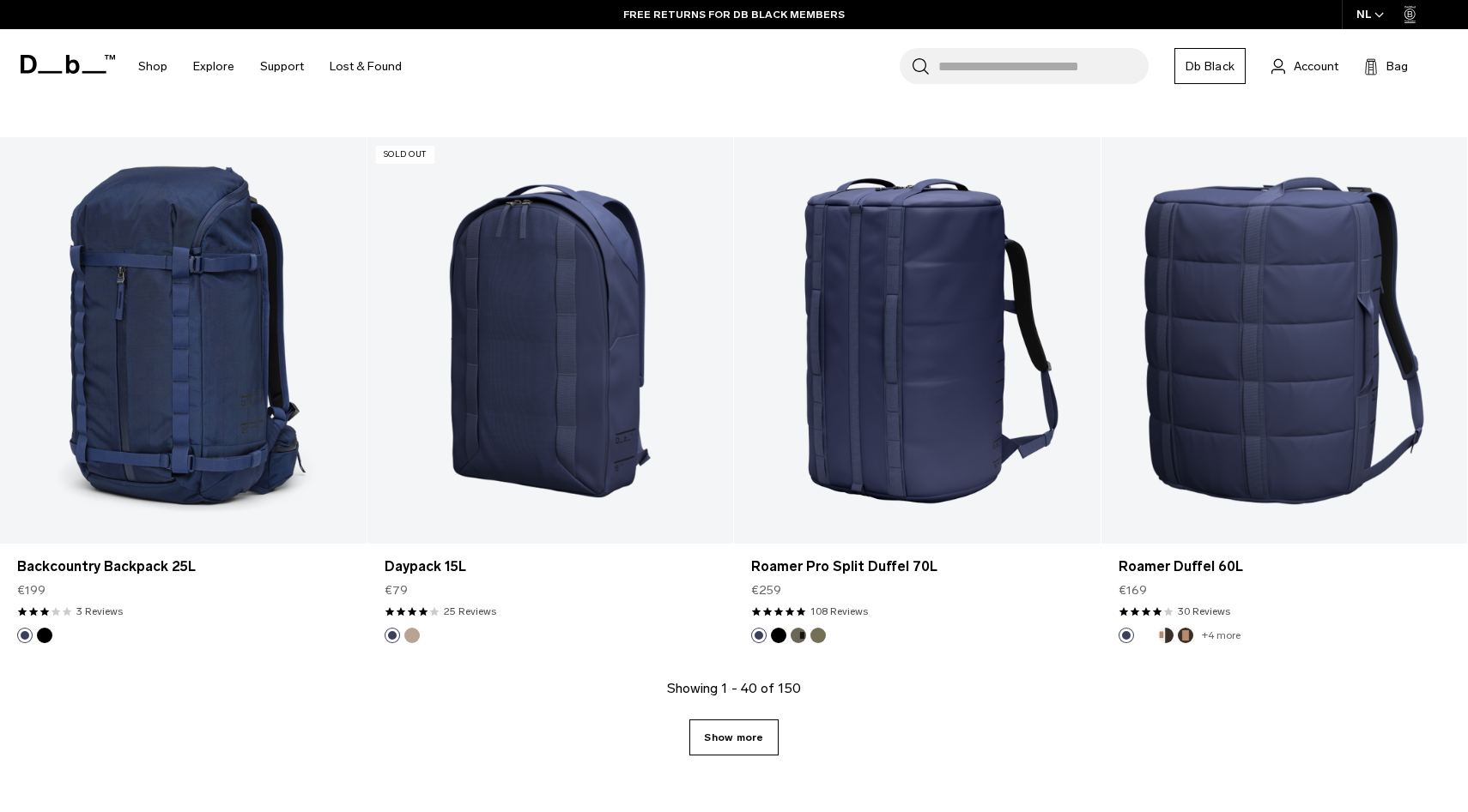
click at [751, 735] on link "Show more" at bounding box center [733, 738] width 88 height 36
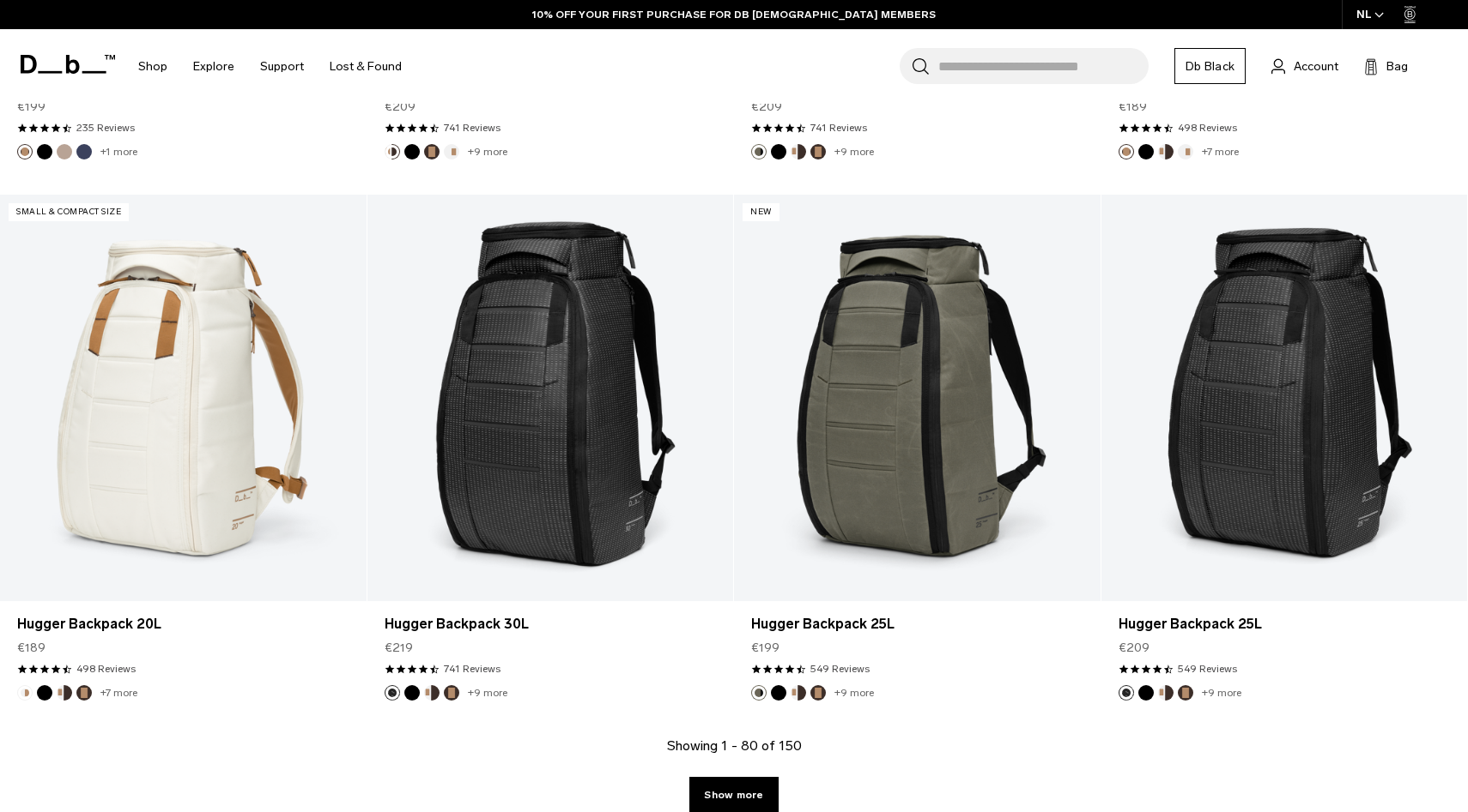
scroll to position [11010, 0]
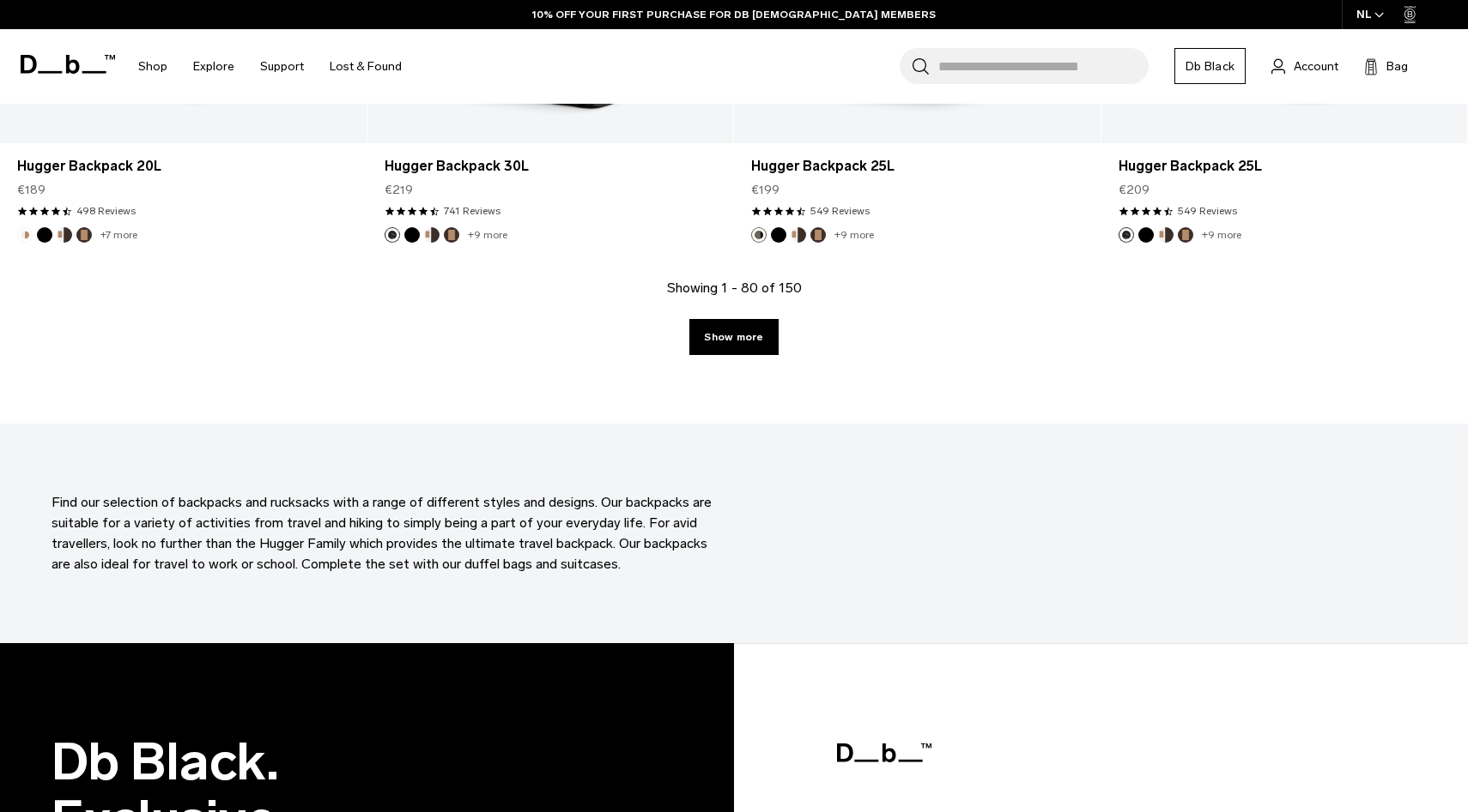
click at [760, 313] on div "Showing 1 - 80 of 150 Show more" at bounding box center [734, 351] width 1468 height 146
click at [760, 327] on link "Show more" at bounding box center [733, 337] width 88 height 36
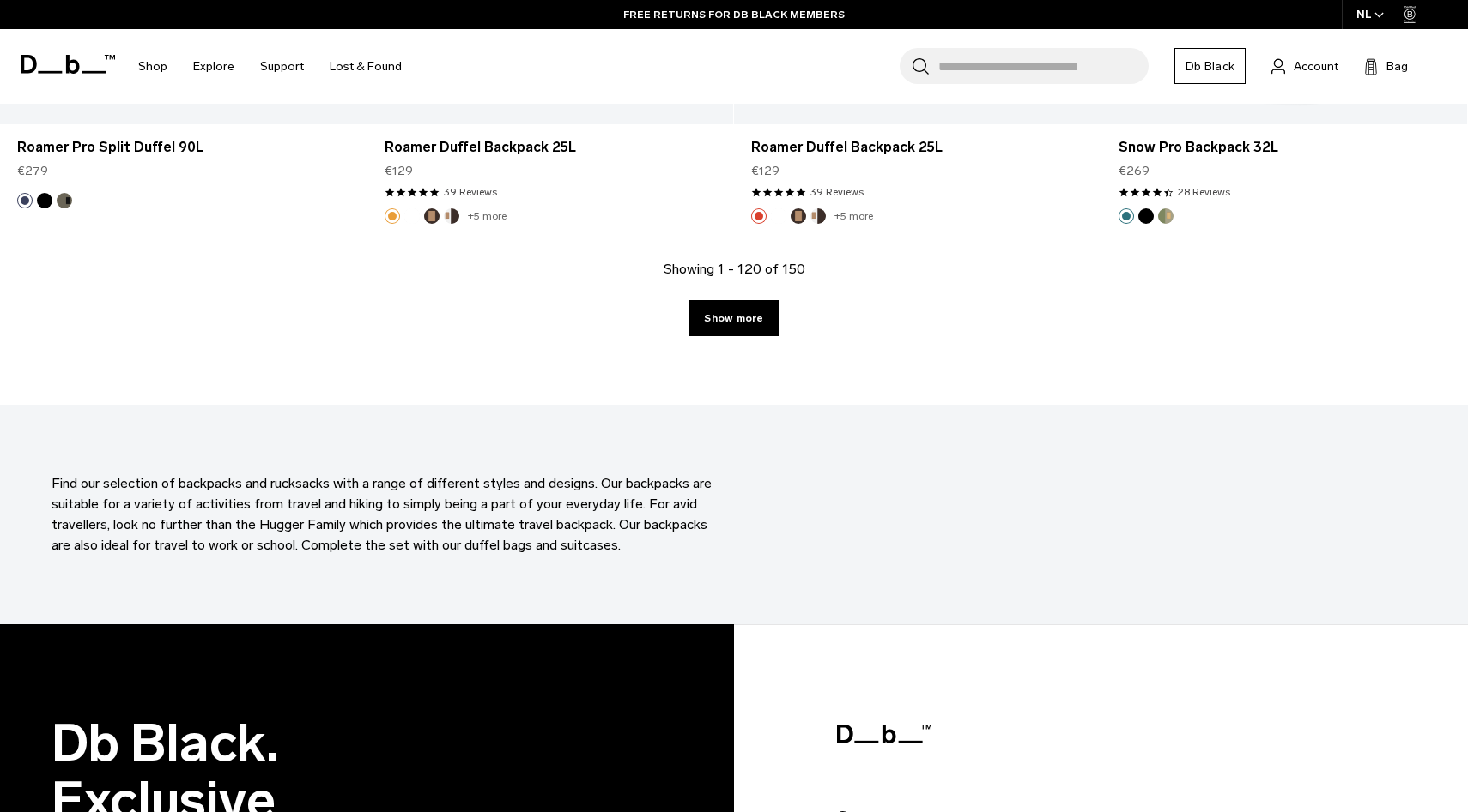
scroll to position [16388, 0]
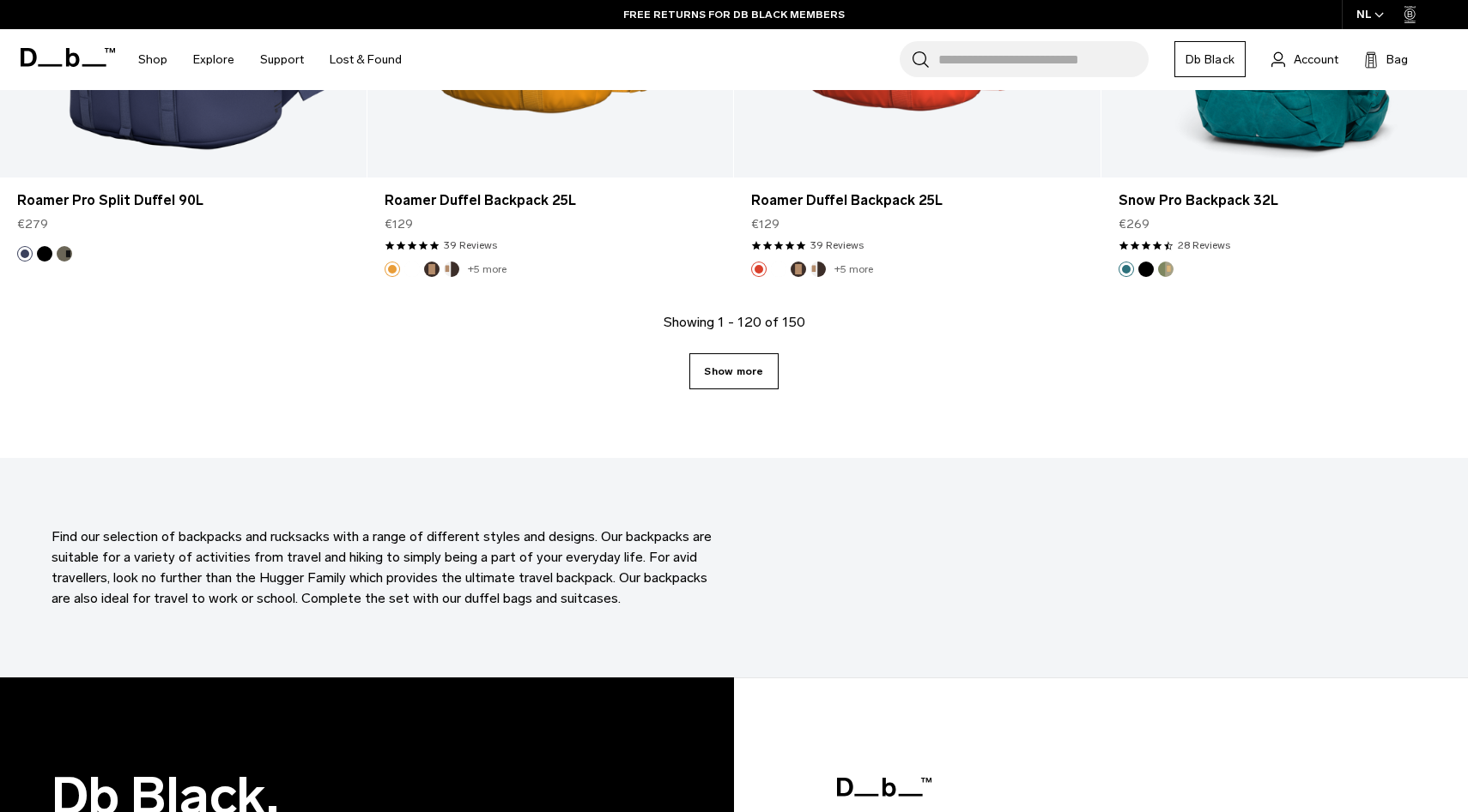
click at [733, 373] on link "Show more" at bounding box center [733, 371] width 88 height 36
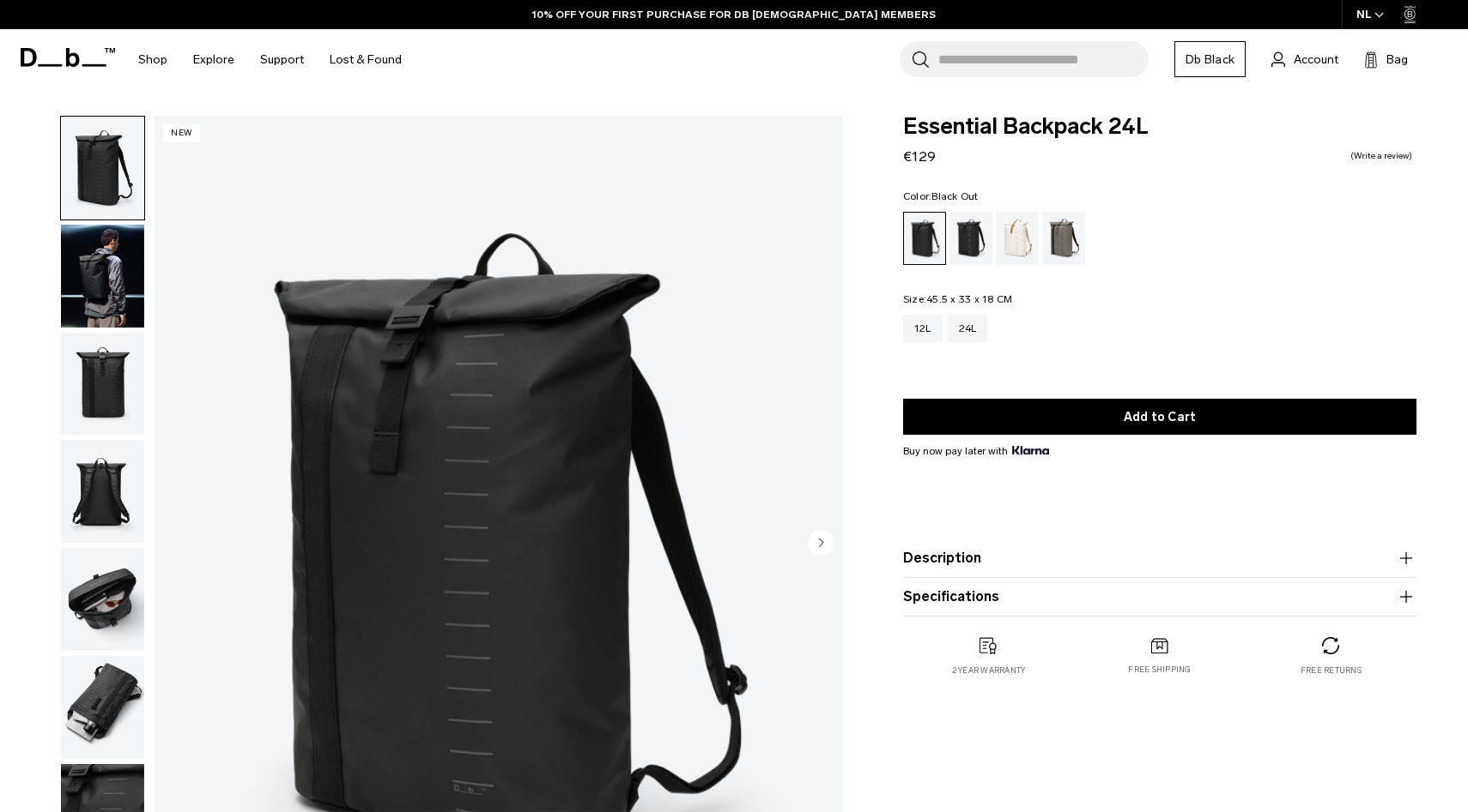
click at [102, 254] on img "button" at bounding box center [103, 276] width 84 height 103
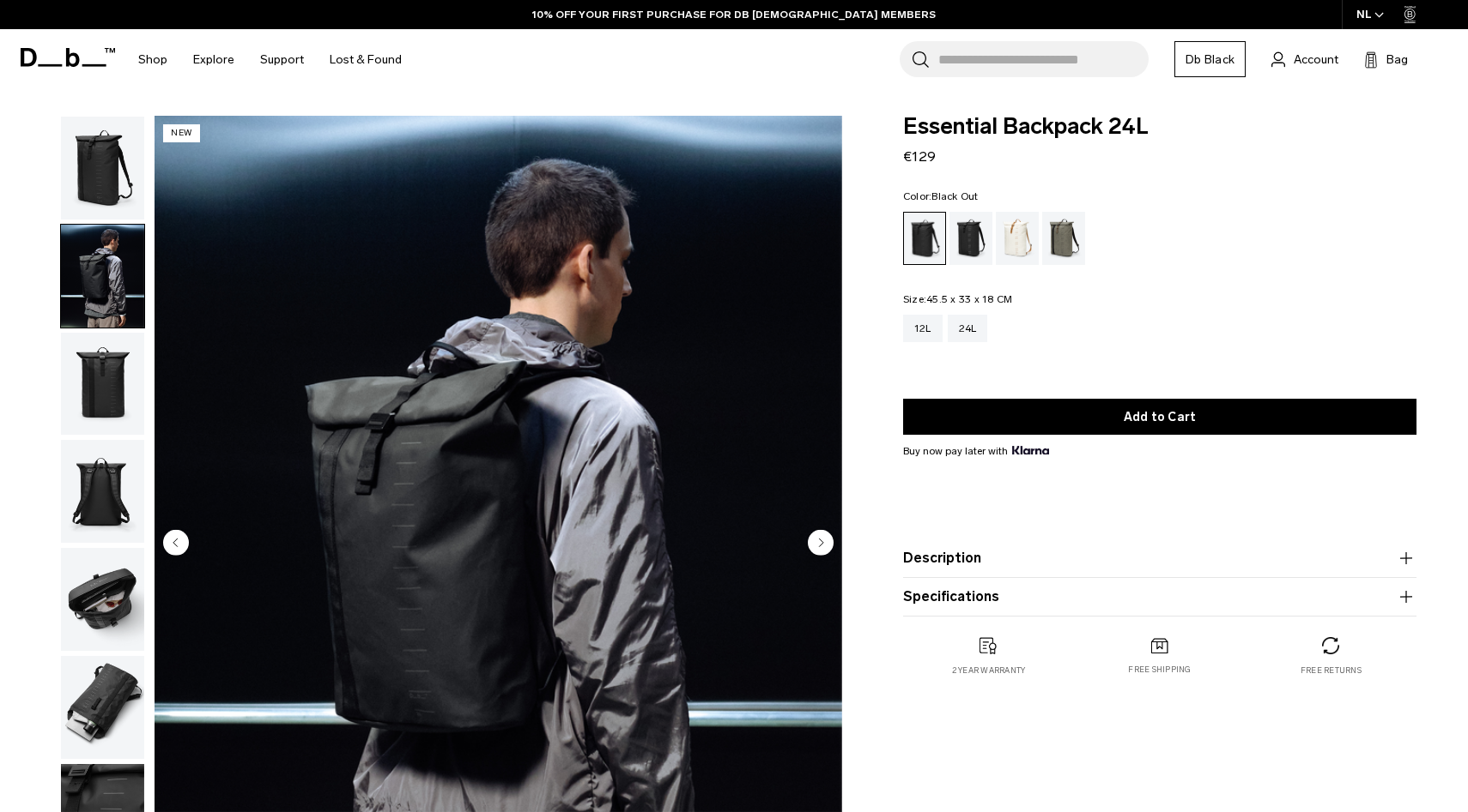
click at [102, 382] on img "button" at bounding box center [103, 385] width 84 height 103
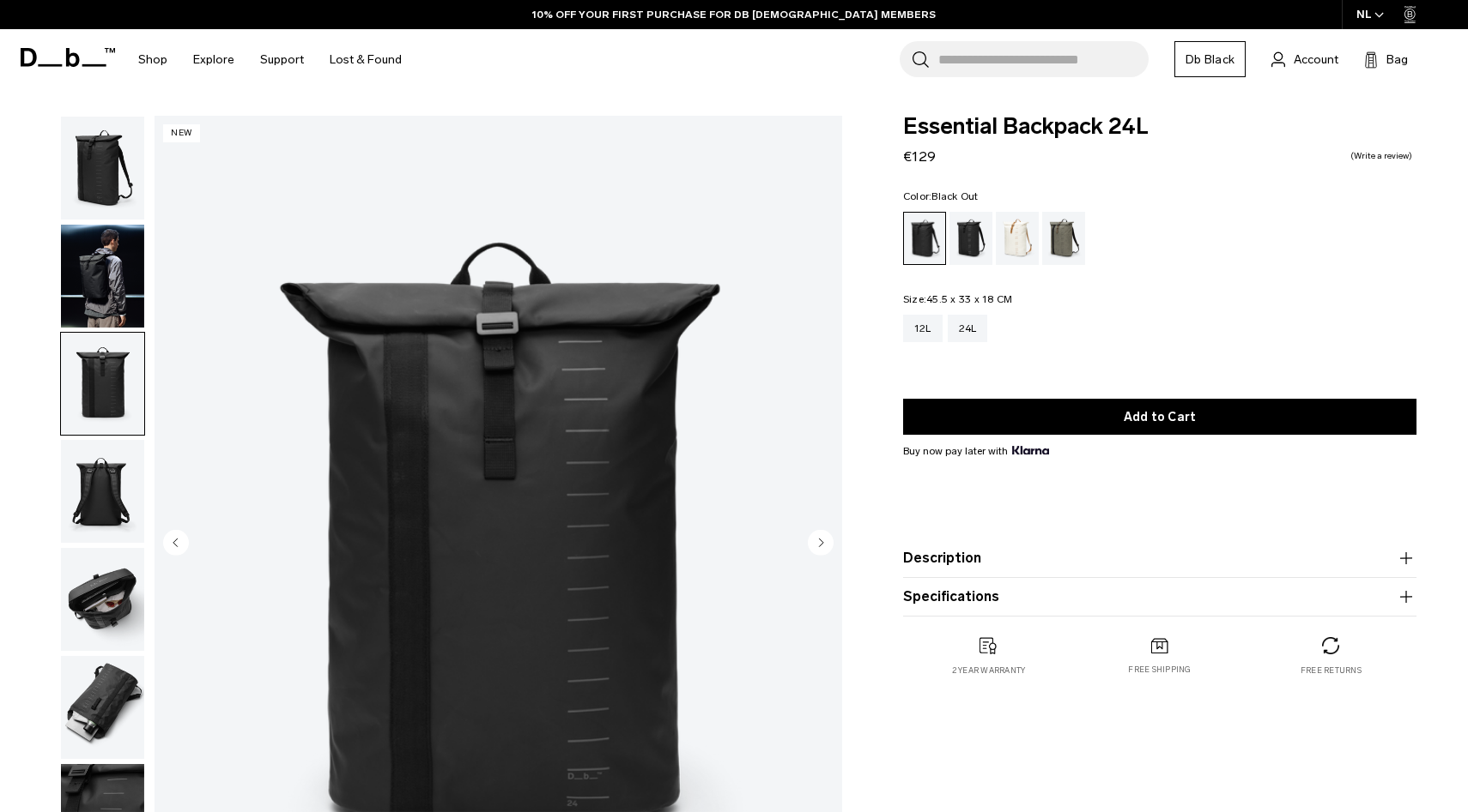
click at [93, 481] on img "button" at bounding box center [103, 491] width 84 height 103
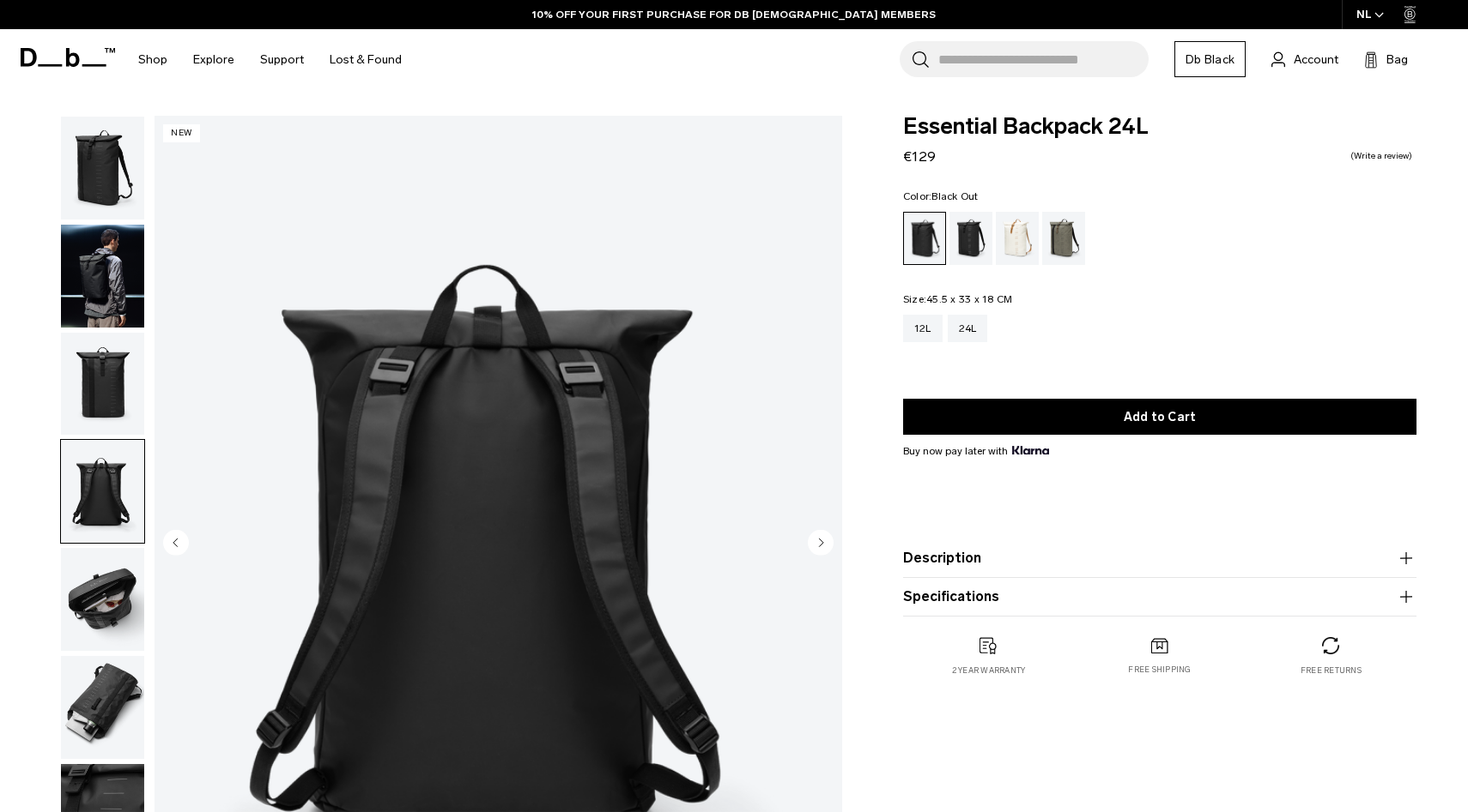
click at [95, 558] on img "button" at bounding box center [103, 599] width 84 height 103
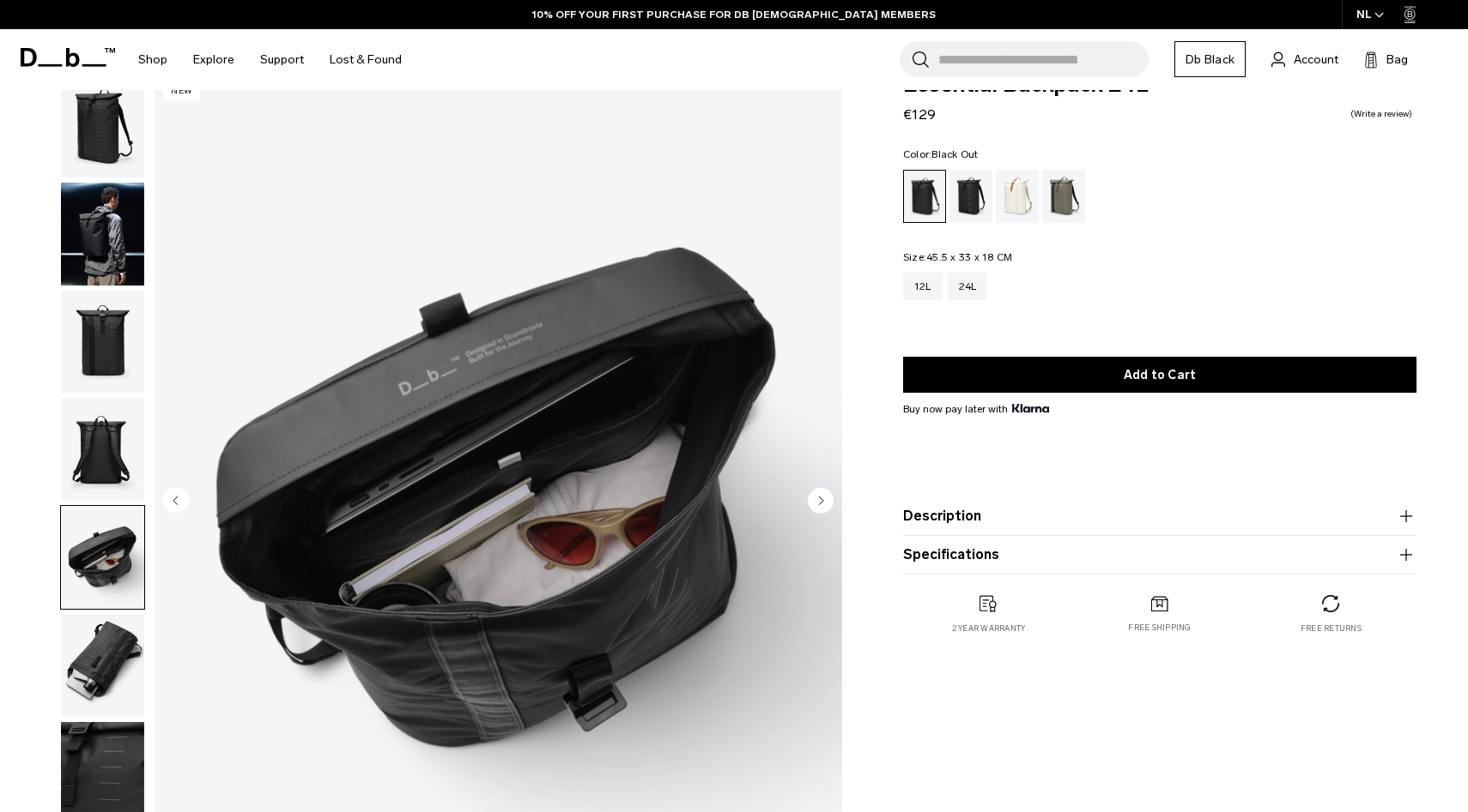
scroll to position [43, 0]
click at [103, 647] on img "button" at bounding box center [103, 665] width 84 height 103
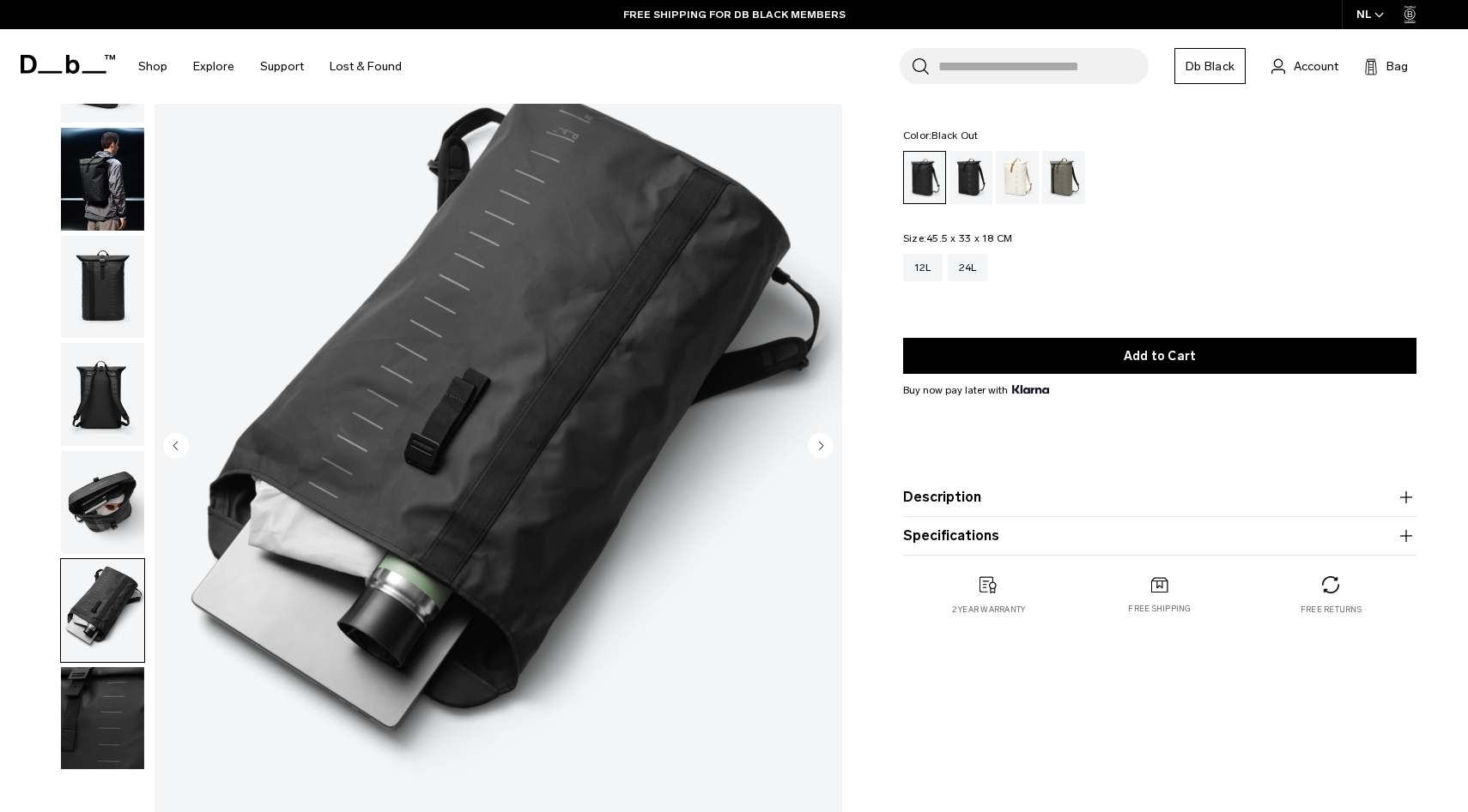
scroll to position [99, 0]
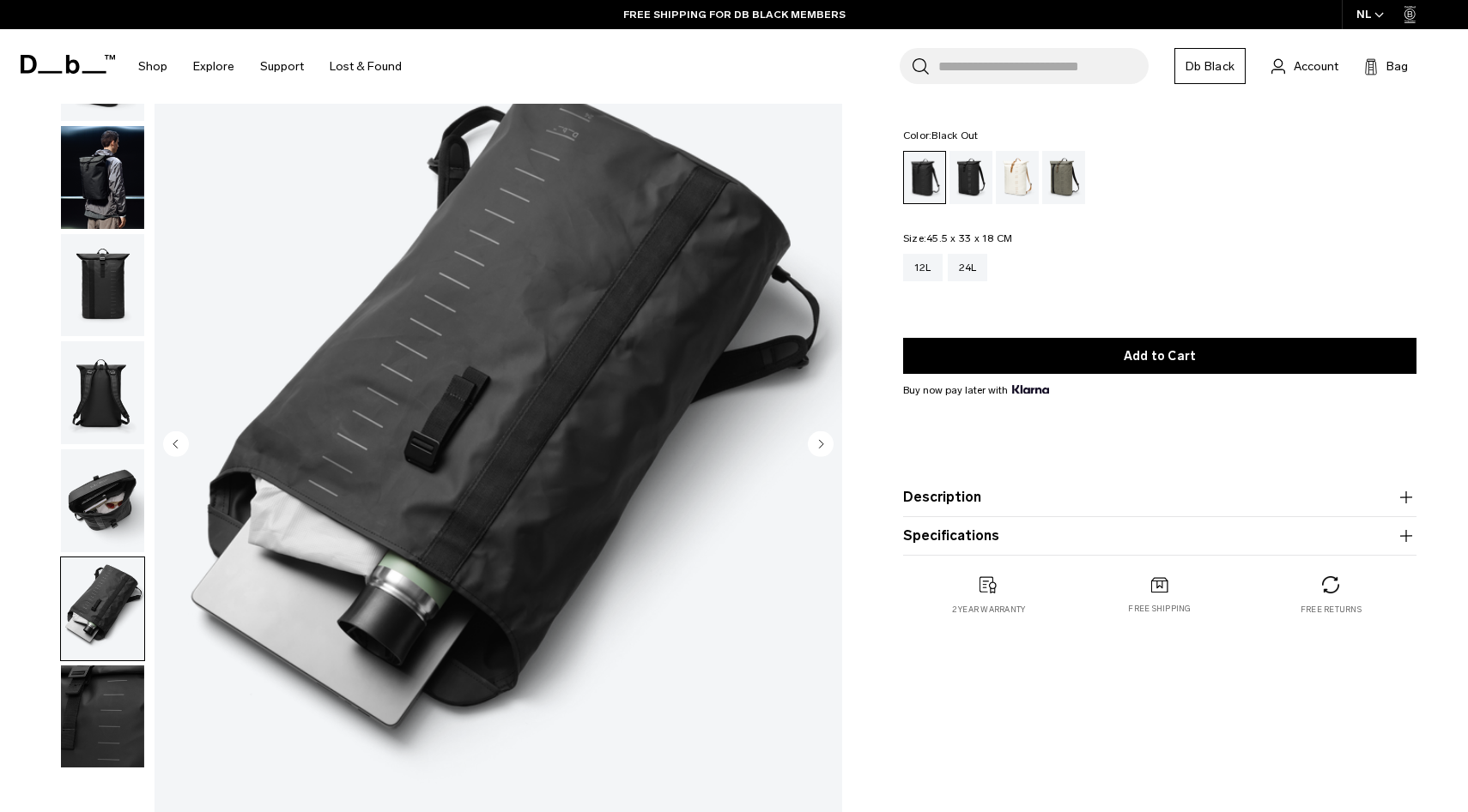
click at [103, 717] on img "button" at bounding box center [103, 717] width 84 height 103
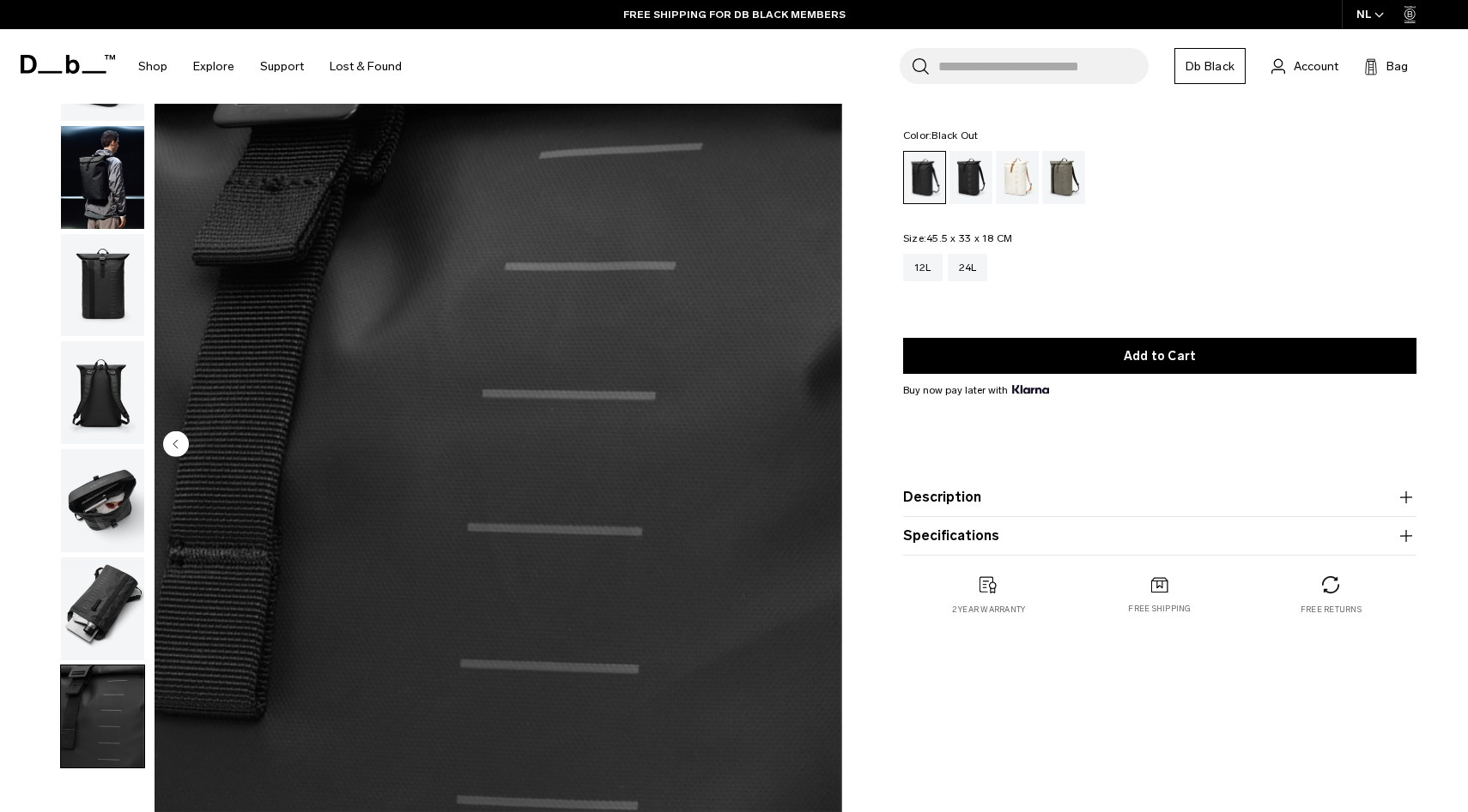
click at [963, 538] on button "Specifications" at bounding box center [1159, 537] width 513 height 21
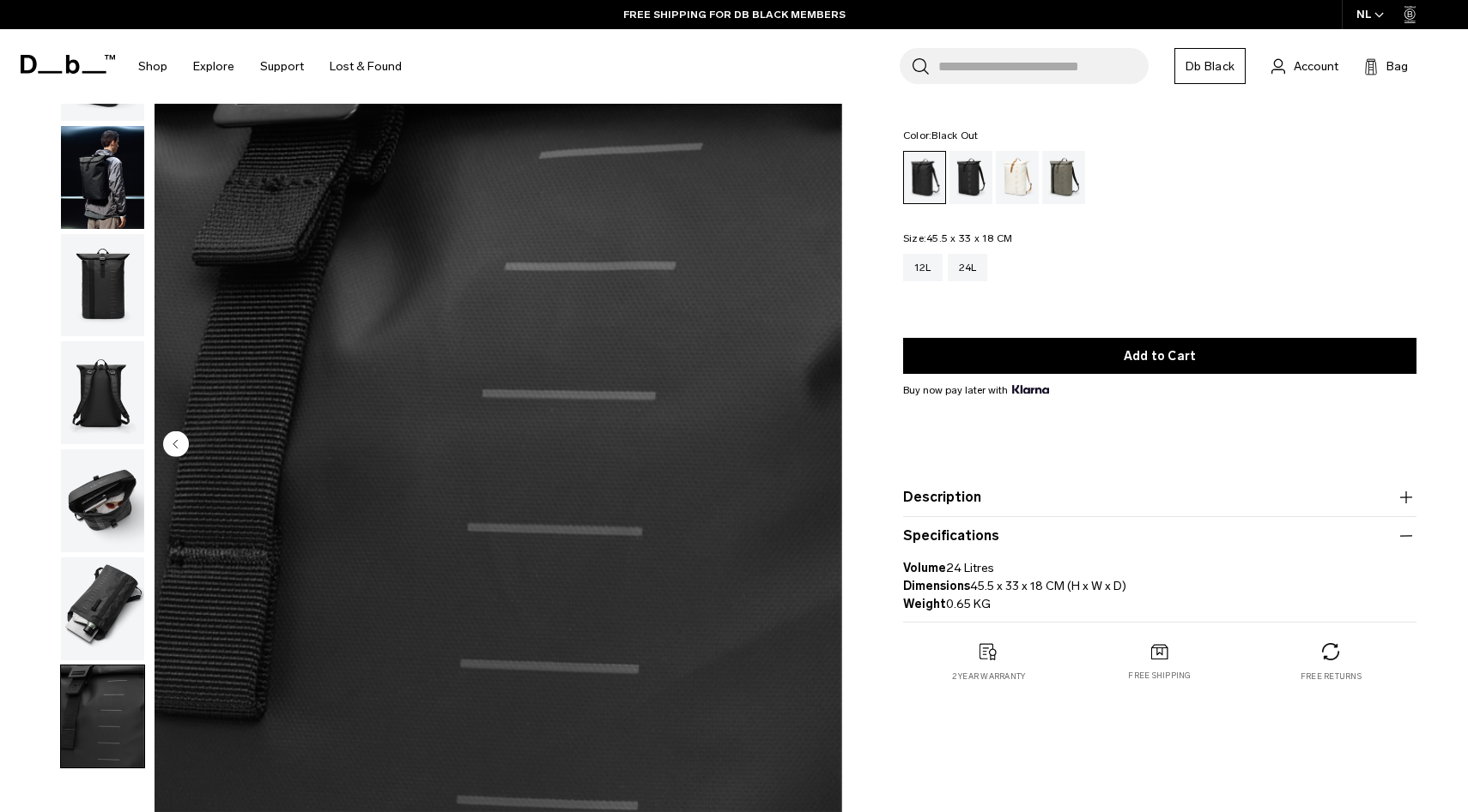
click at [955, 507] on button "Description" at bounding box center [1159, 498] width 513 height 21
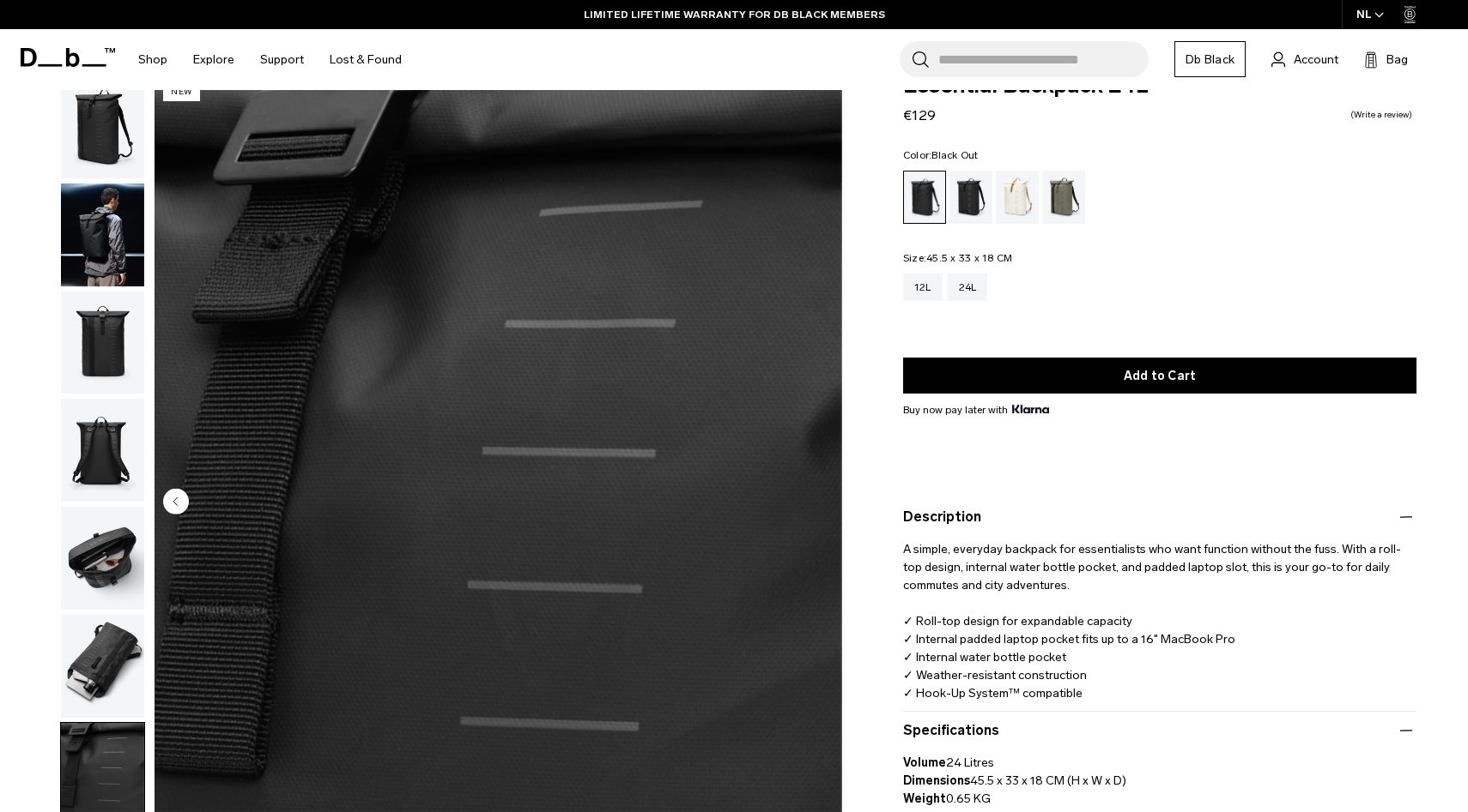
scroll to position [35, 0]
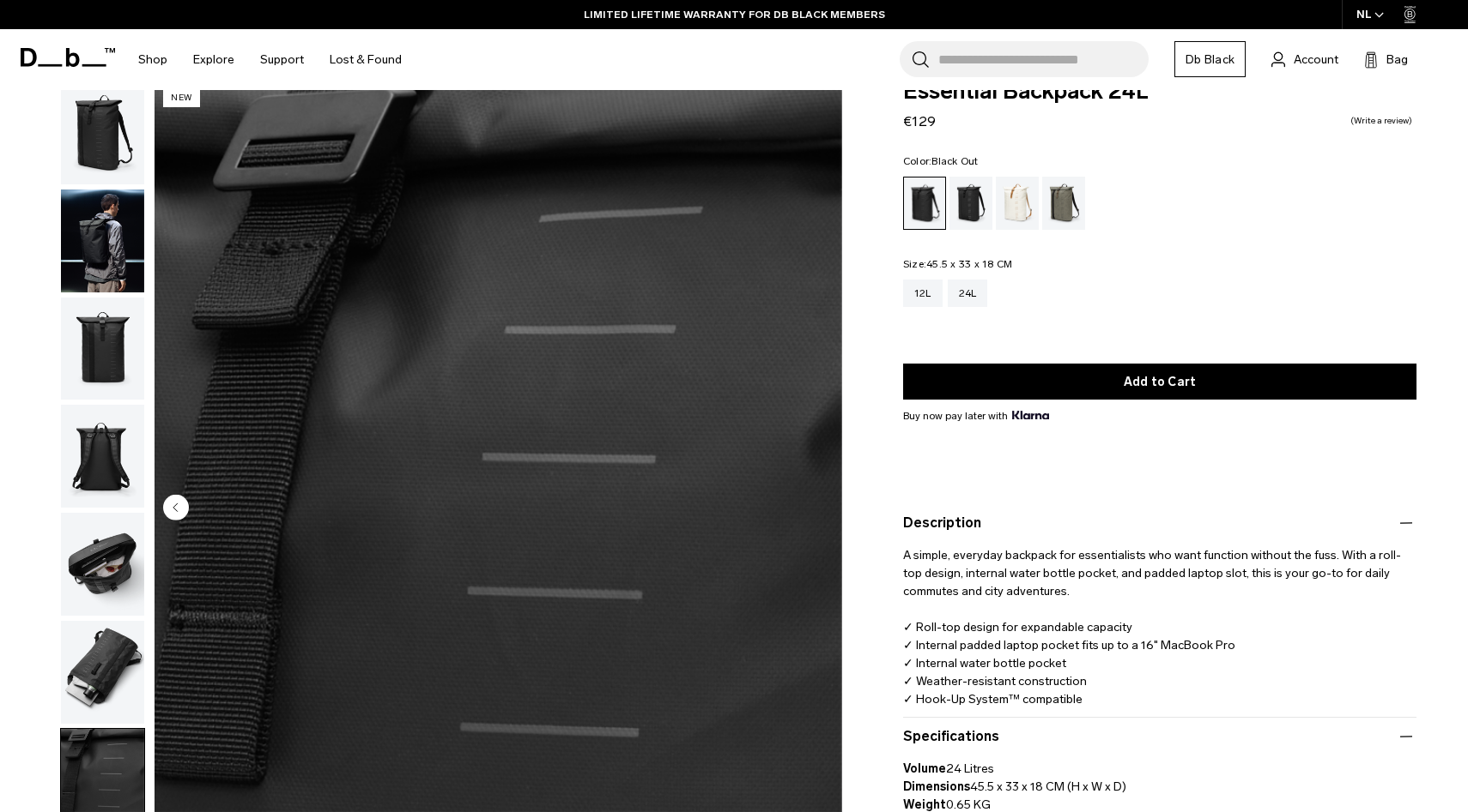
click at [107, 244] on img "button" at bounding box center [103, 241] width 84 height 103
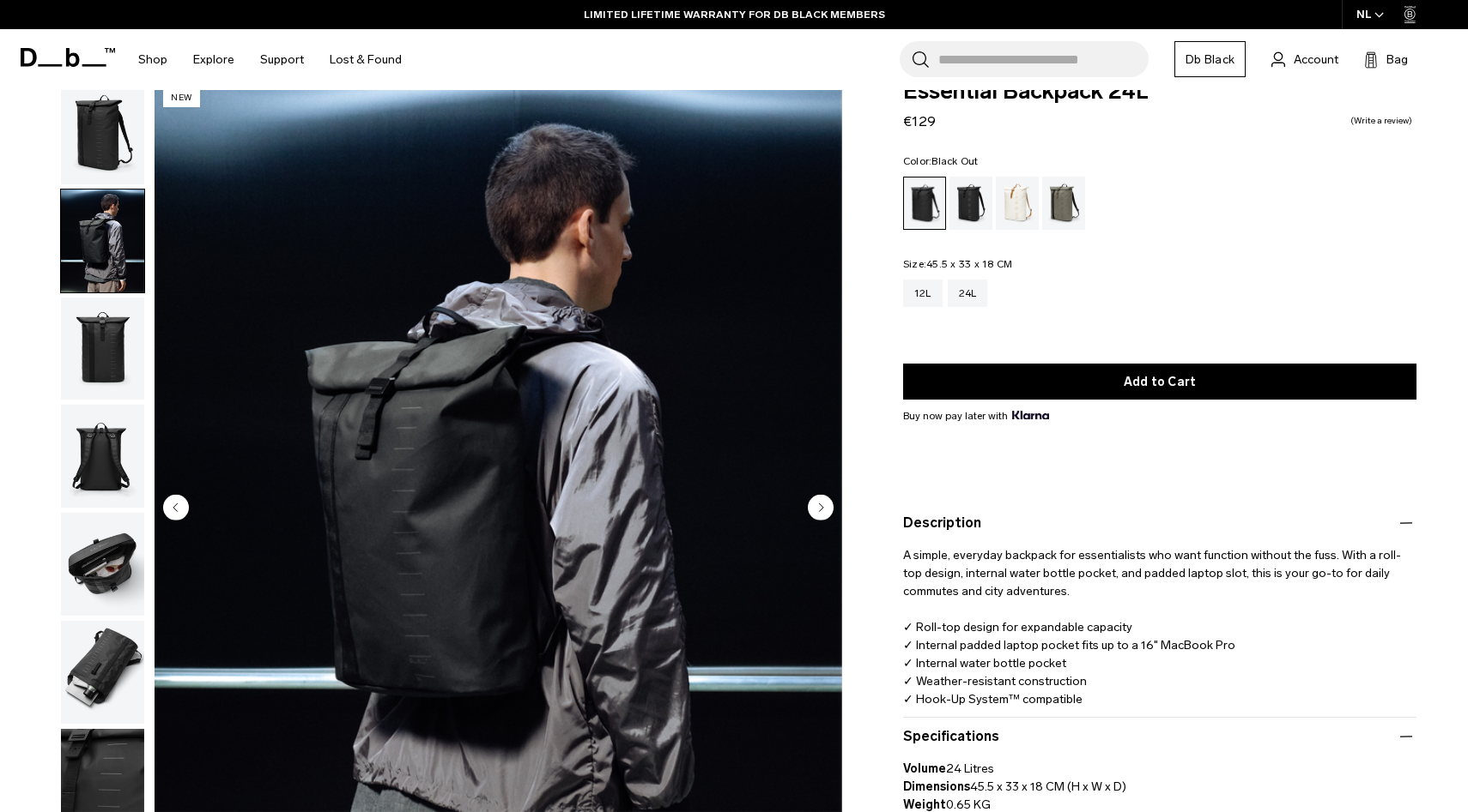
click at [103, 332] on img "button" at bounding box center [103, 349] width 84 height 103
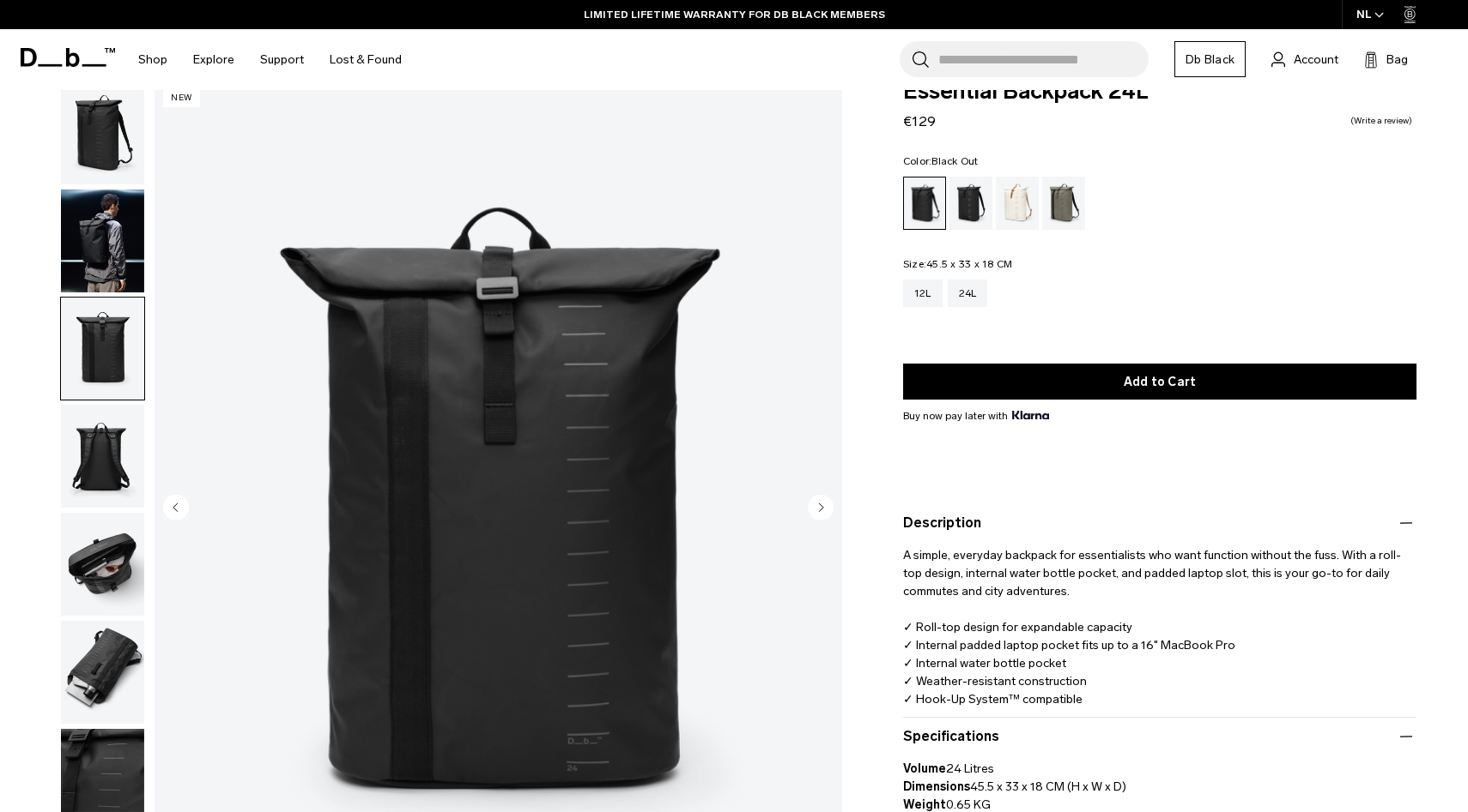
click at [96, 428] on img "button" at bounding box center [103, 456] width 84 height 103
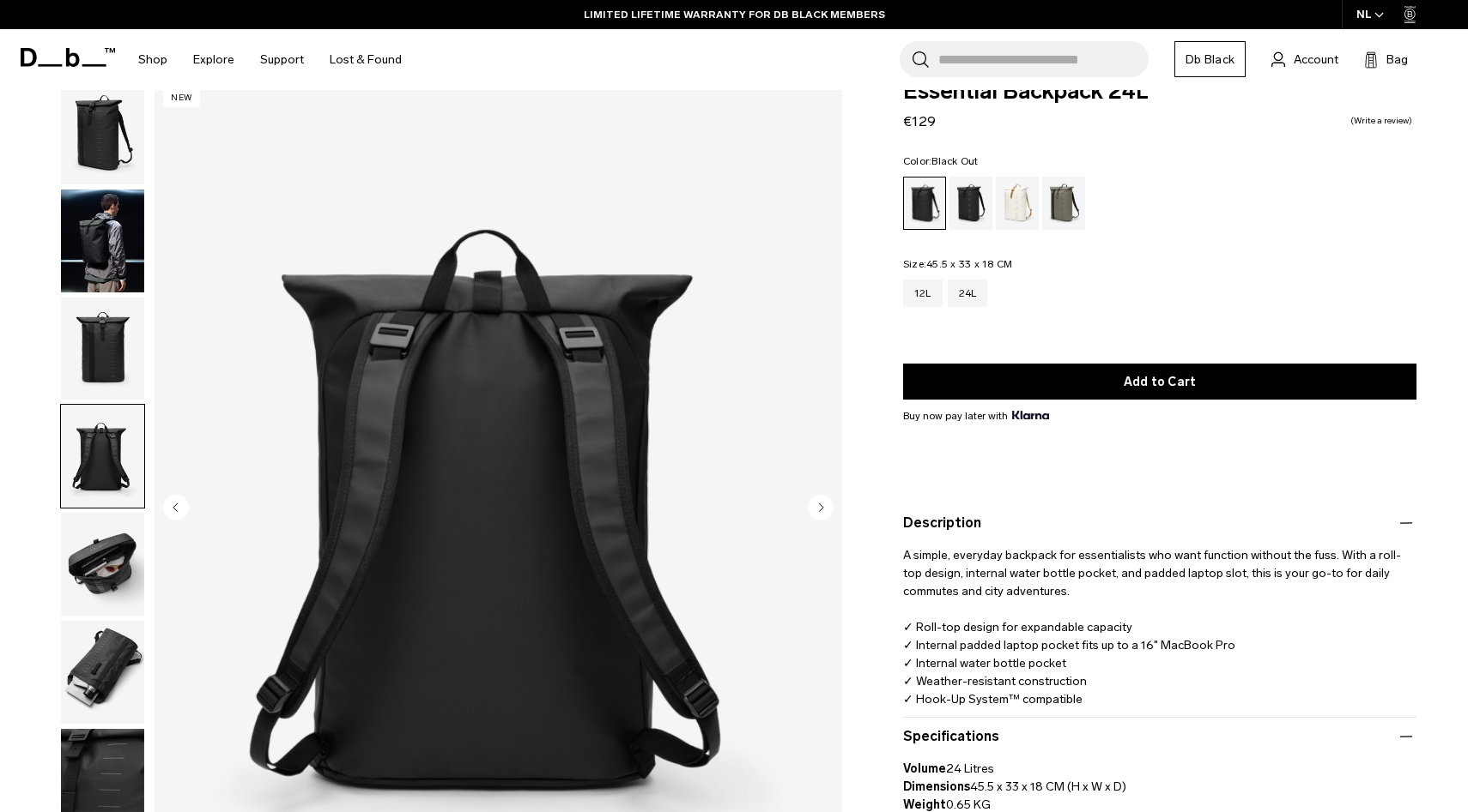
click at [93, 531] on img "button" at bounding box center [103, 564] width 84 height 103
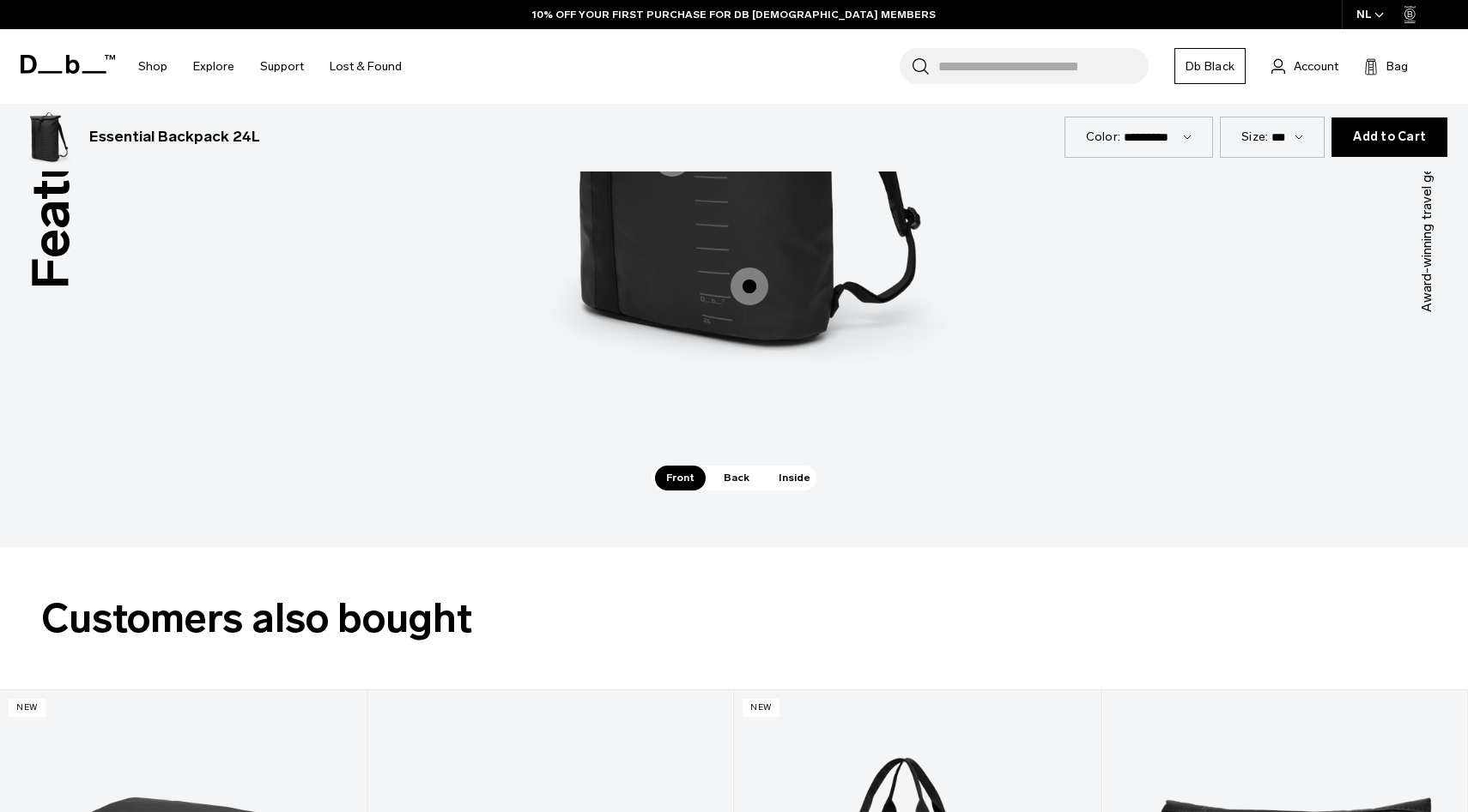
scroll to position [2606, 0]
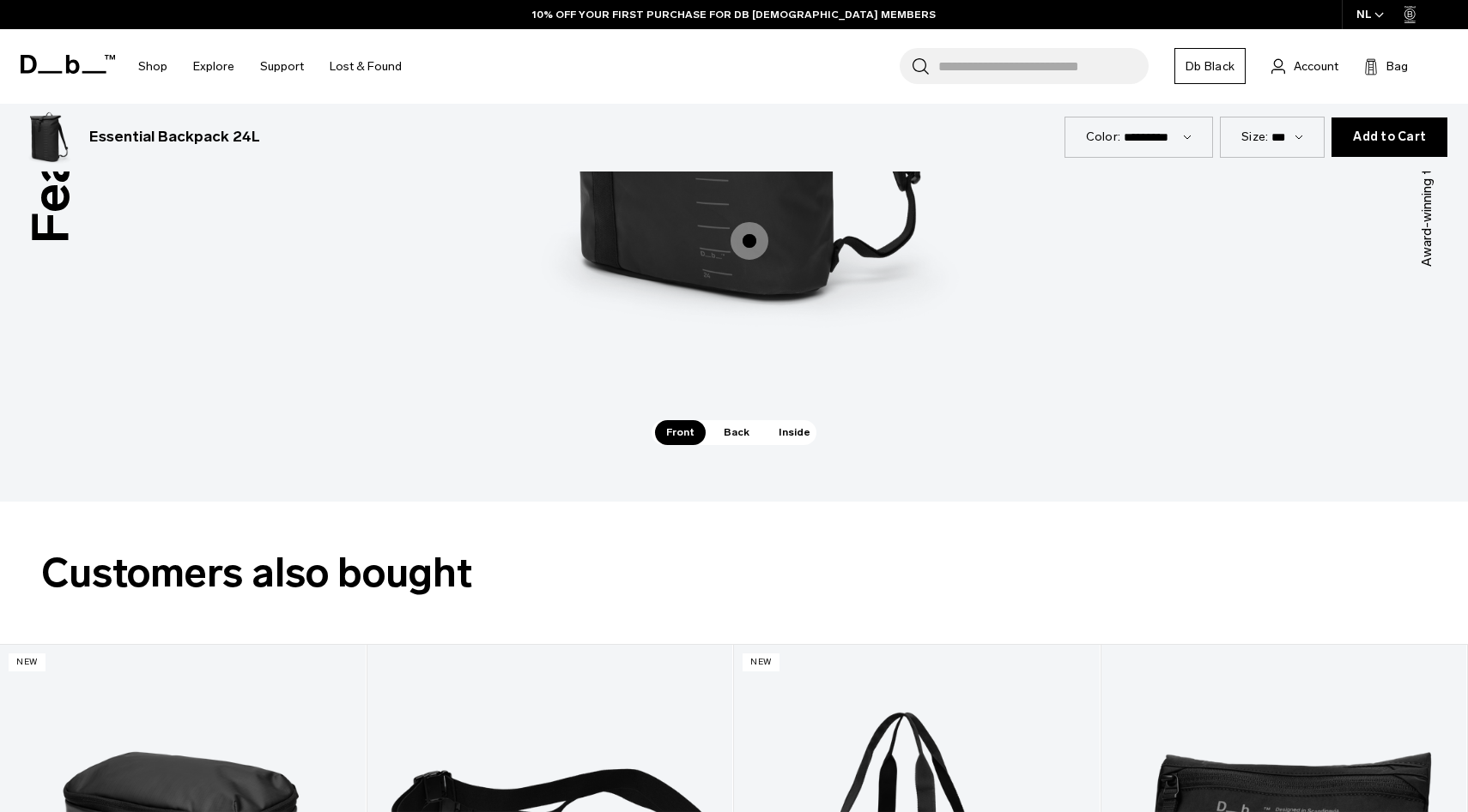
click at [795, 436] on span "Inside" at bounding box center [794, 432] width 54 height 24
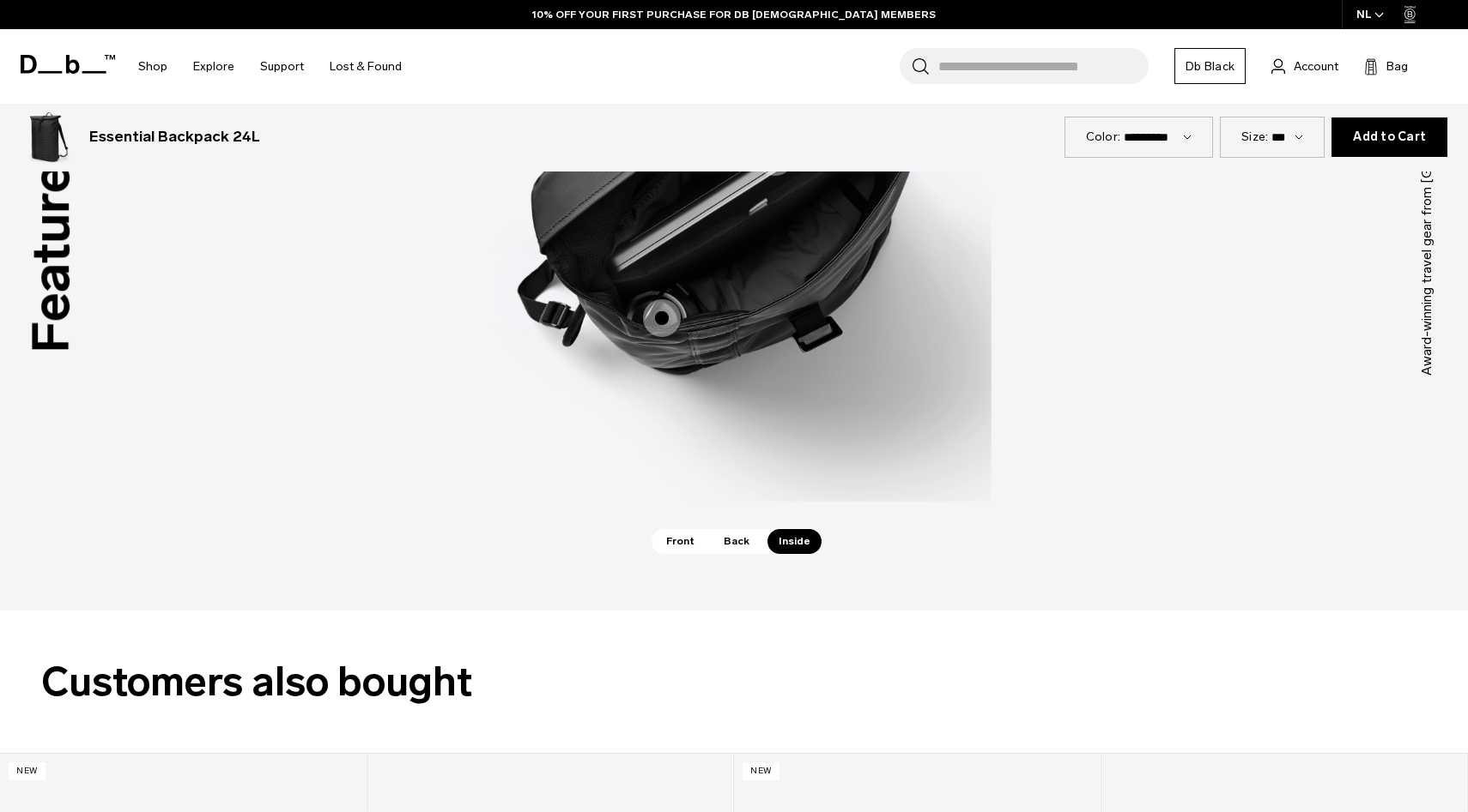
scroll to position [2352, 0]
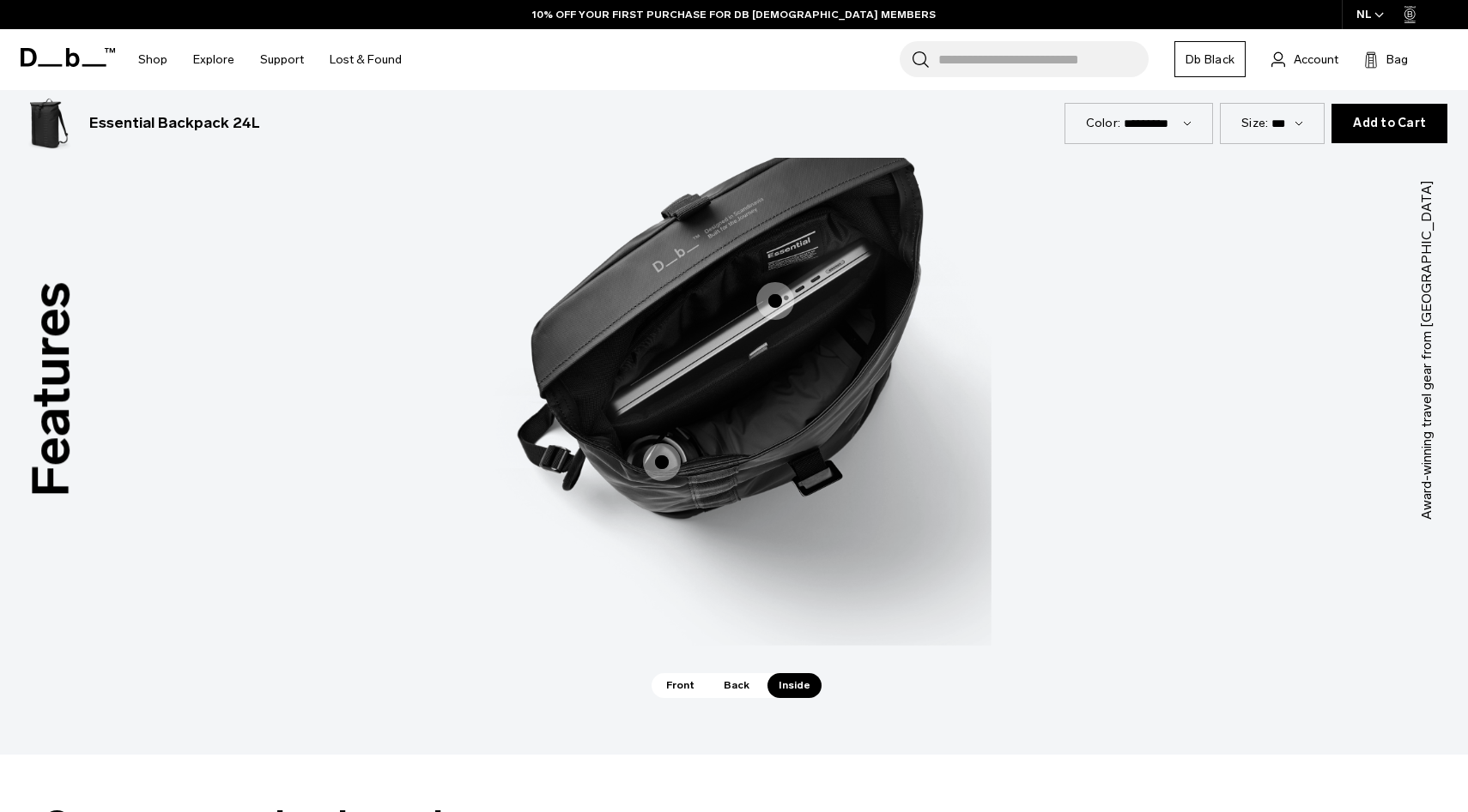
click at [654, 455] on span "3 / 3" at bounding box center [662, 463] width 38 height 38
click at [661, 462] on span "3 / 3" at bounding box center [662, 463] width 38 height 38
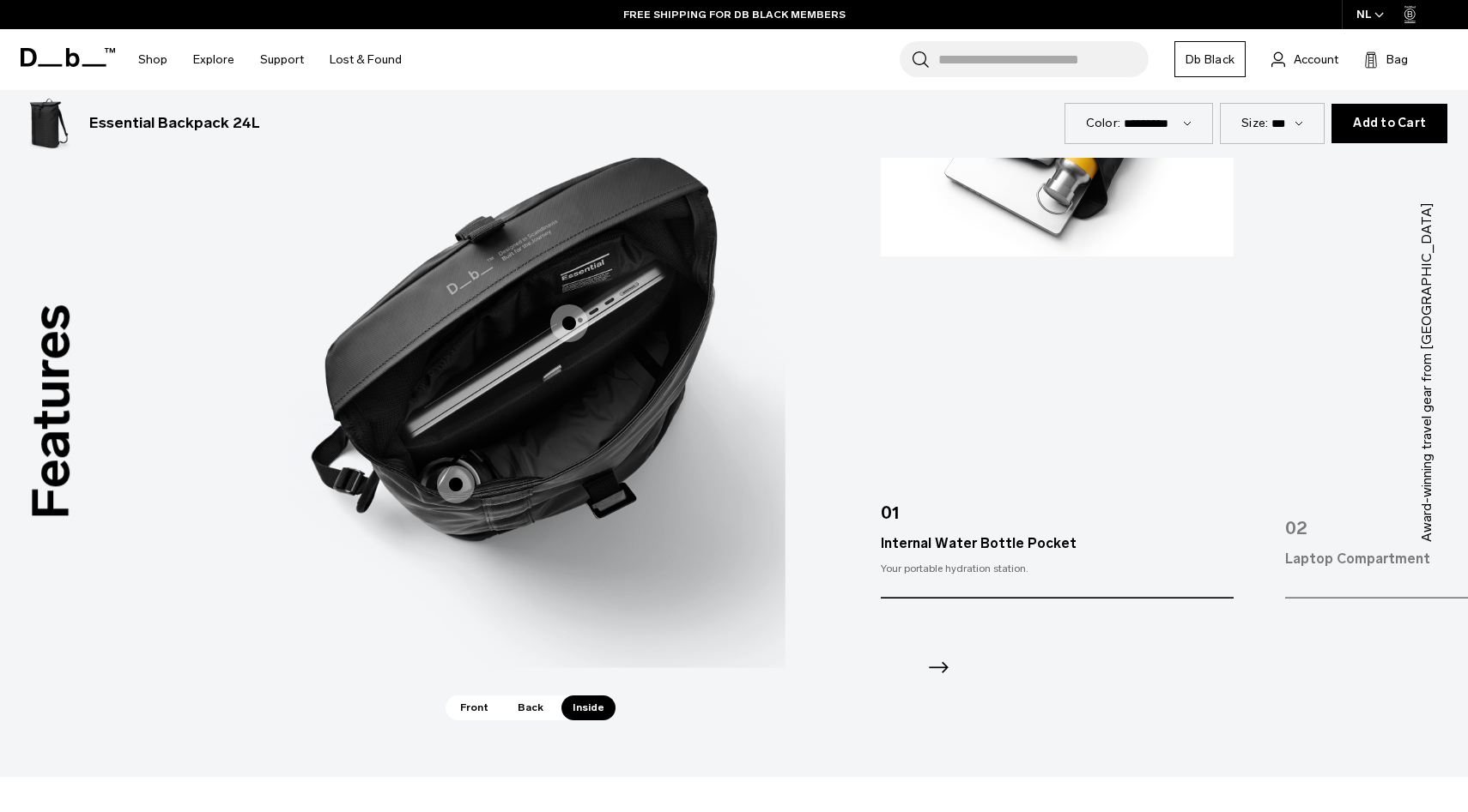
scroll to position [2331, 0]
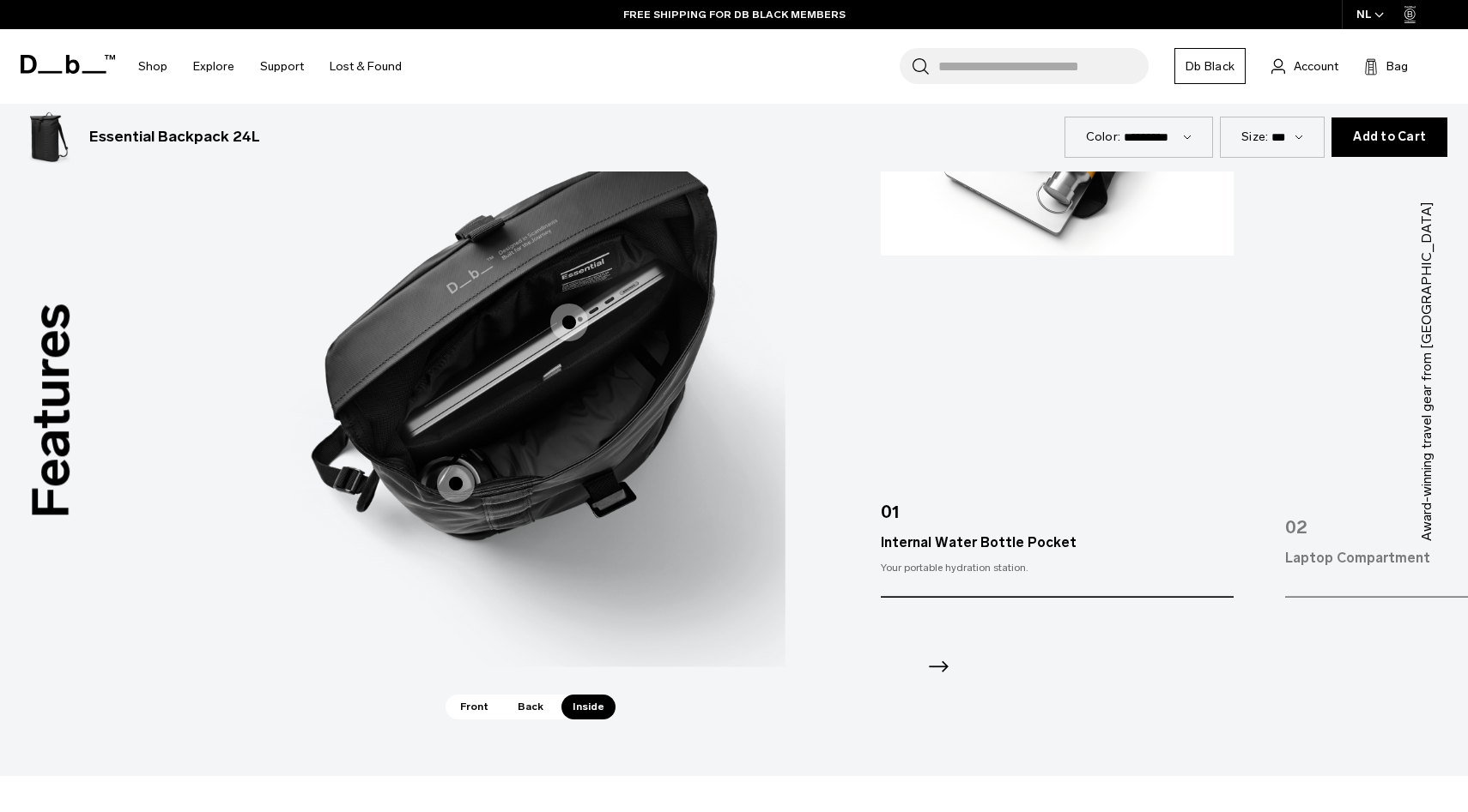
click at [937, 663] on icon "Next slide" at bounding box center [938, 666] width 28 height 28
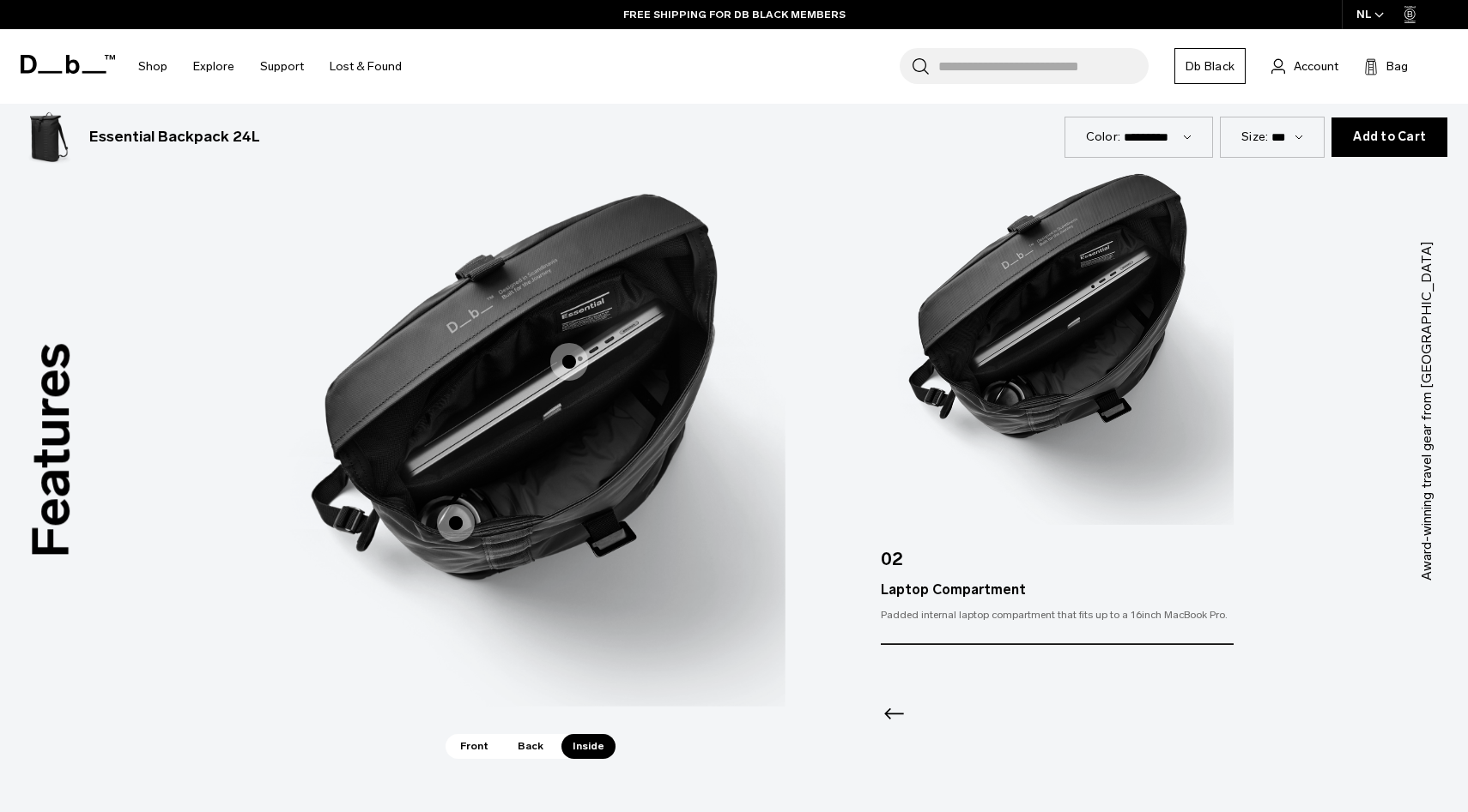
scroll to position [2291, 0]
click at [891, 716] on icon "Previous slide" at bounding box center [894, 714] width 28 height 28
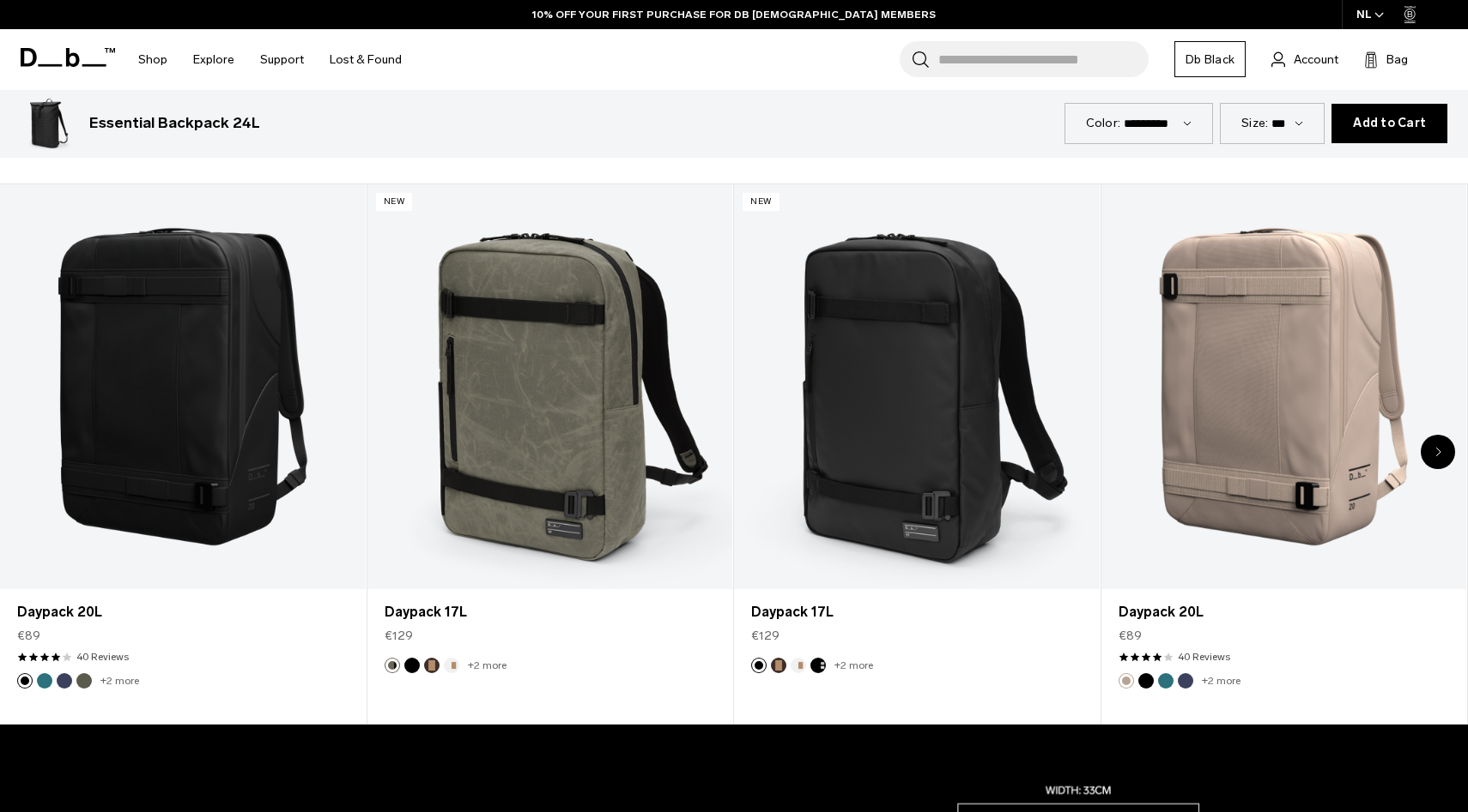
scroll to position [937, 0]
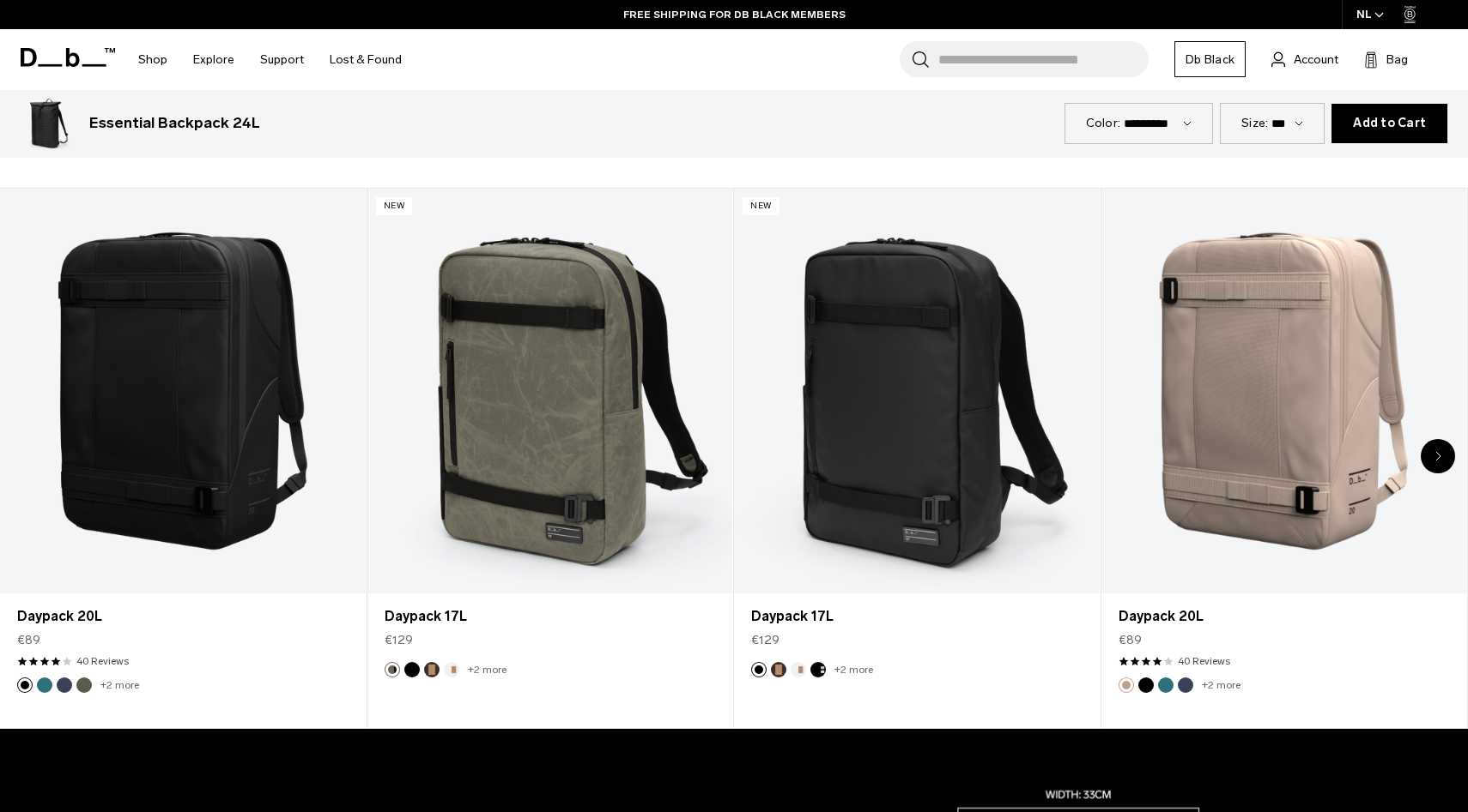
click at [1440, 455] on icon "Next slide" at bounding box center [1438, 456] width 6 height 10
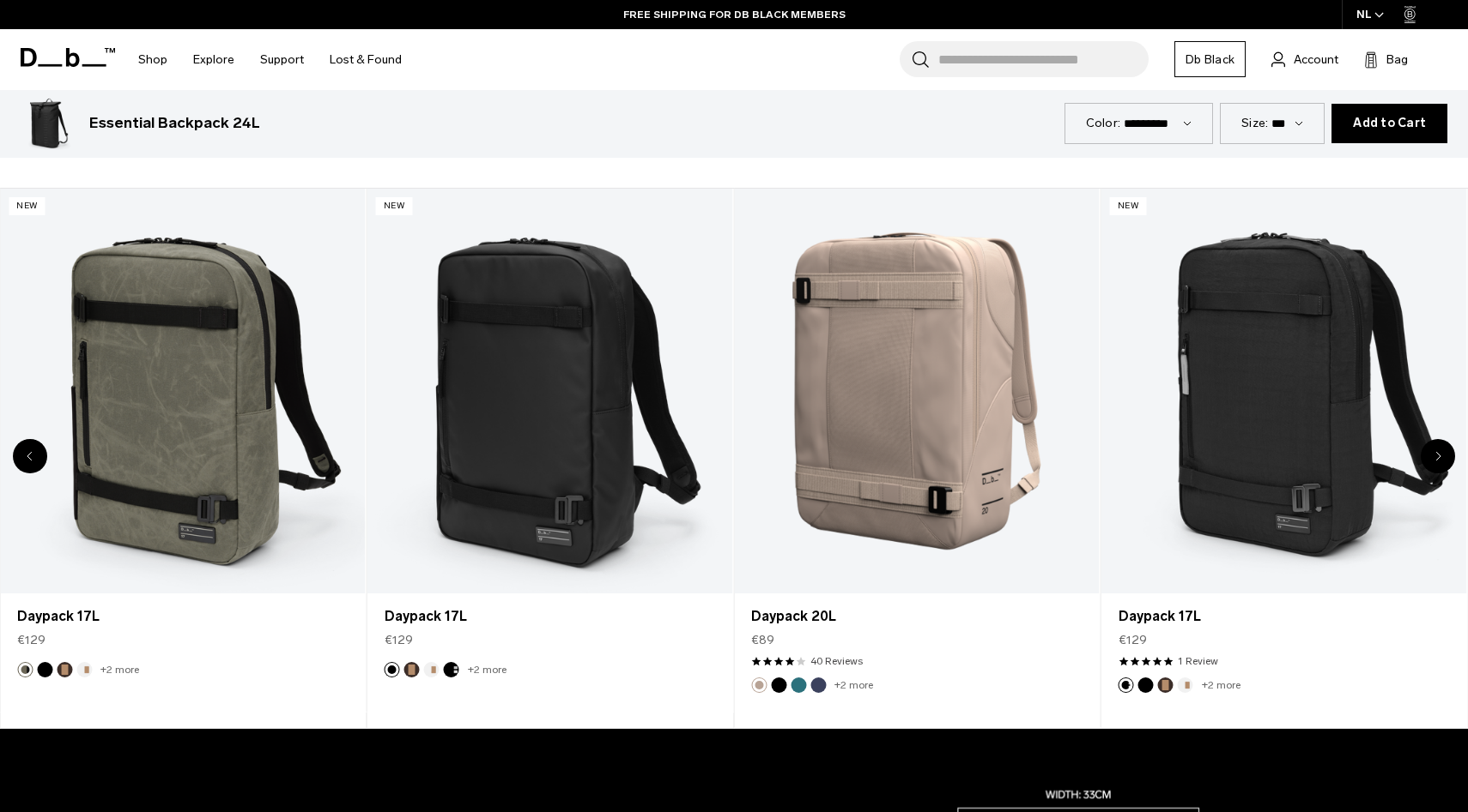
click at [1440, 455] on icon "Next slide" at bounding box center [1438, 456] width 6 height 10
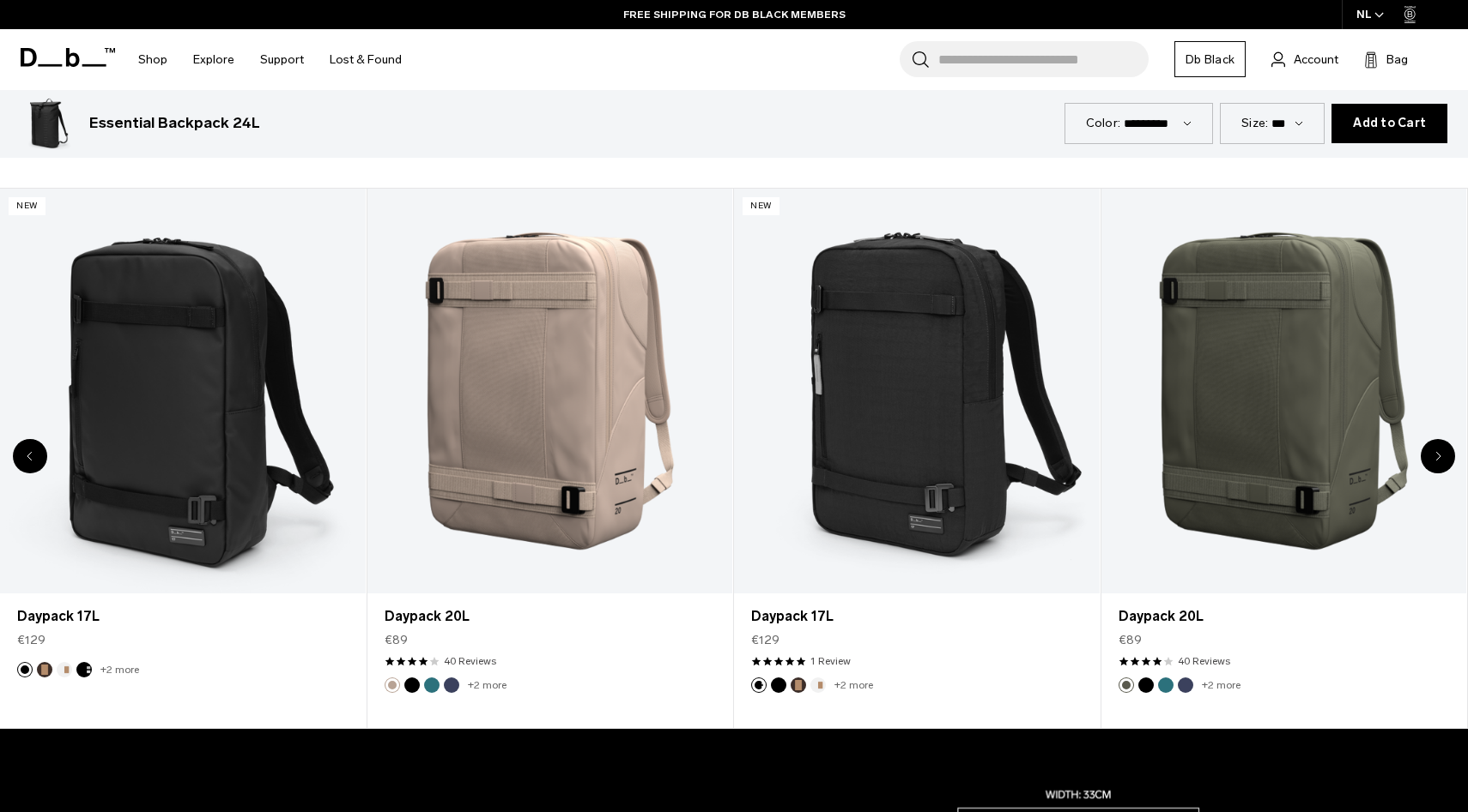
click at [1440, 455] on icon "Next slide" at bounding box center [1438, 456] width 6 height 10
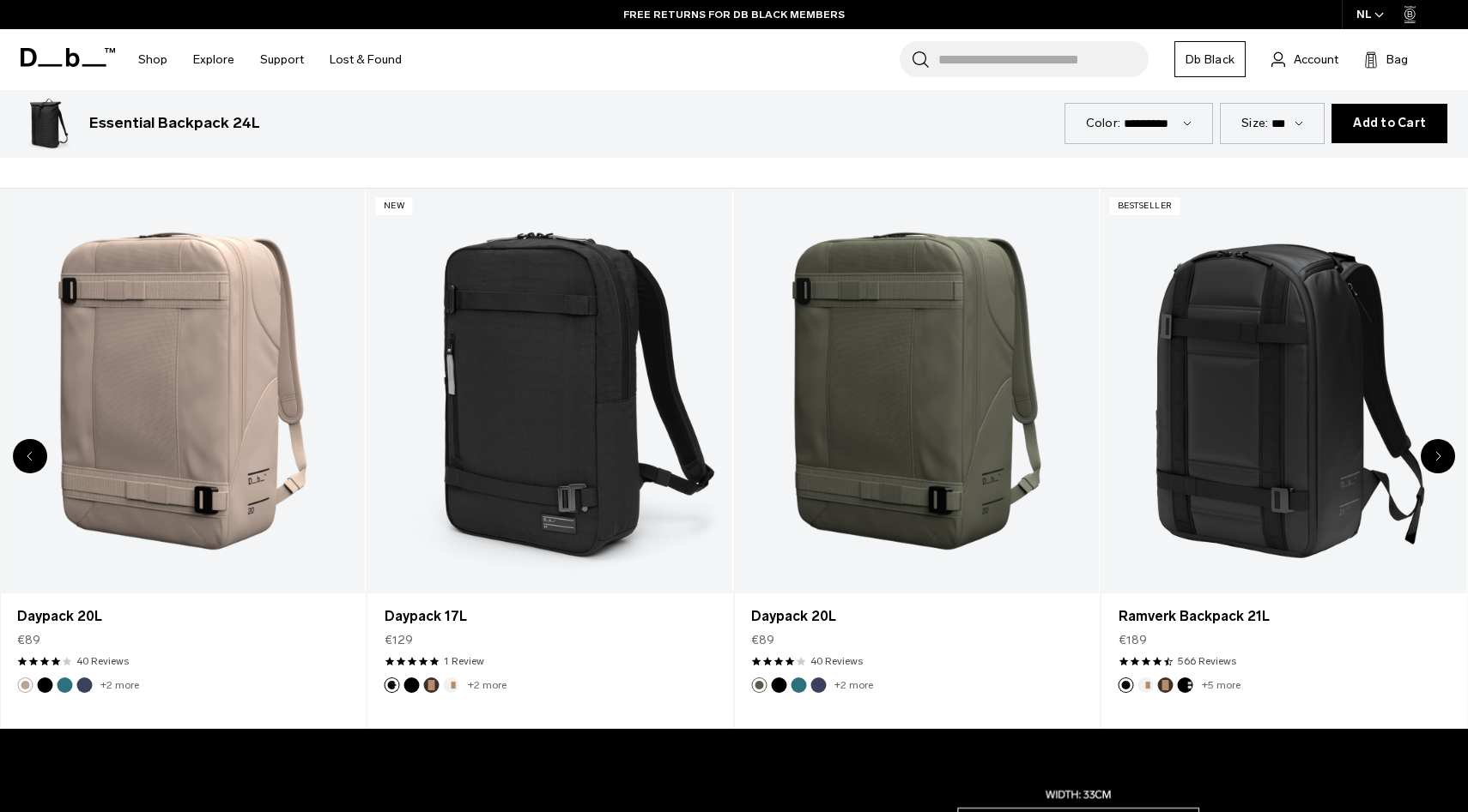
click at [1440, 455] on icon "Next slide" at bounding box center [1438, 456] width 6 height 10
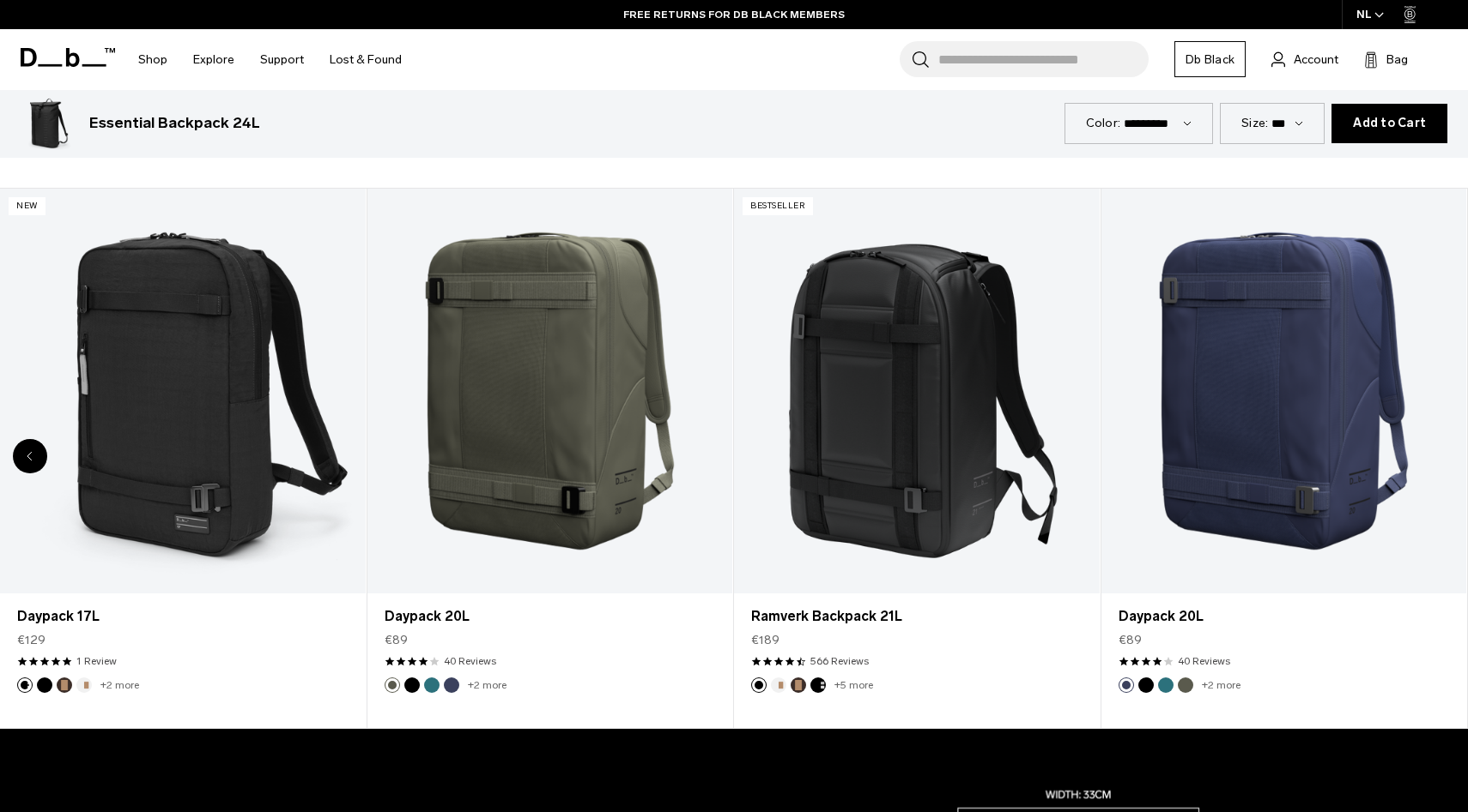
click at [1440, 455] on div "8 / 8" at bounding box center [1284, 391] width 366 height 406
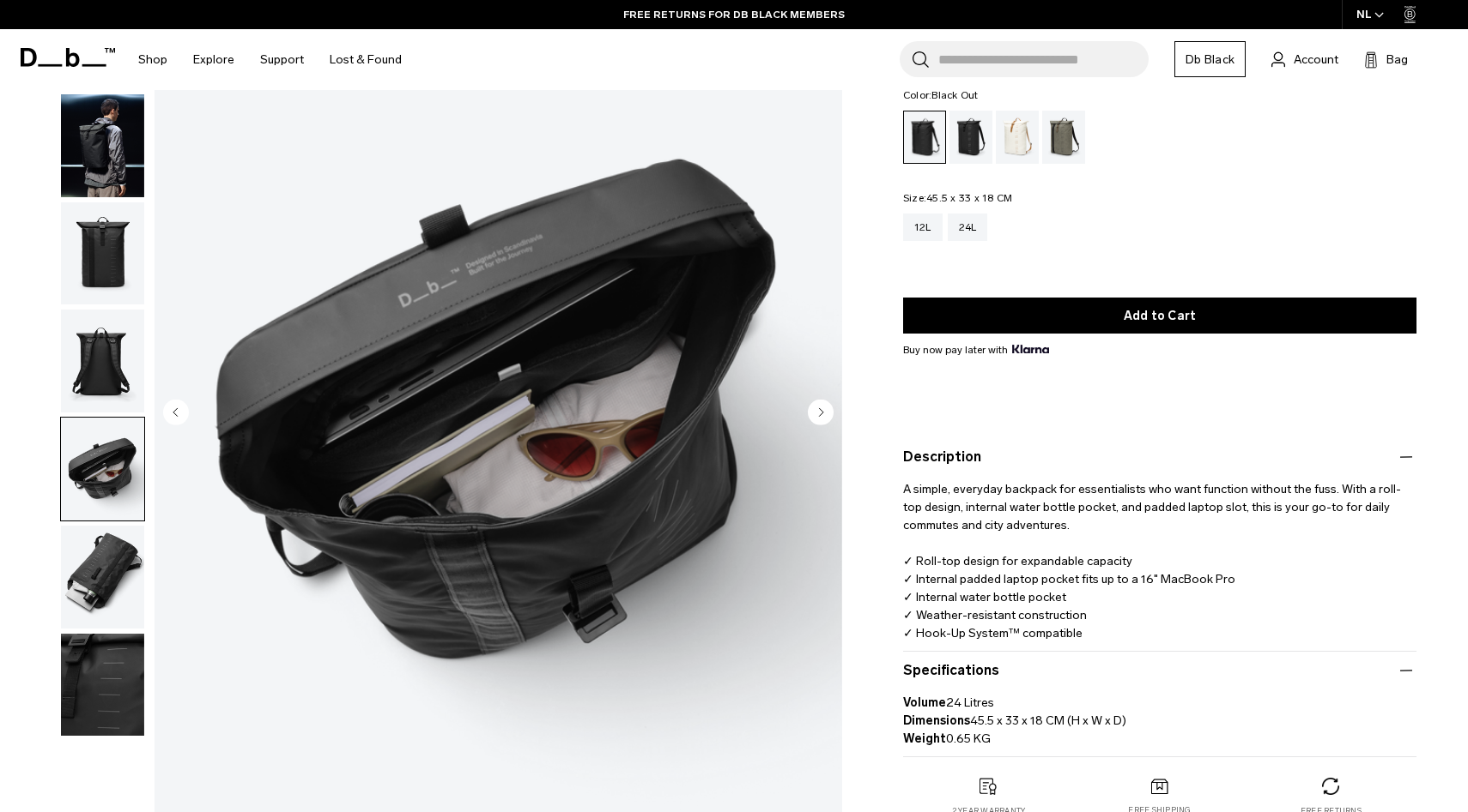
scroll to position [0, 0]
